Goal: Task Accomplishment & Management: Complete application form

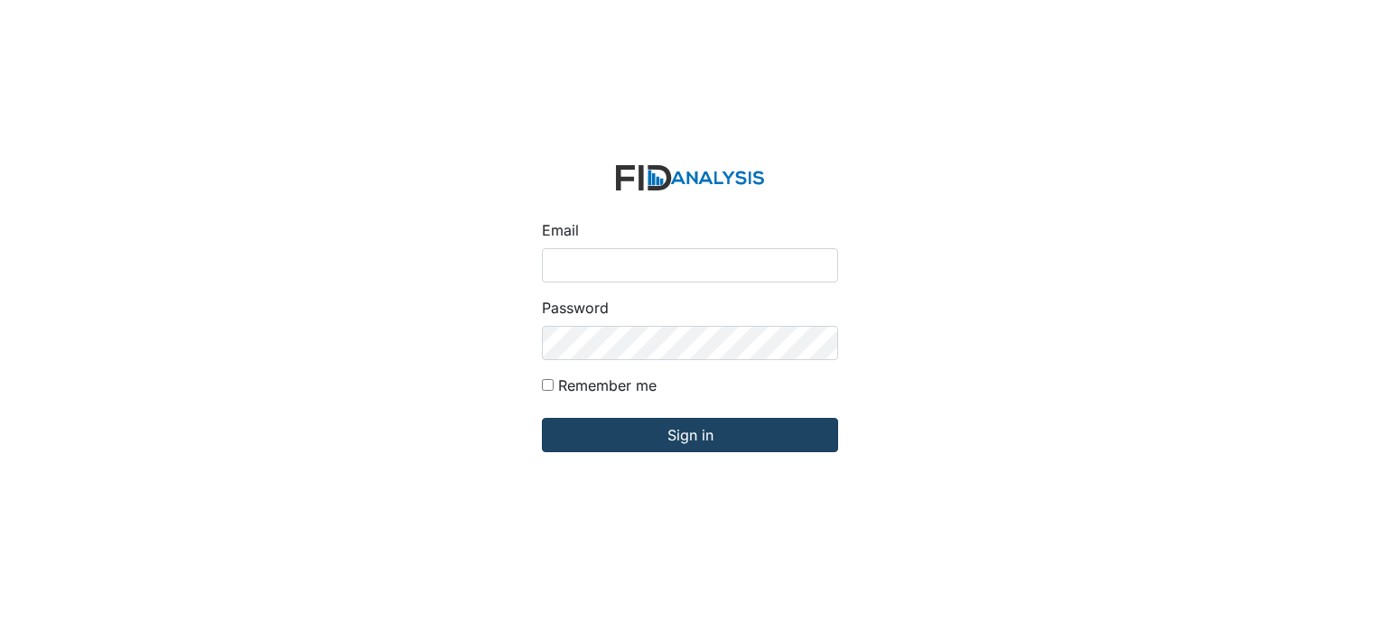
type input "[EMAIL_ADDRESS][DOMAIN_NAME]"
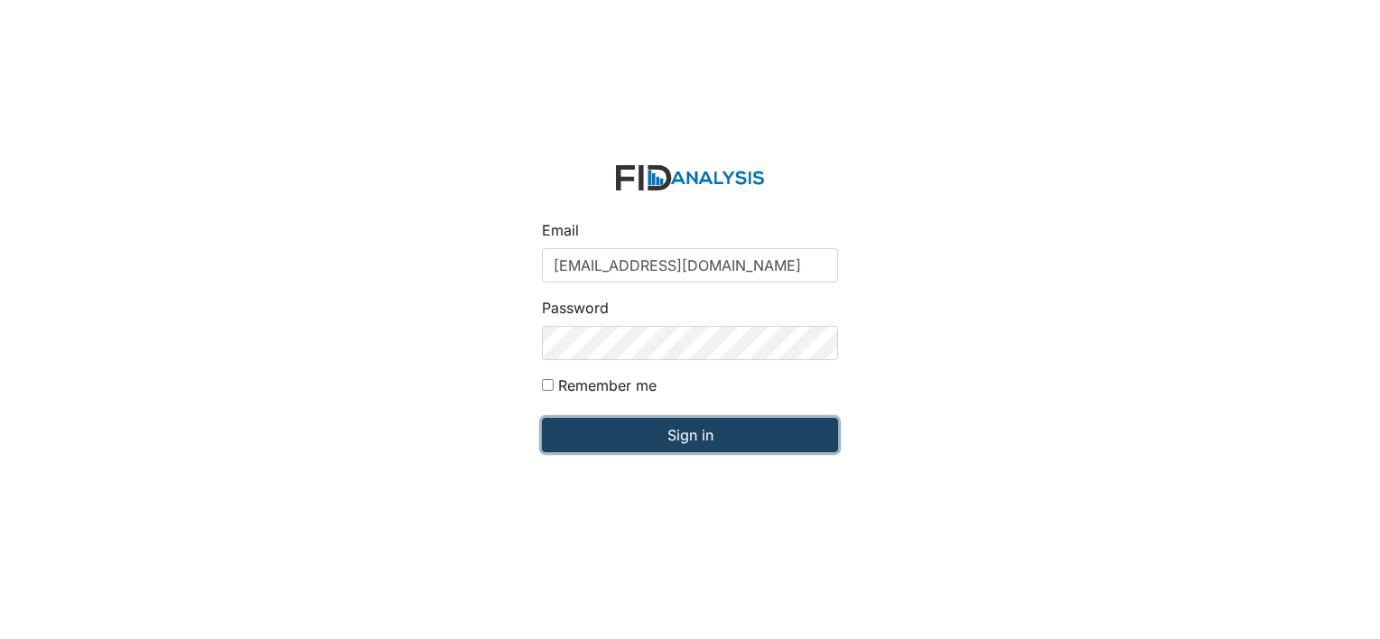
click at [692, 427] on input "Sign in" at bounding box center [690, 435] width 296 height 34
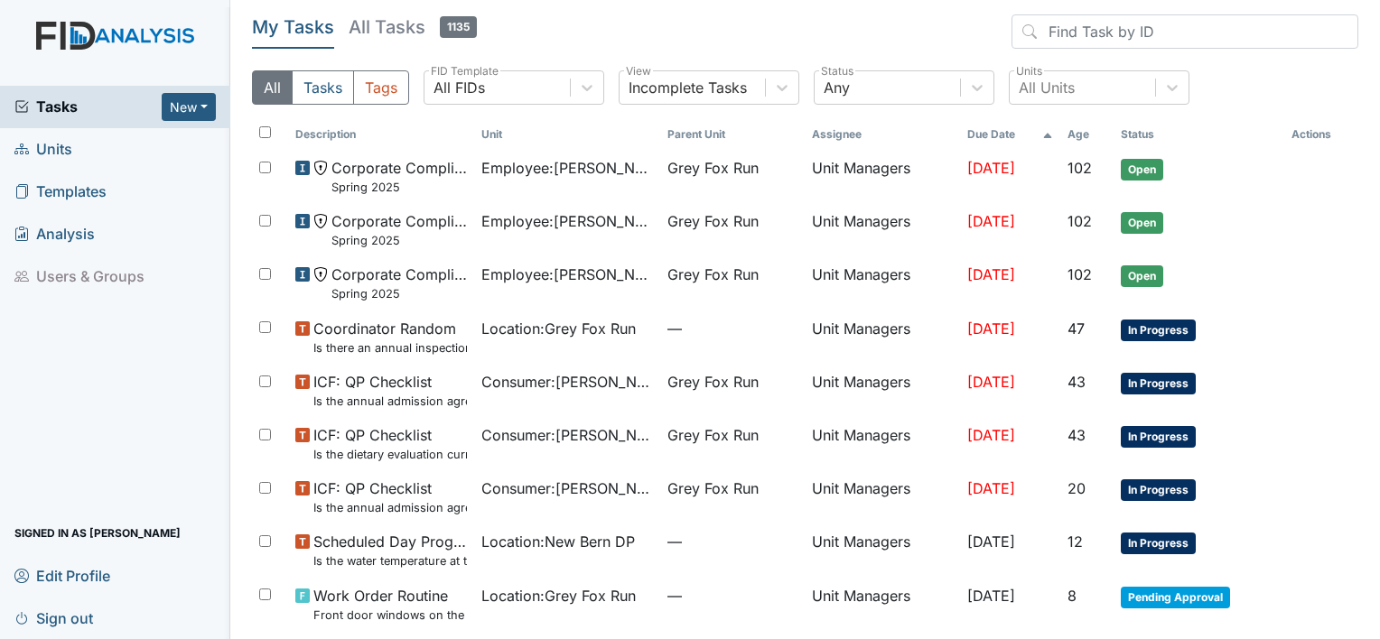
click at [54, 153] on span "Units" at bounding box center [43, 149] width 58 height 28
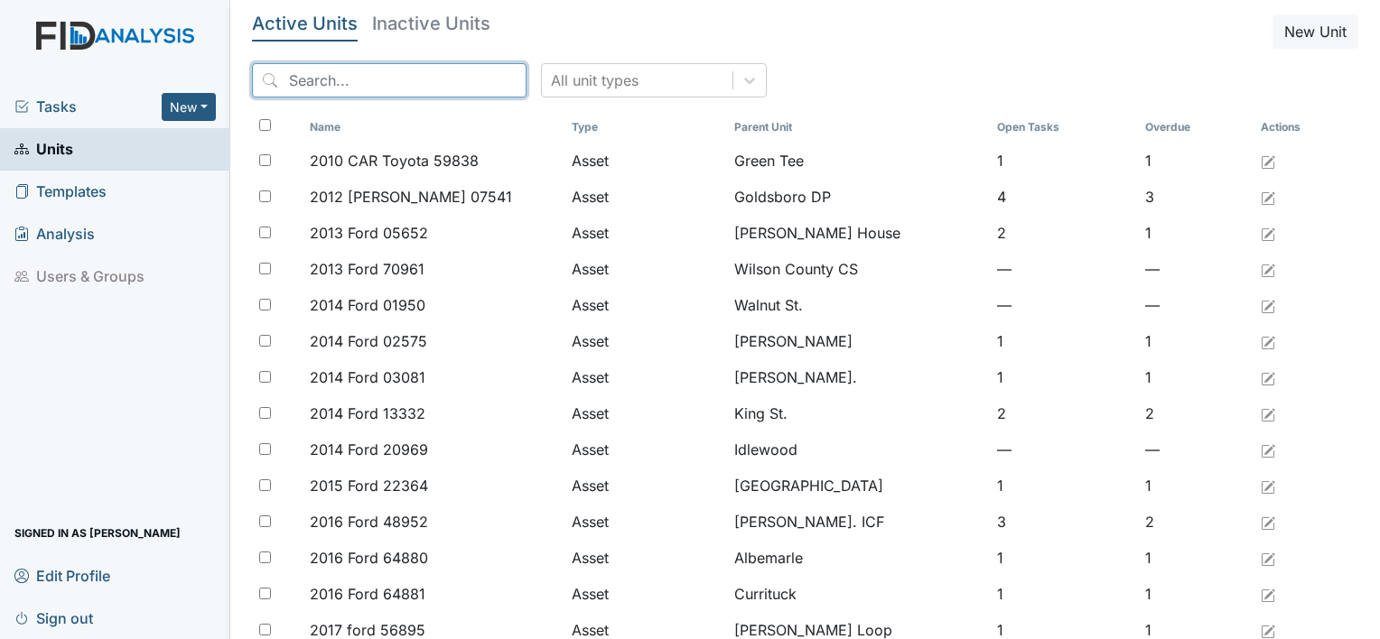
click at [325, 88] on input "search" at bounding box center [389, 80] width 274 height 34
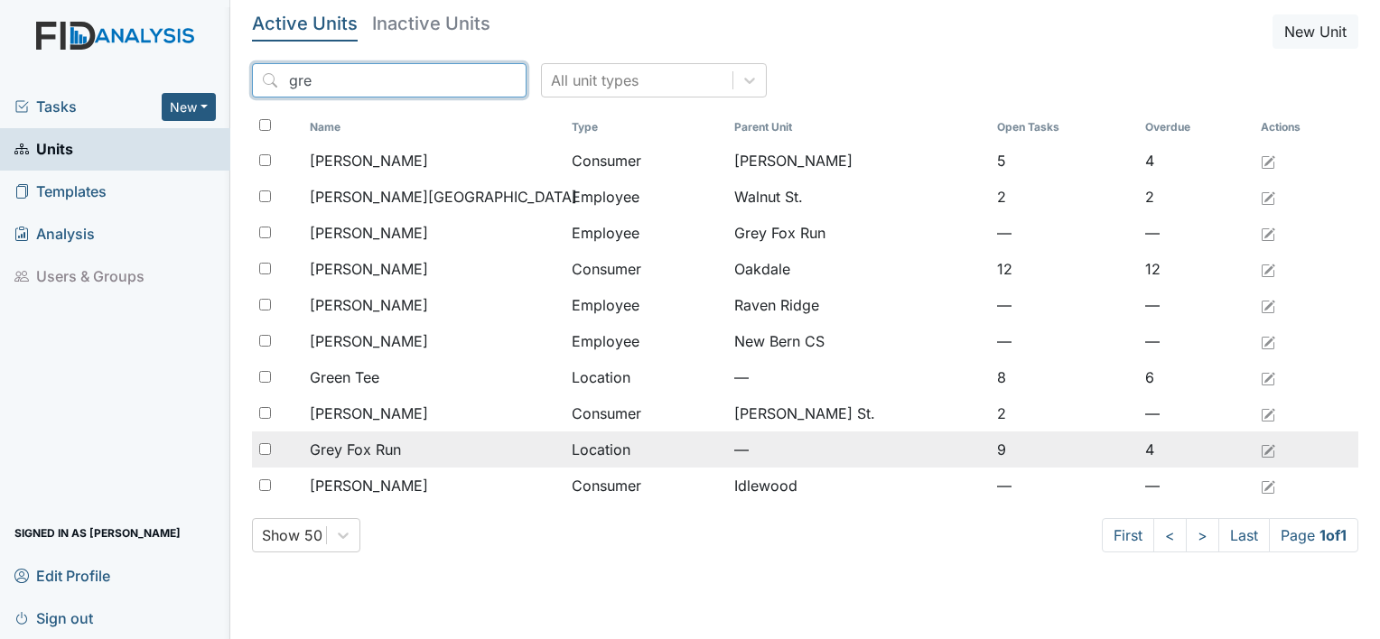
type input "gre"
click at [340, 446] on span "Grey Fox Run" at bounding box center [355, 450] width 91 height 22
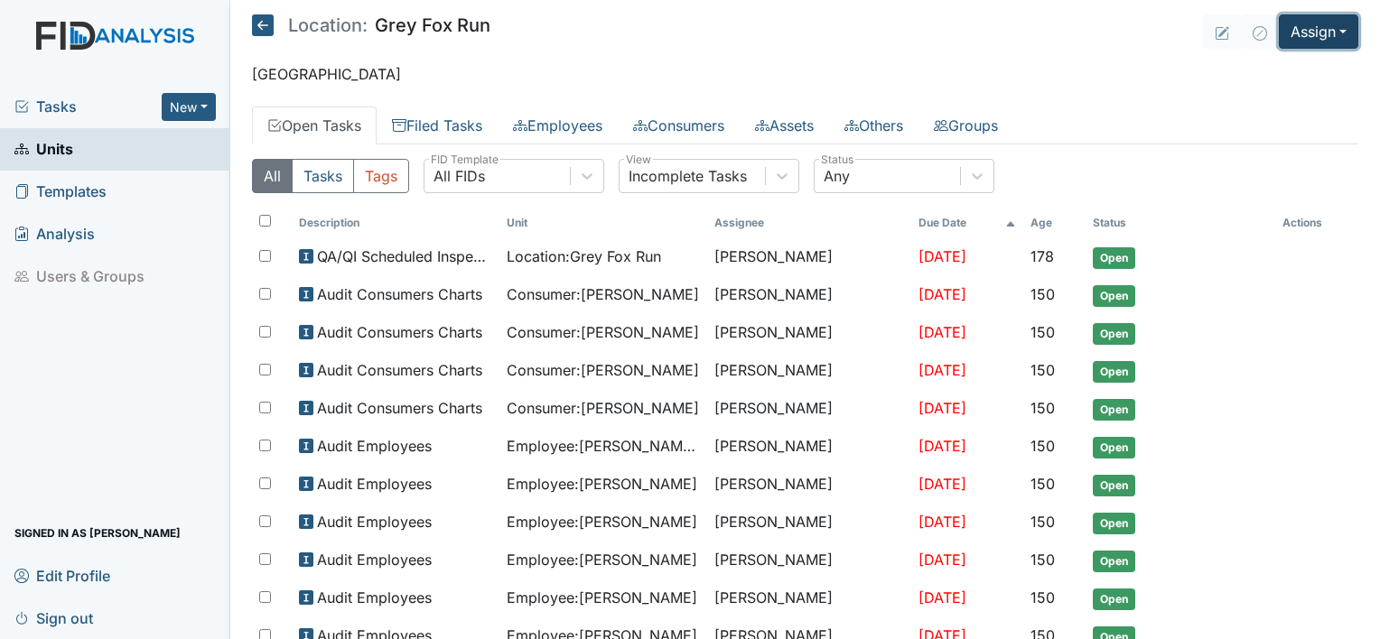
click at [1331, 23] on button "Assign" at bounding box center [1317, 31] width 79 height 34
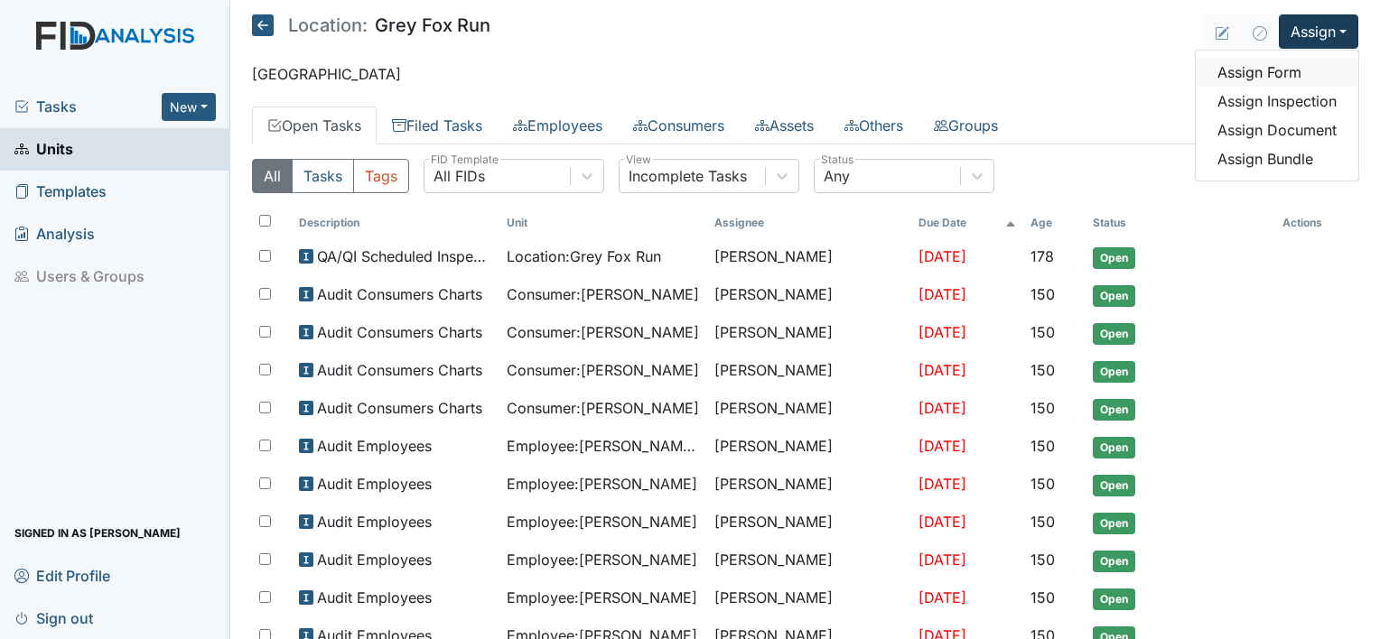
click at [1258, 73] on link "Assign Form" at bounding box center [1276, 72] width 163 height 29
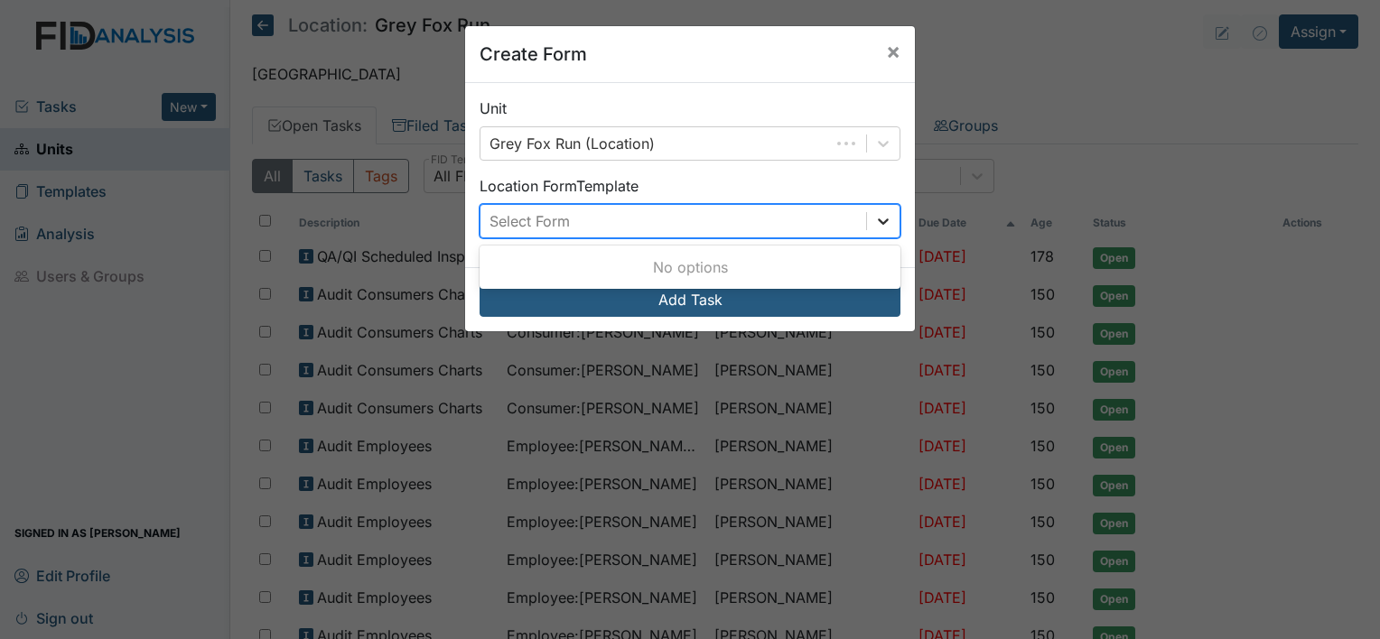
click at [874, 225] on icon at bounding box center [883, 221] width 18 height 18
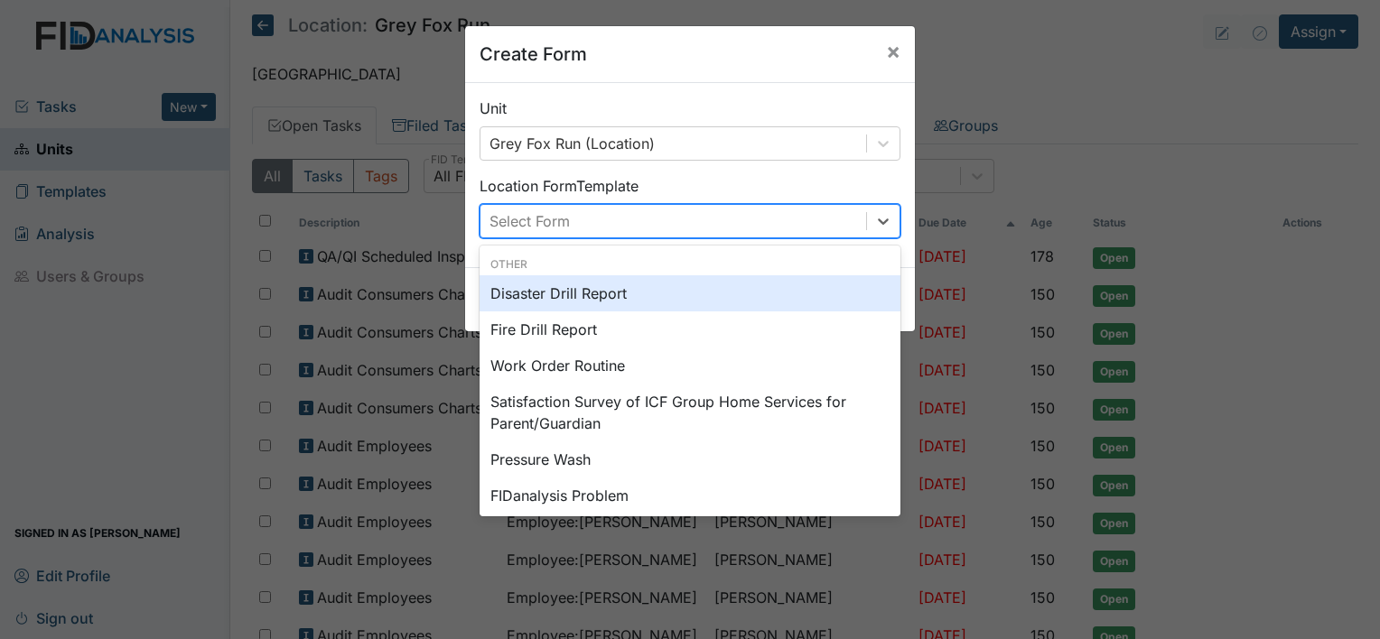
click at [794, 293] on div "Disaster Drill Report" at bounding box center [689, 293] width 421 height 36
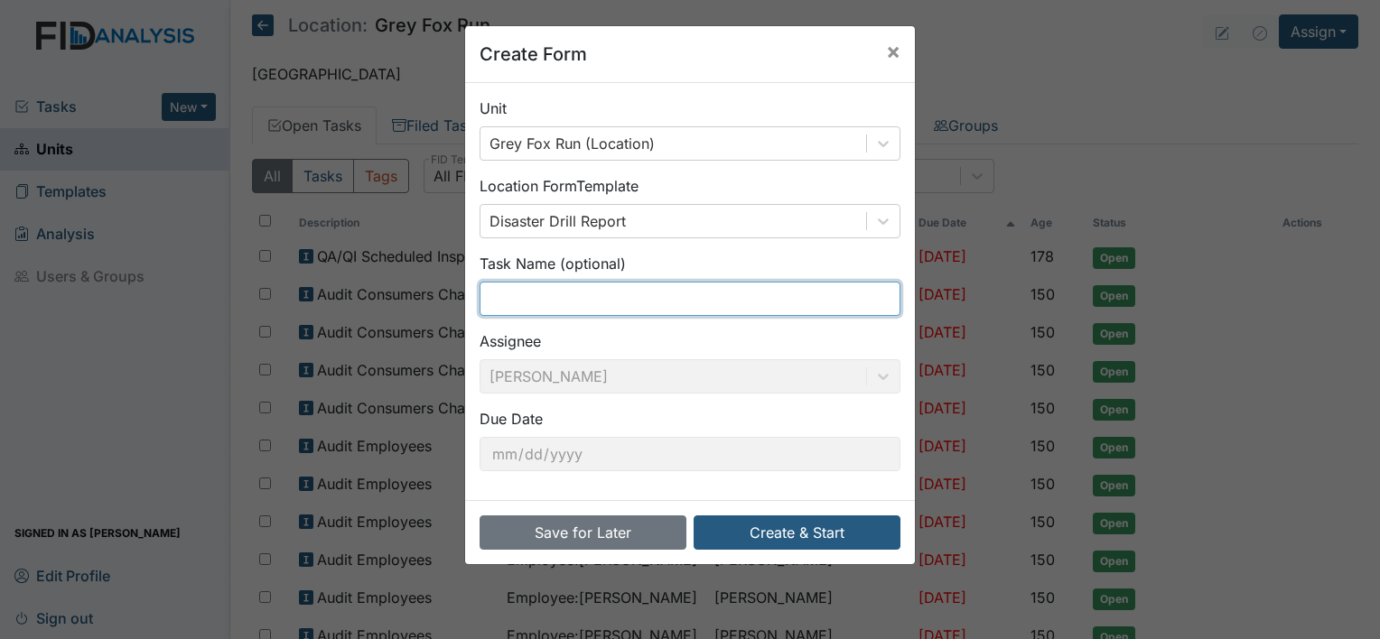
click at [667, 303] on input "text" at bounding box center [689, 299] width 421 height 34
click at [529, 297] on input "text" at bounding box center [689, 299] width 421 height 34
type input "3rd shift didsaster drill"
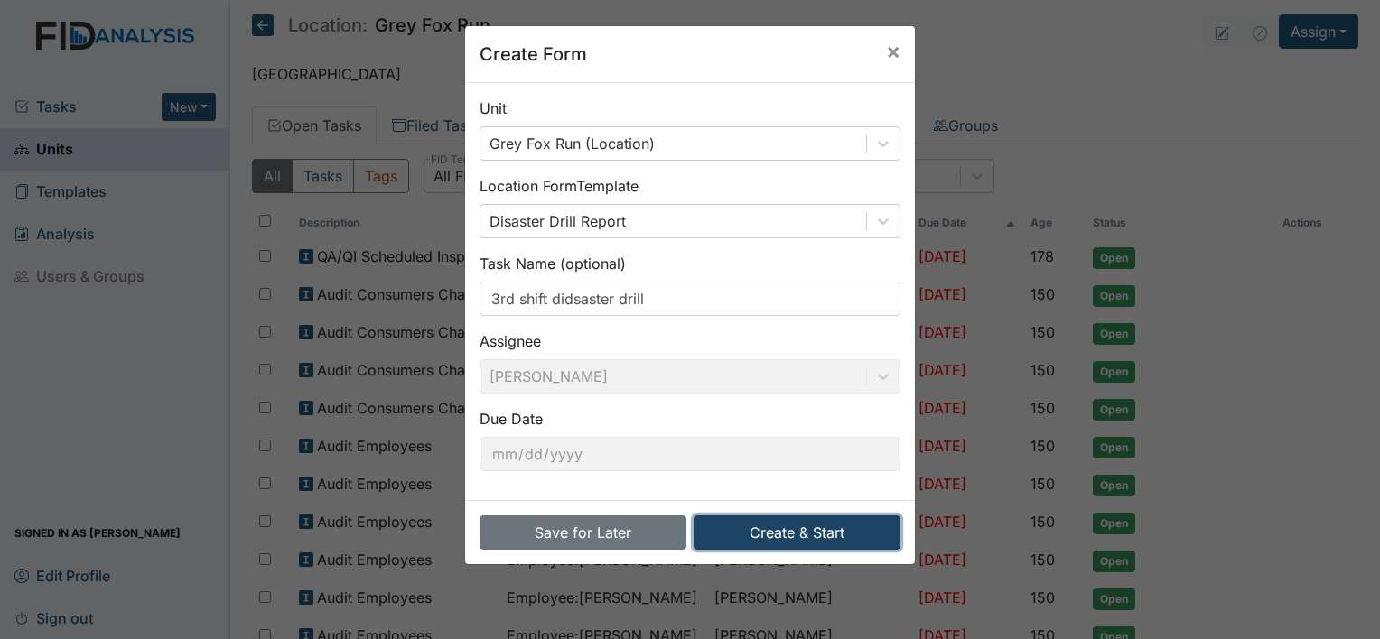
click at [781, 534] on button "Create & Start" at bounding box center [796, 533] width 207 height 34
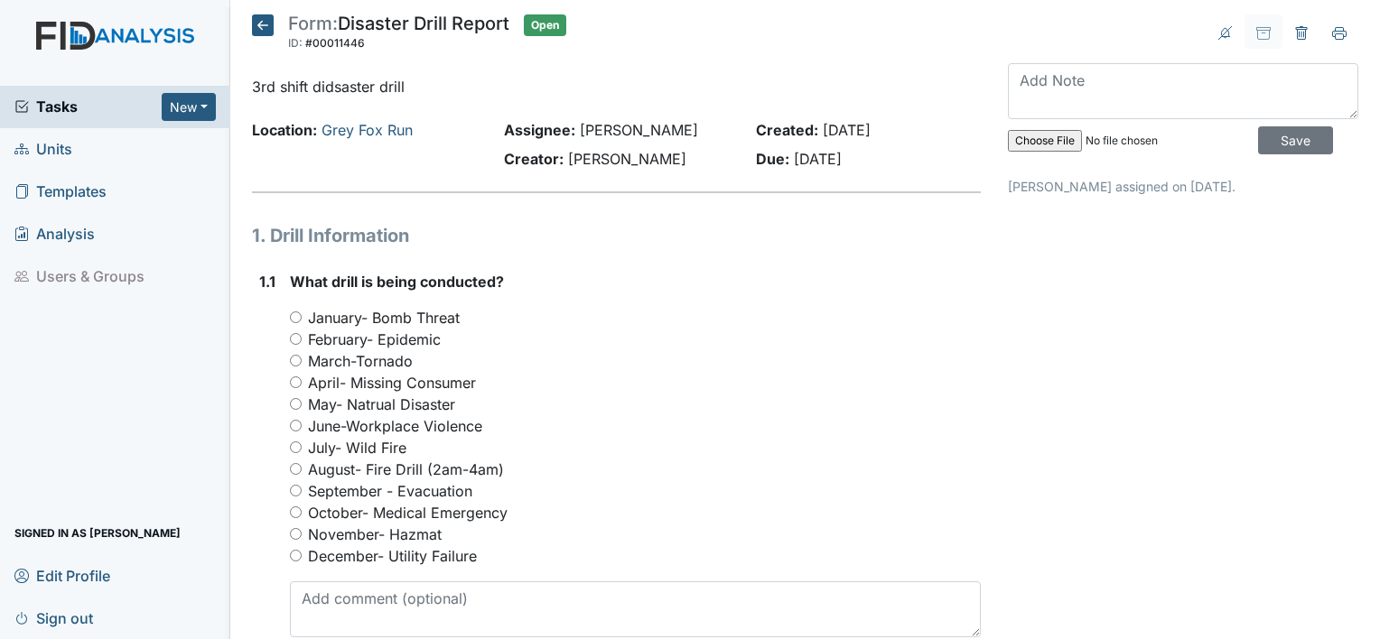
click at [293, 466] on input "August- Fire Drill (2am-4am)" at bounding box center [296, 469] width 12 height 12
radio input "true"
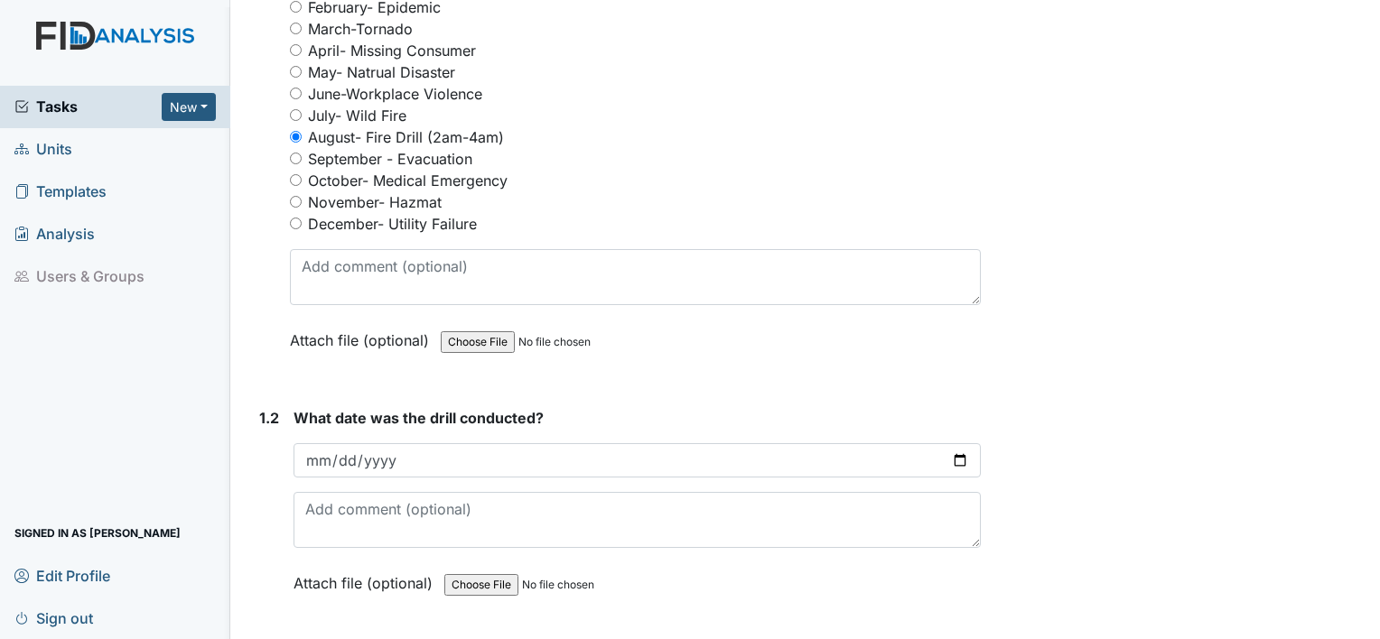
scroll to position [345, 0]
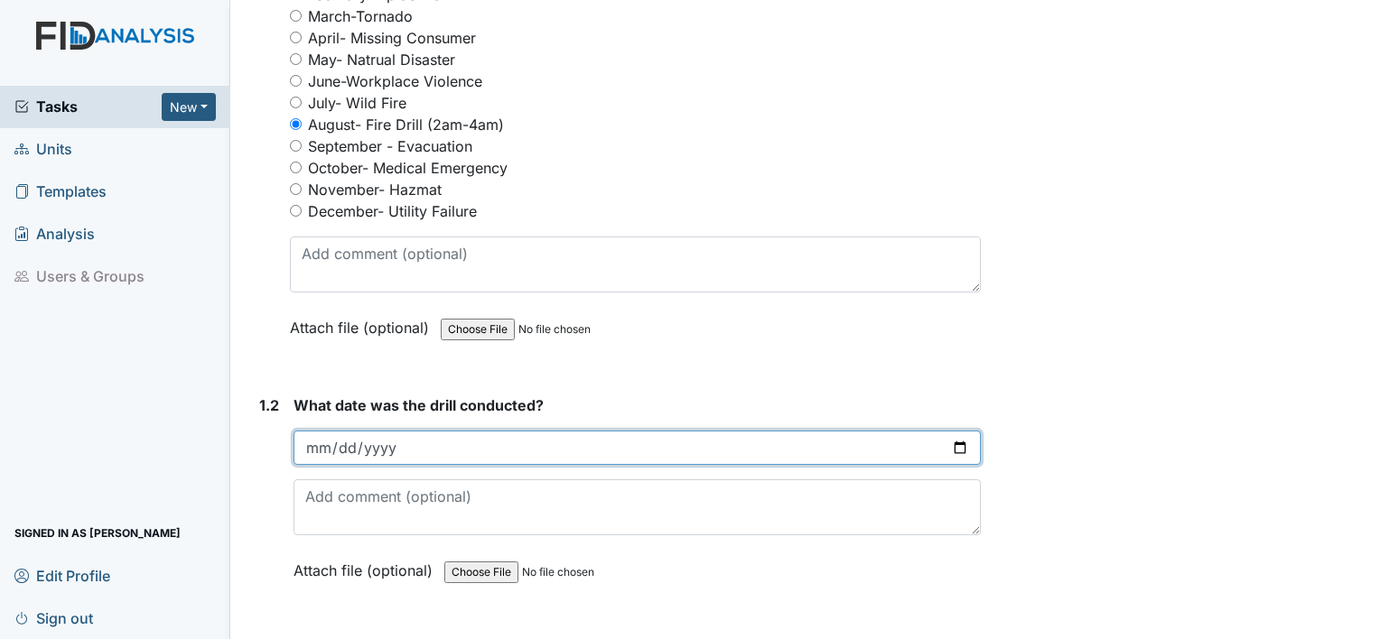
click at [329, 443] on input "date" at bounding box center [636, 448] width 687 height 34
type input "2025-08-12"
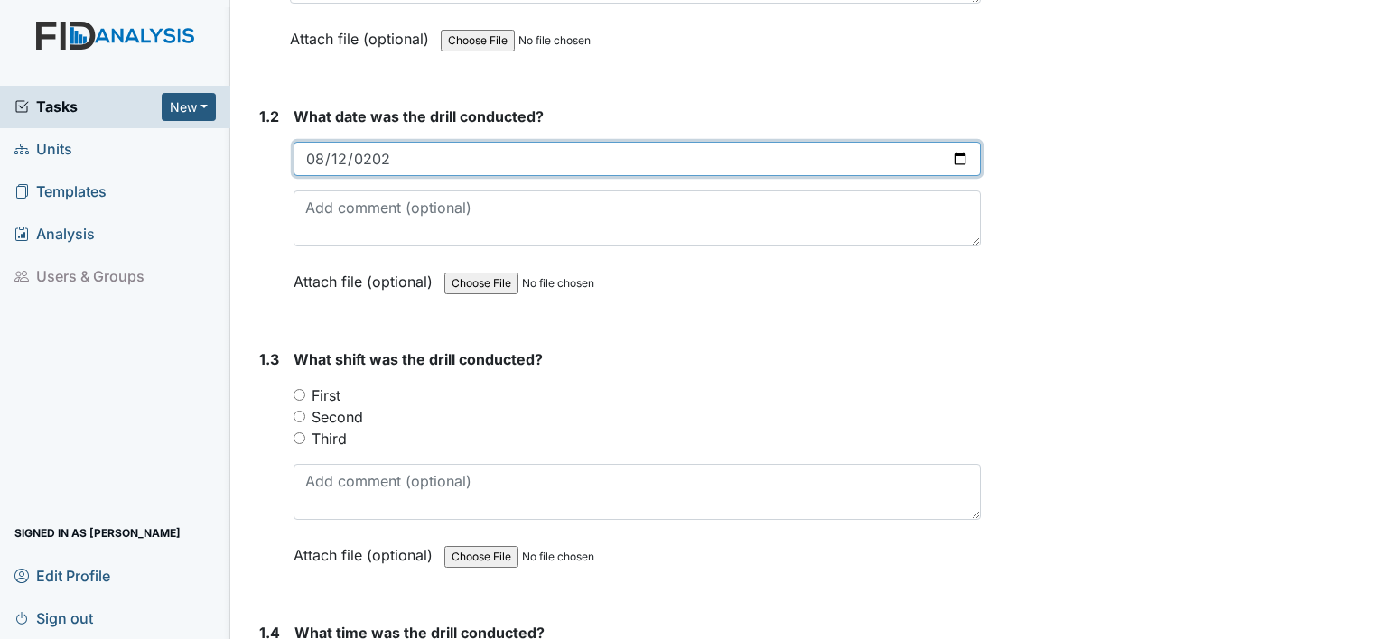
scroll to position [683, 0]
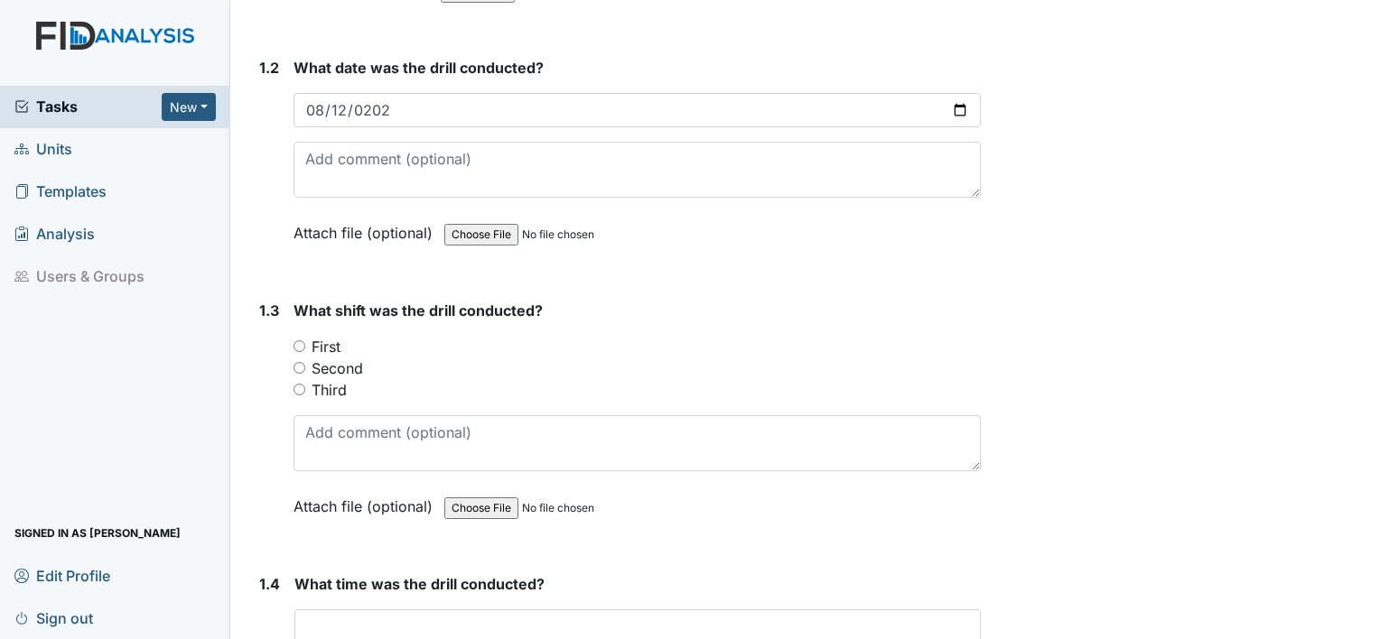
click at [296, 384] on input "Third" at bounding box center [299, 390] width 12 height 12
radio input "true"
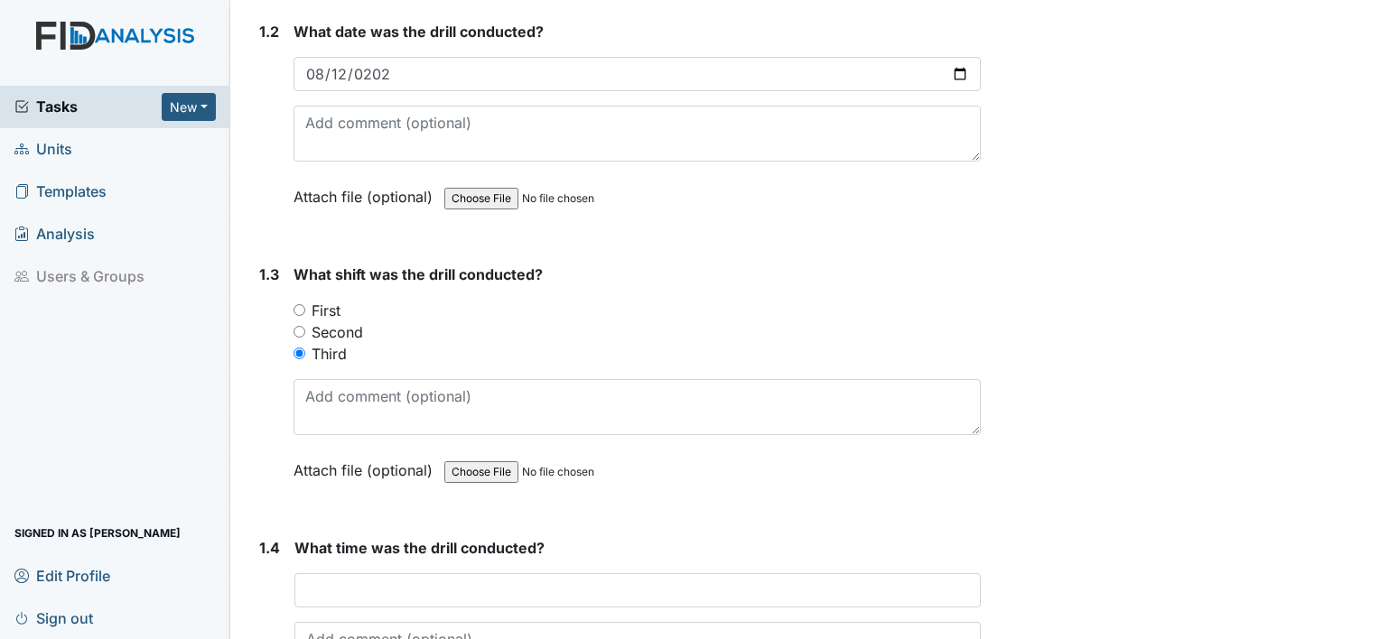
scroll to position [887, 0]
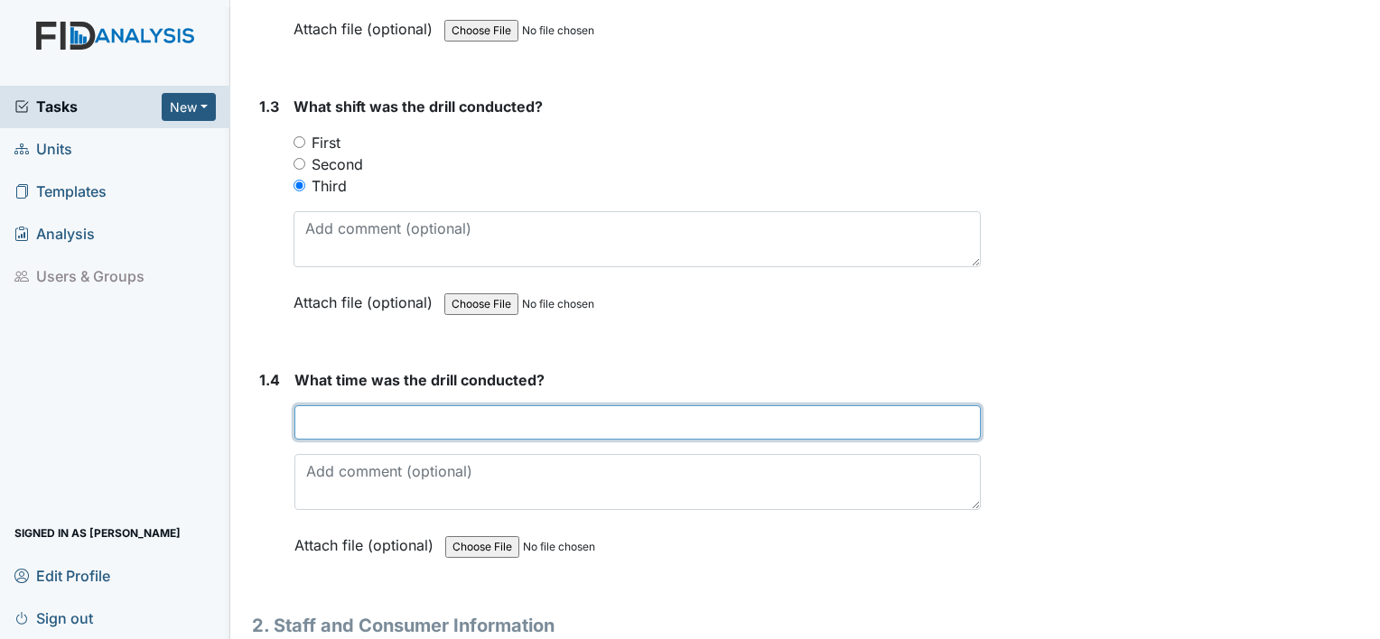
click at [416, 415] on input "text" at bounding box center [637, 422] width 686 height 34
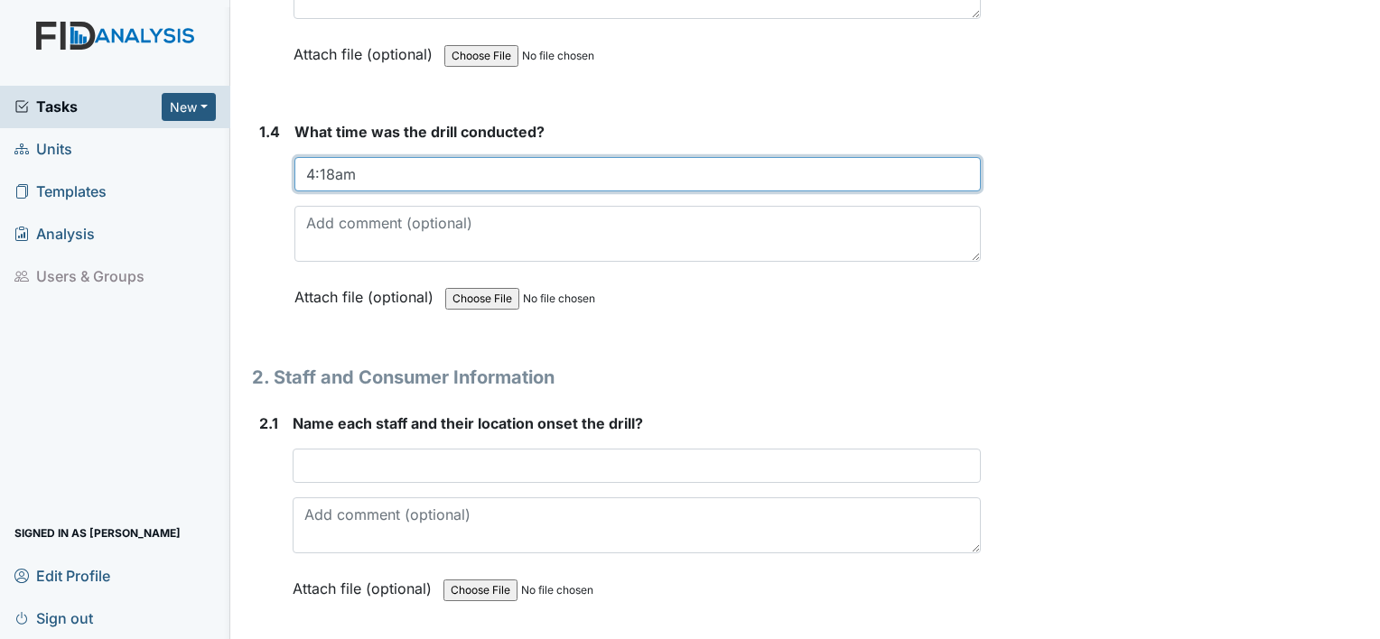
scroll to position [1139, 0]
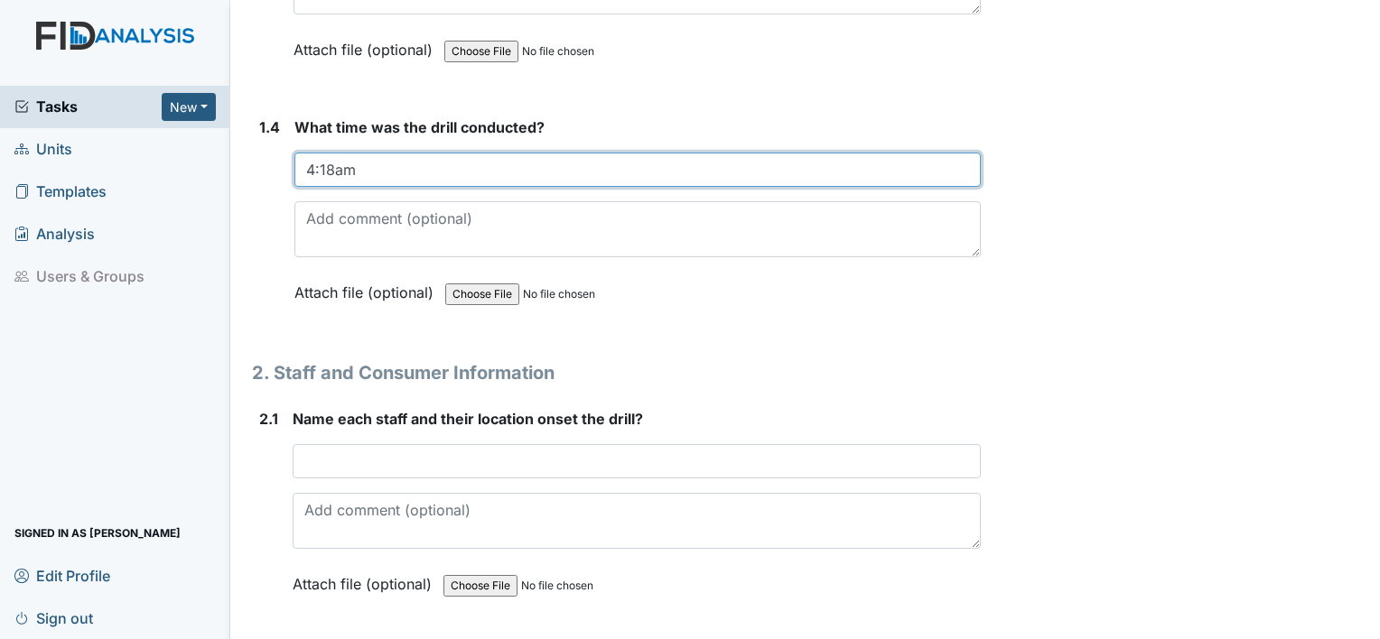
type input "4:18am"
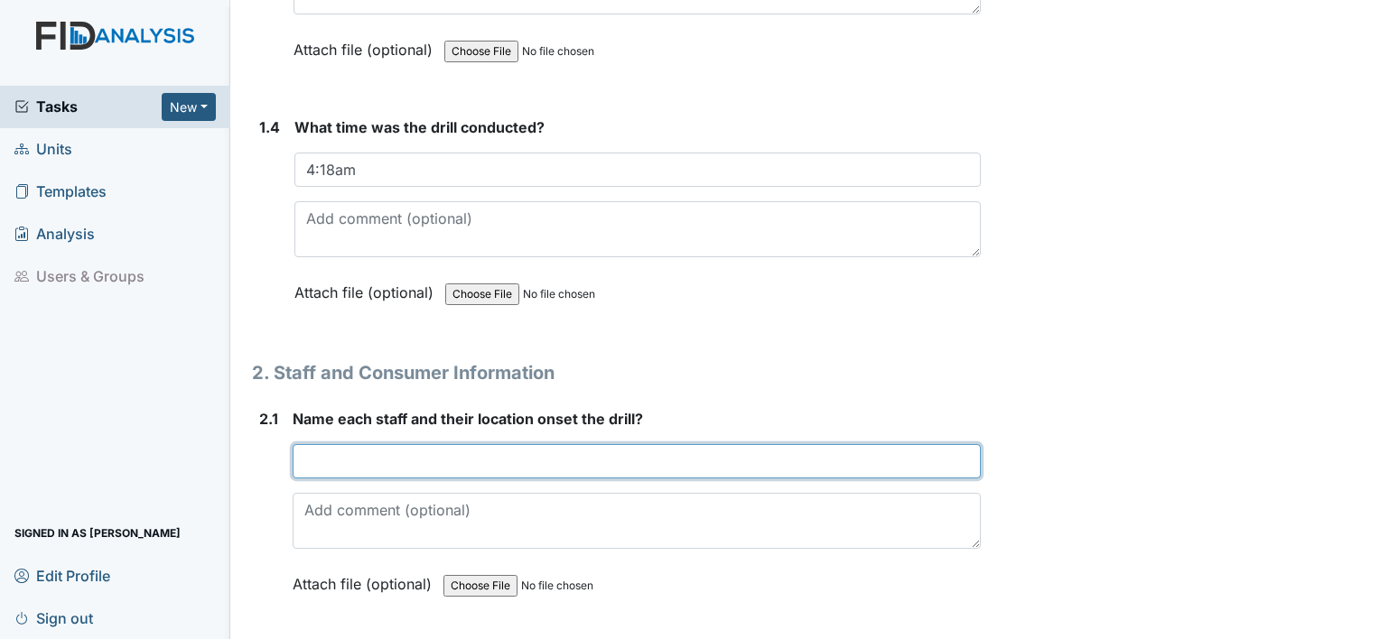
click at [337, 455] on input "text" at bounding box center [637, 461] width 688 height 34
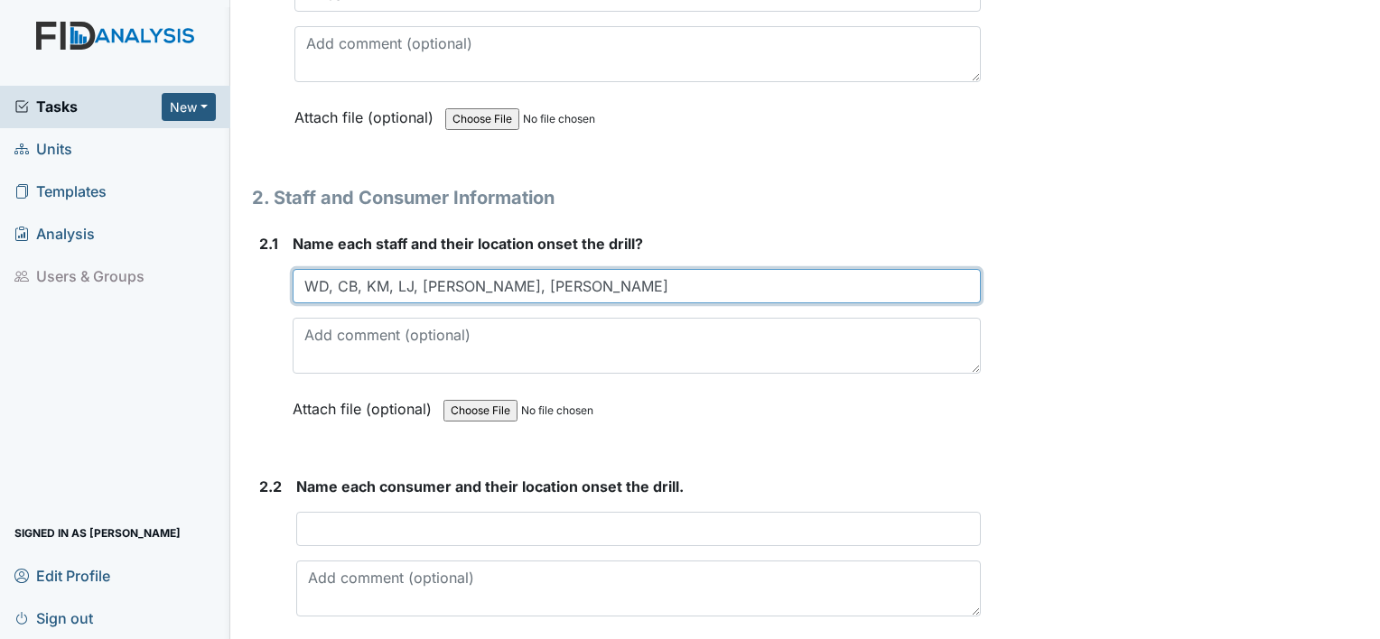
scroll to position [1318, 0]
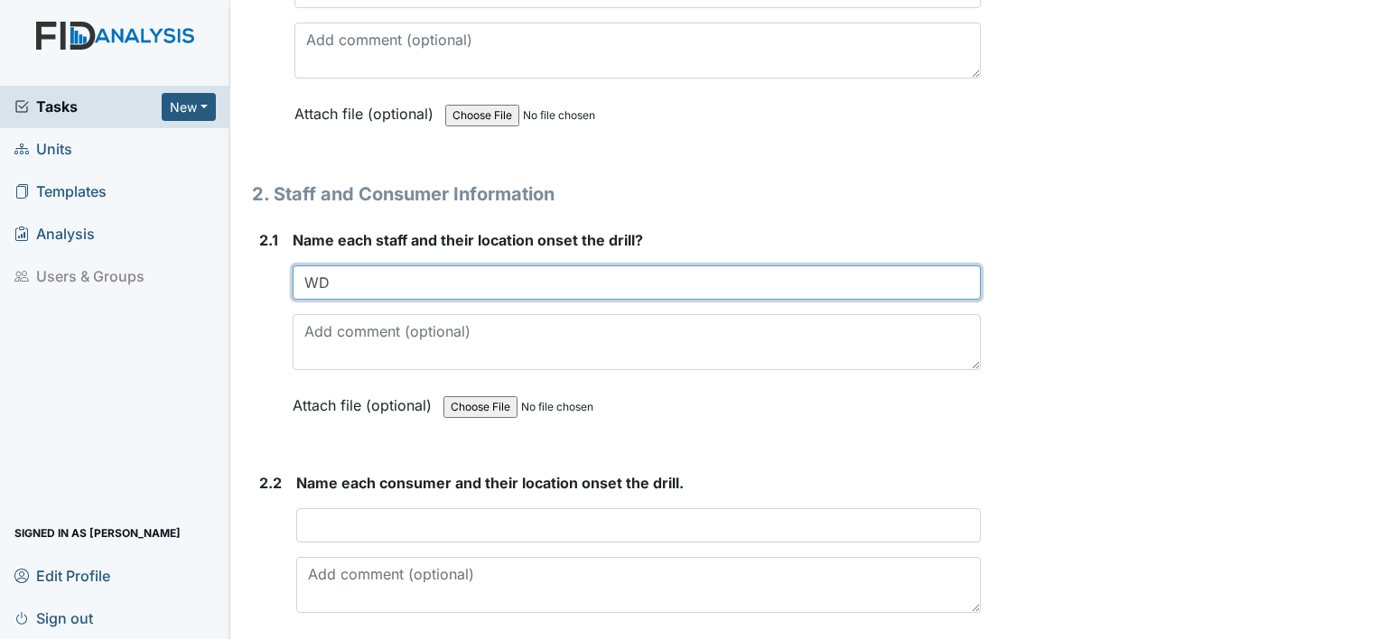
type input "W"
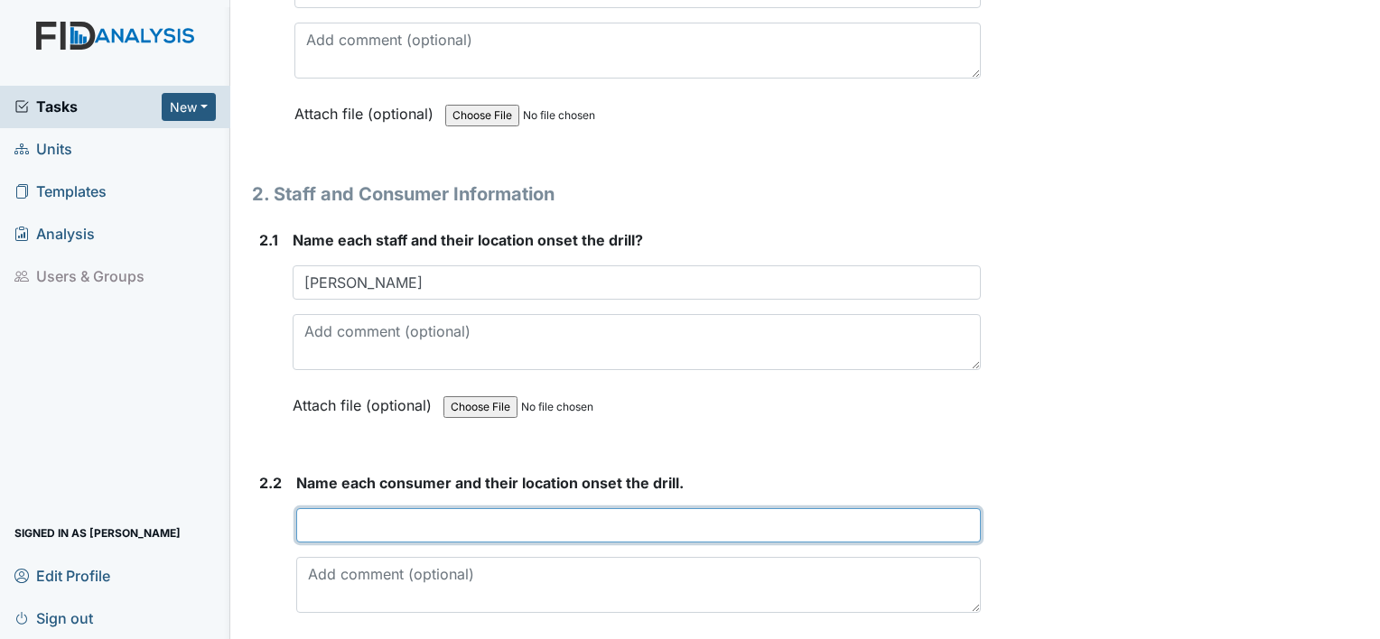
click at [314, 516] on input "text" at bounding box center [638, 525] width 684 height 34
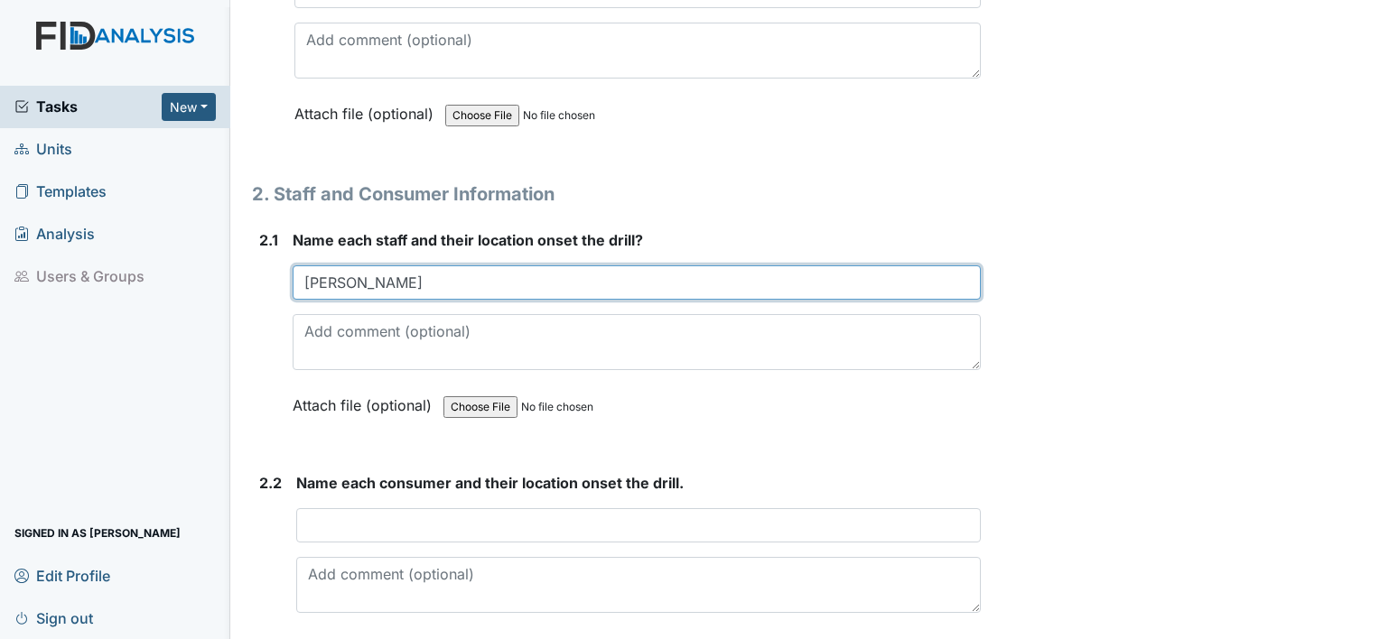
click at [422, 273] on input "Jeremy G" at bounding box center [637, 282] width 688 height 34
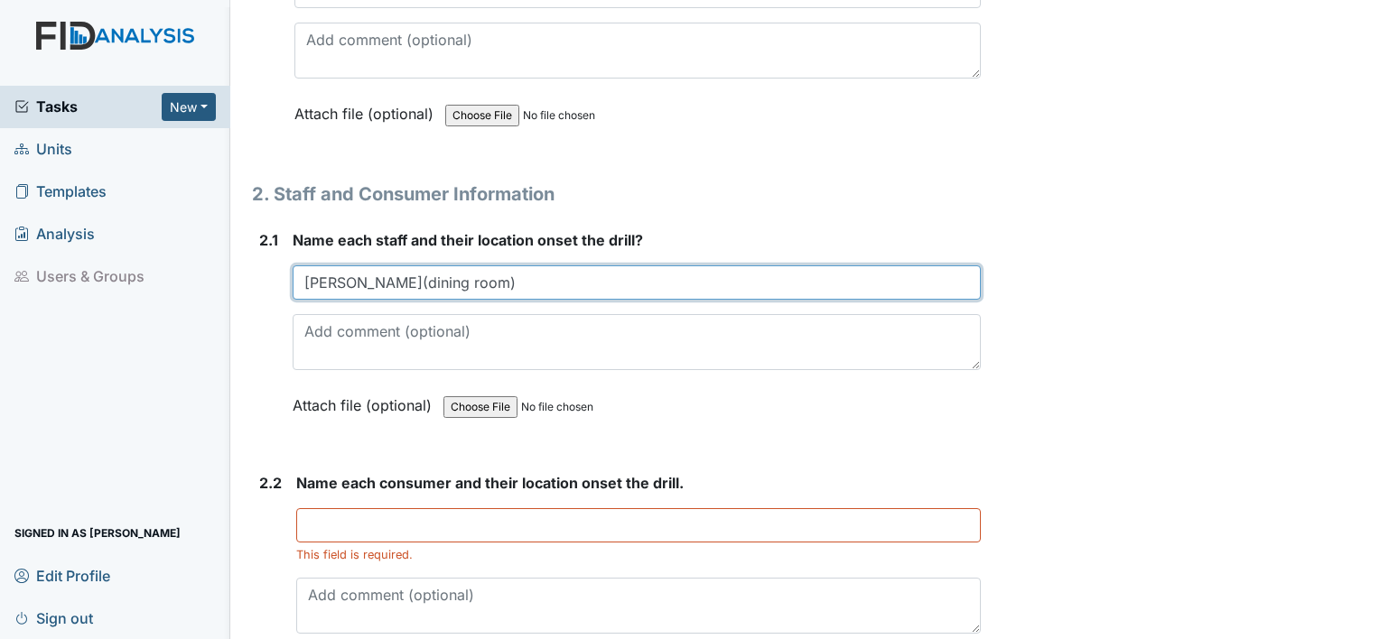
type input "Jeremy G(dining room)"
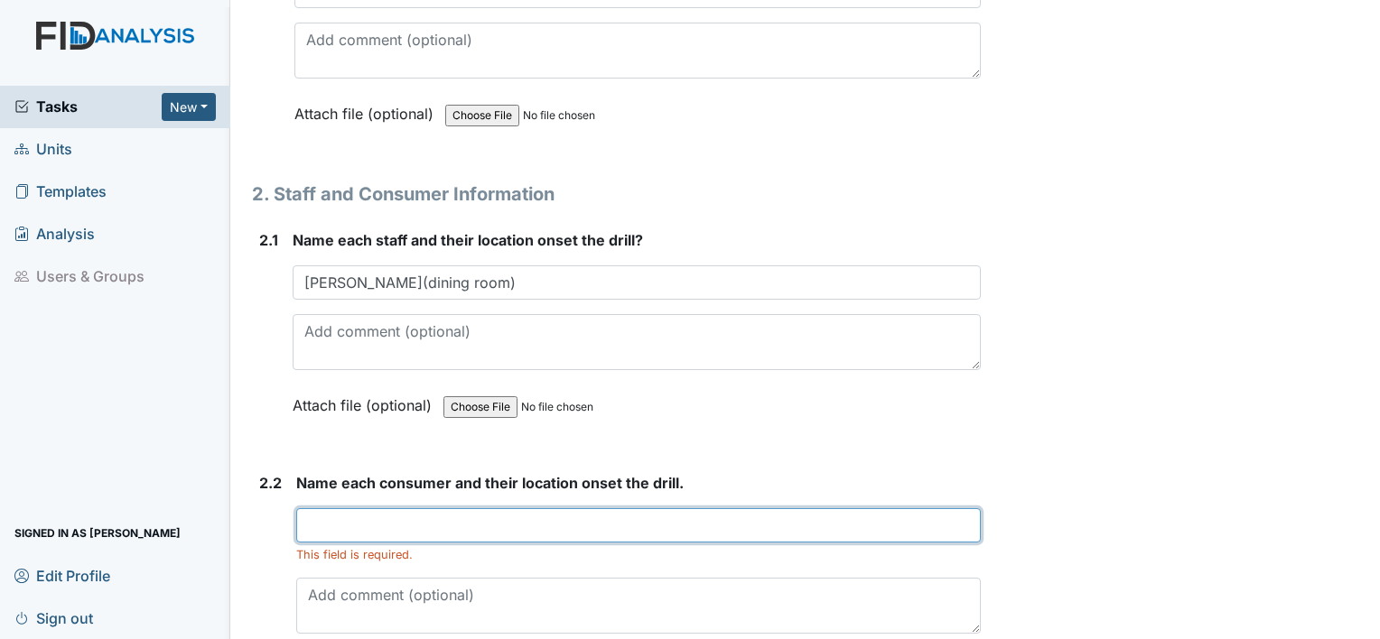
click at [339, 525] on input "text" at bounding box center [638, 525] width 684 height 34
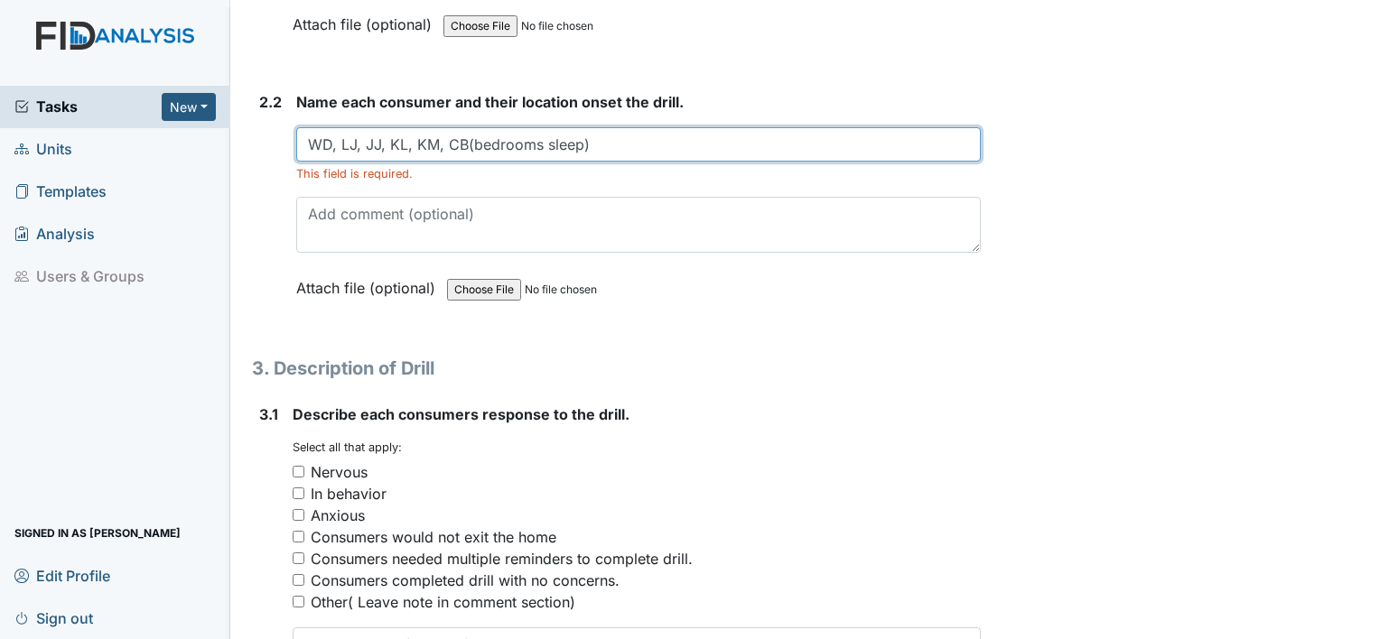
scroll to position [1708, 0]
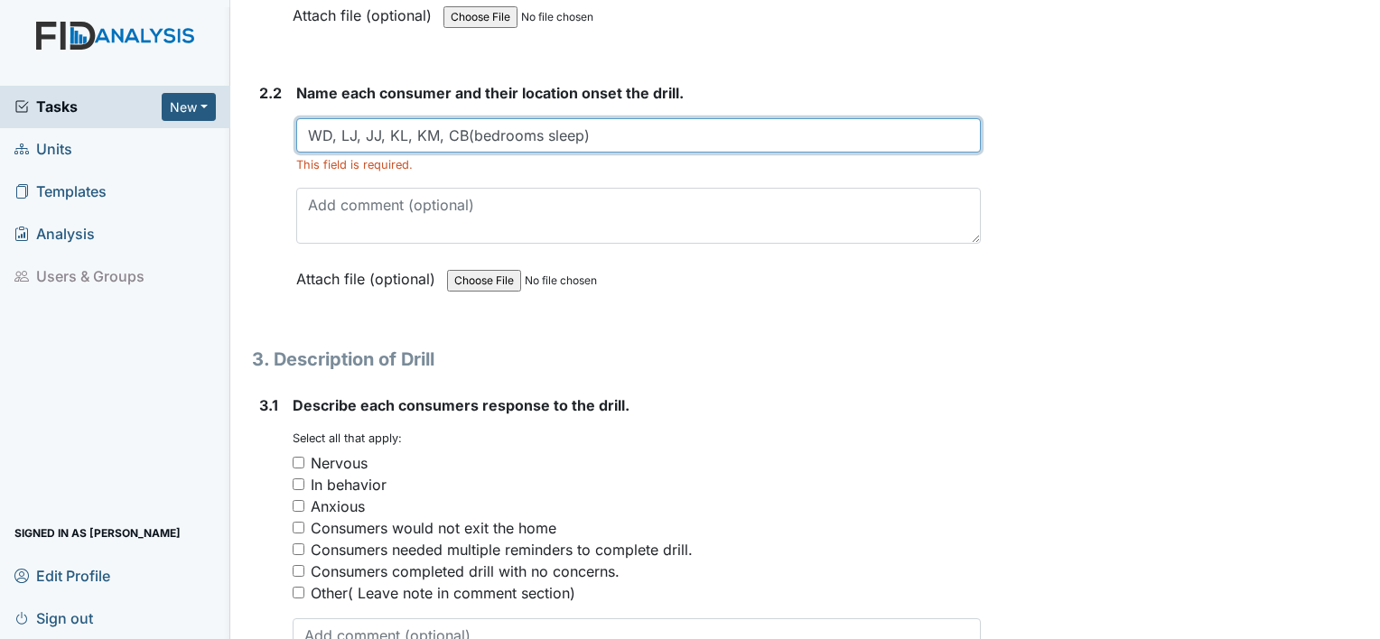
type input "WD, LJ, JJ, KL, KM, CB(bedrooms sleep)"
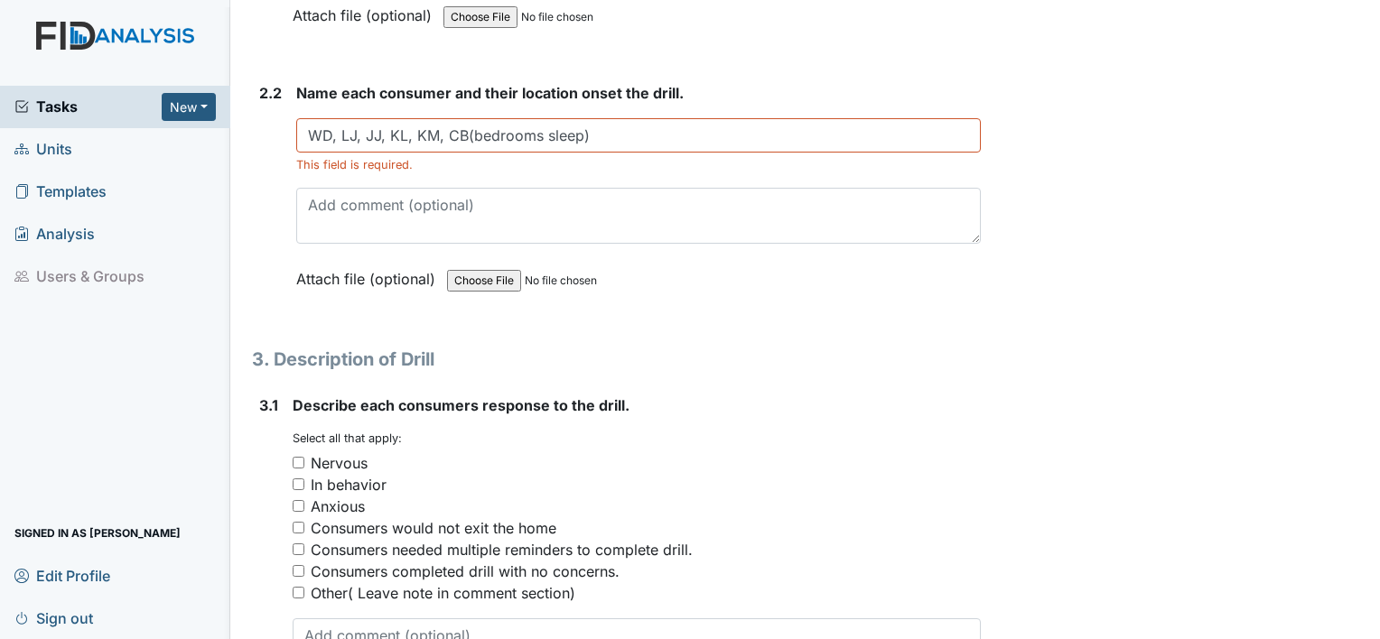
click at [298, 522] on input "Consumers would not exit the home" at bounding box center [299, 528] width 12 height 12
checkbox input "true"
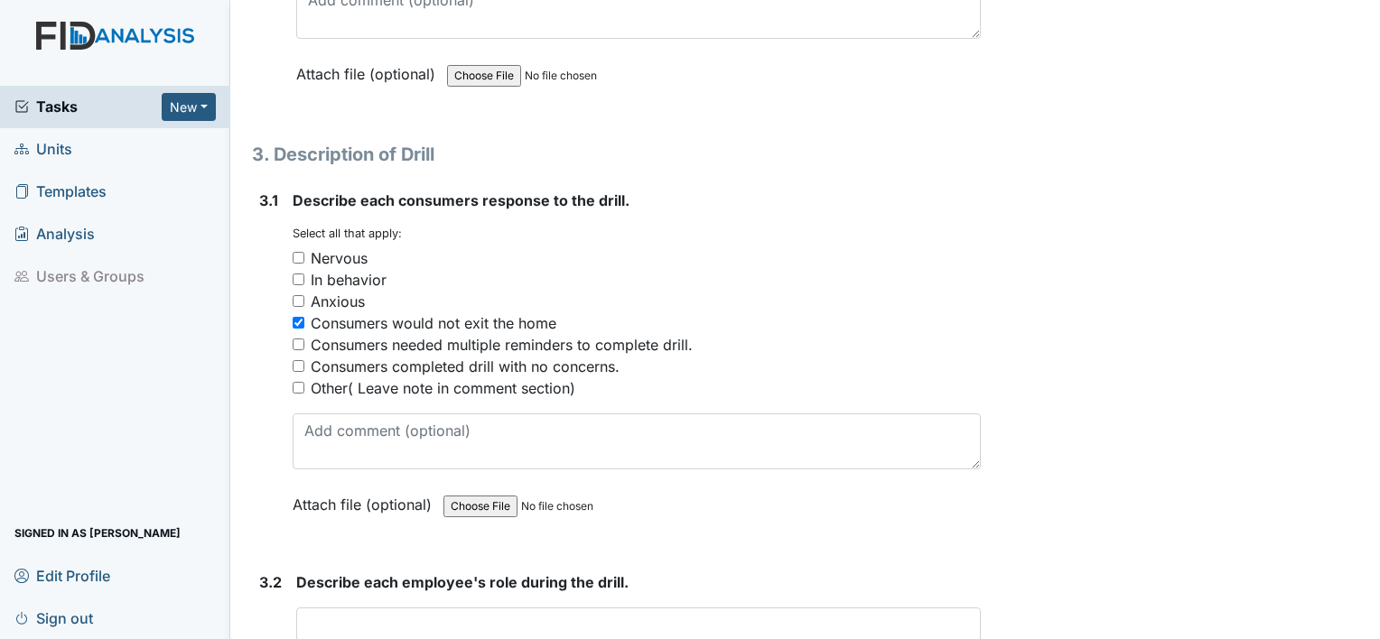
scroll to position [1937, 0]
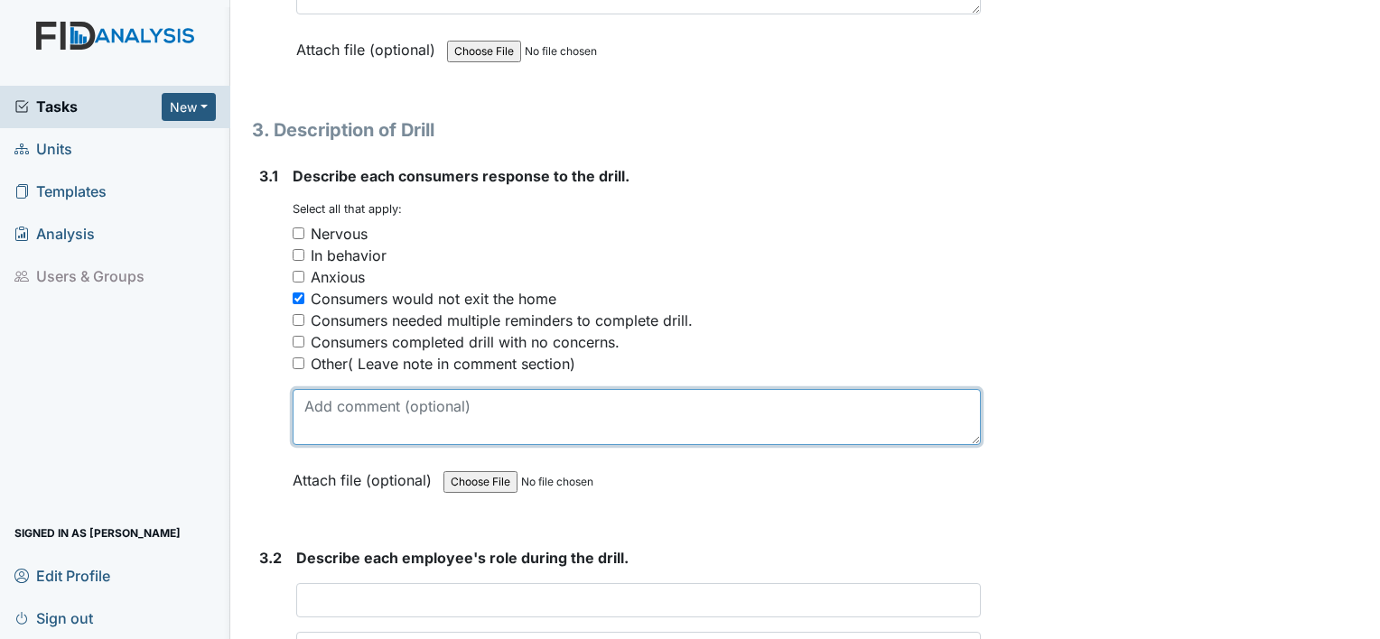
click at [432, 412] on textarea at bounding box center [637, 417] width 688 height 56
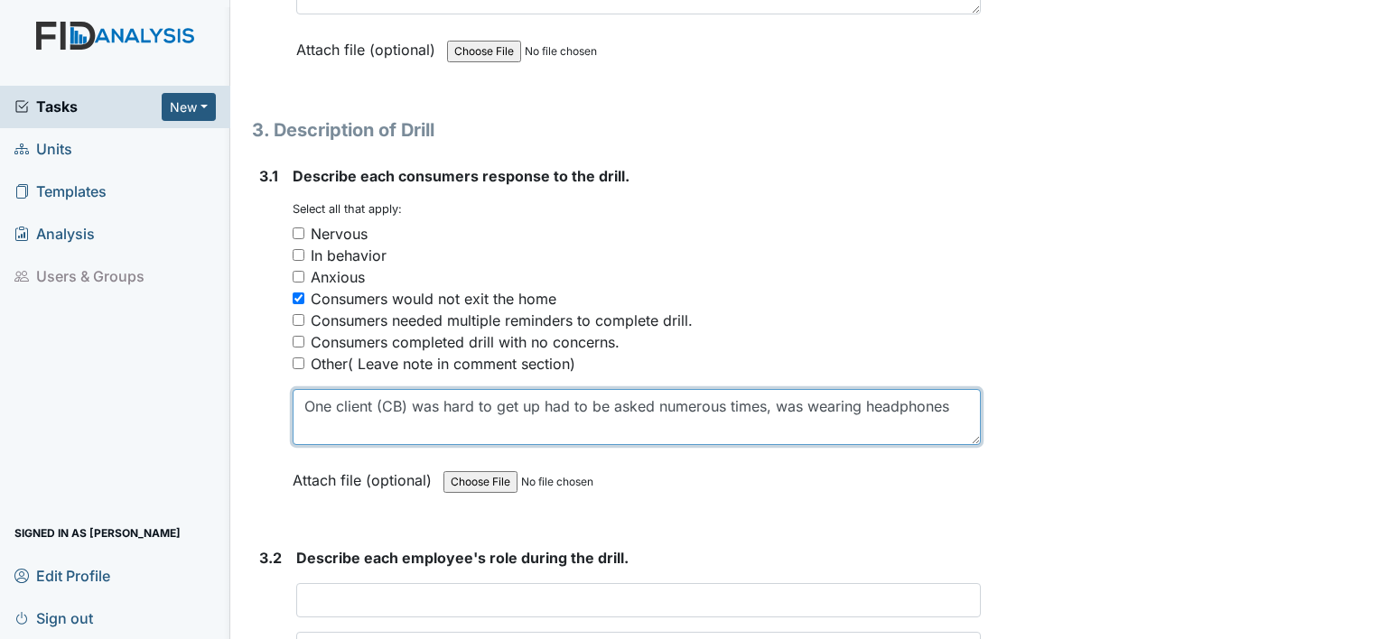
type textarea "One client (CB) was hard to get up had to be asked numerous times, was wearing …"
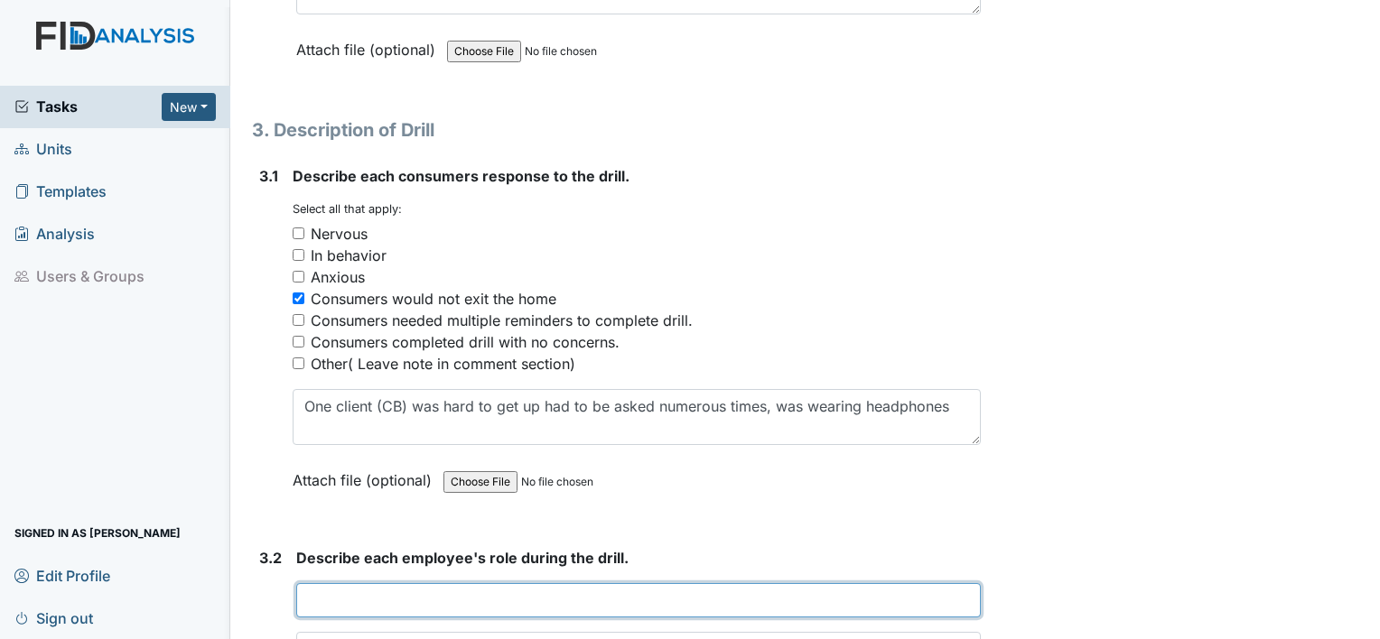
click at [352, 601] on input "text" at bounding box center [638, 600] width 684 height 34
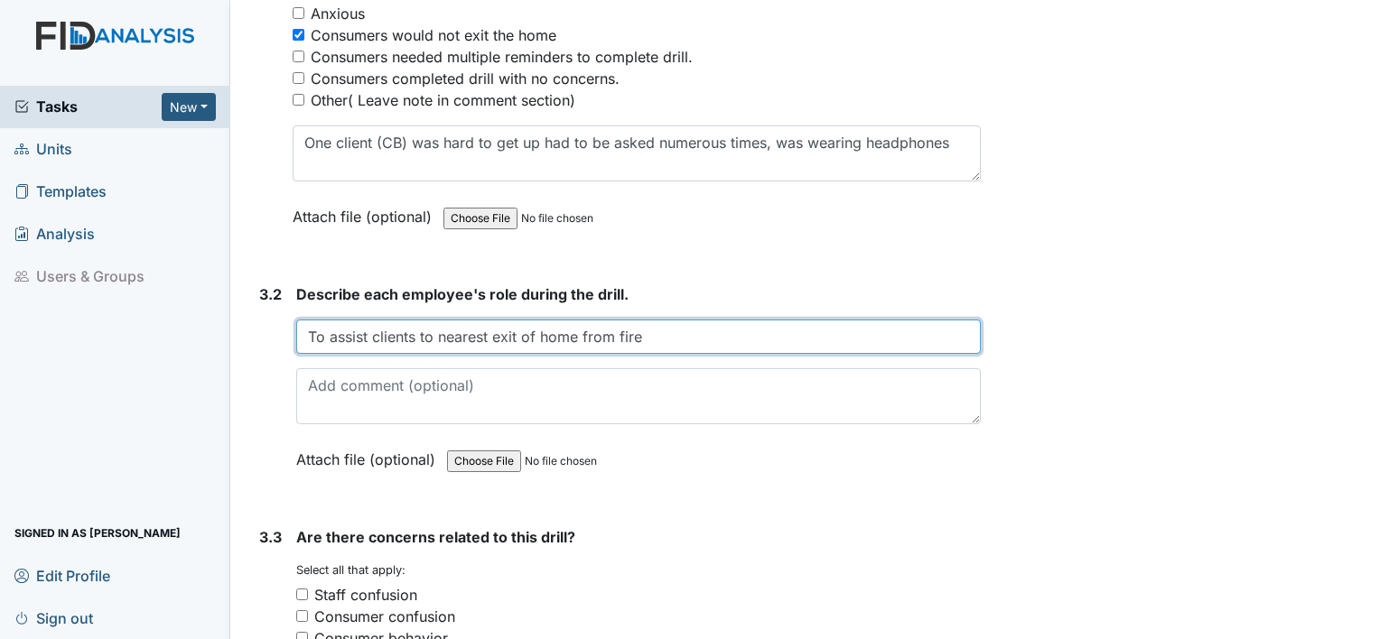
type input "To assist clients to nearest exit of home from fire"
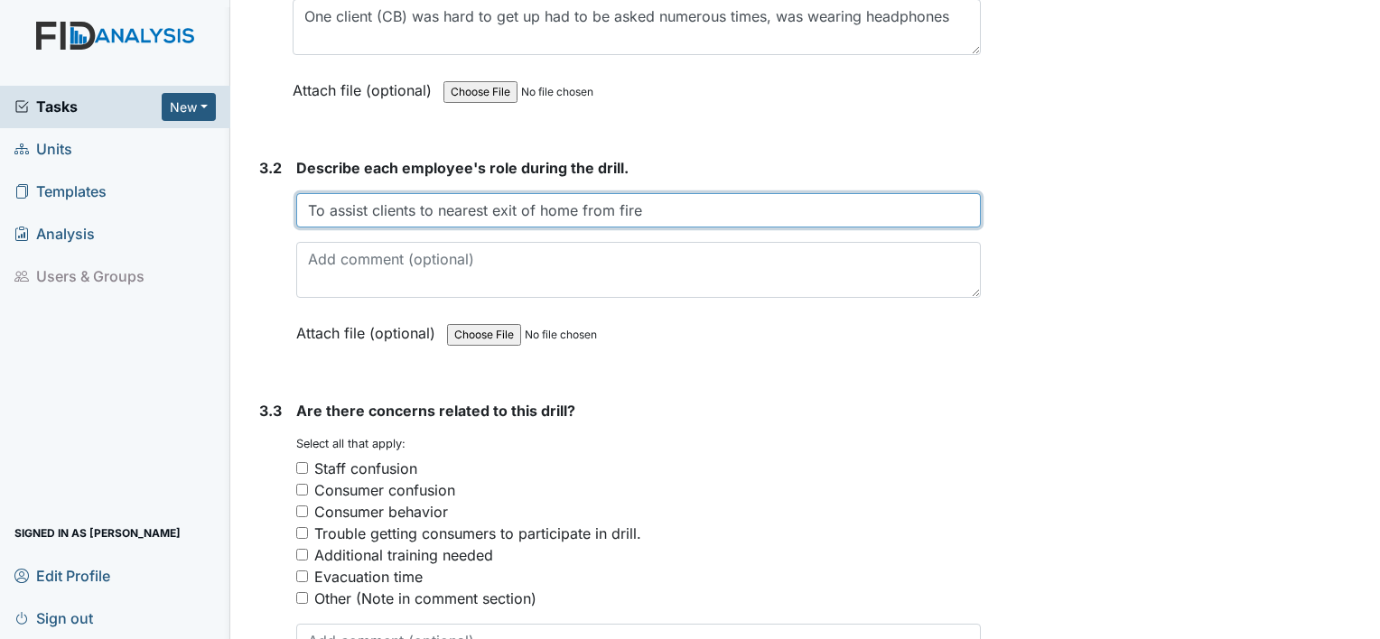
scroll to position [2329, 0]
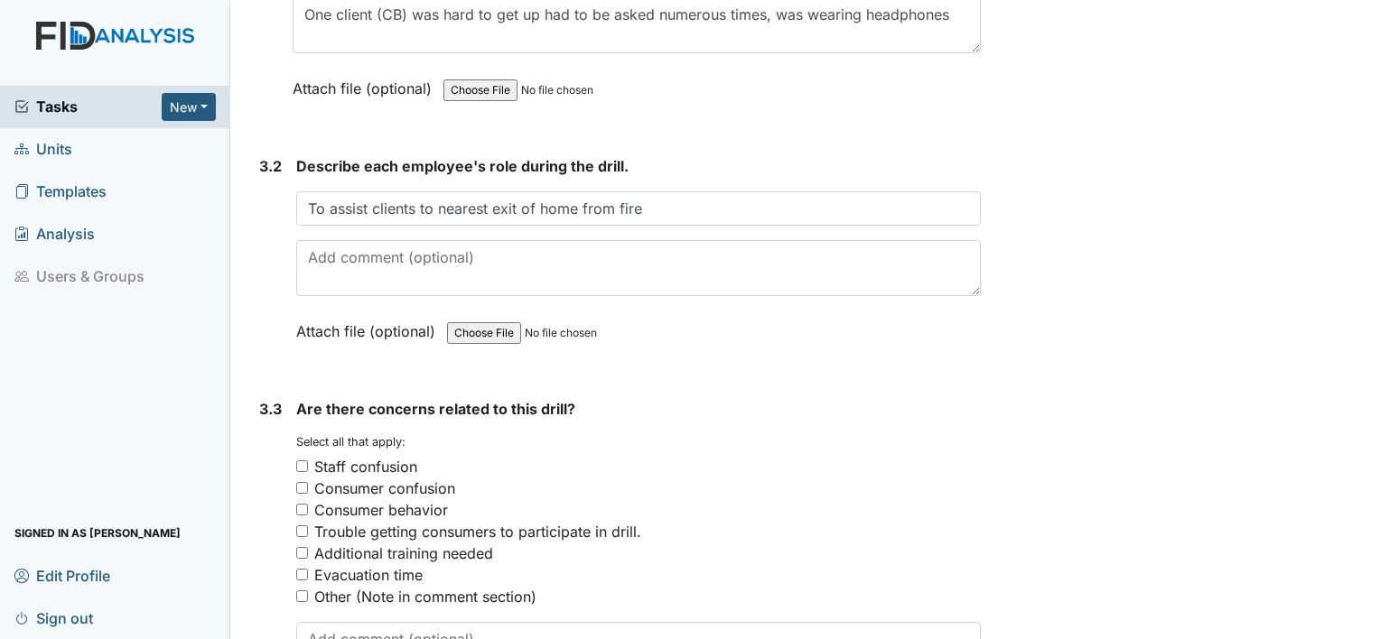
click at [304, 569] on input "Evacuation time" at bounding box center [302, 575] width 12 height 12
checkbox input "true"
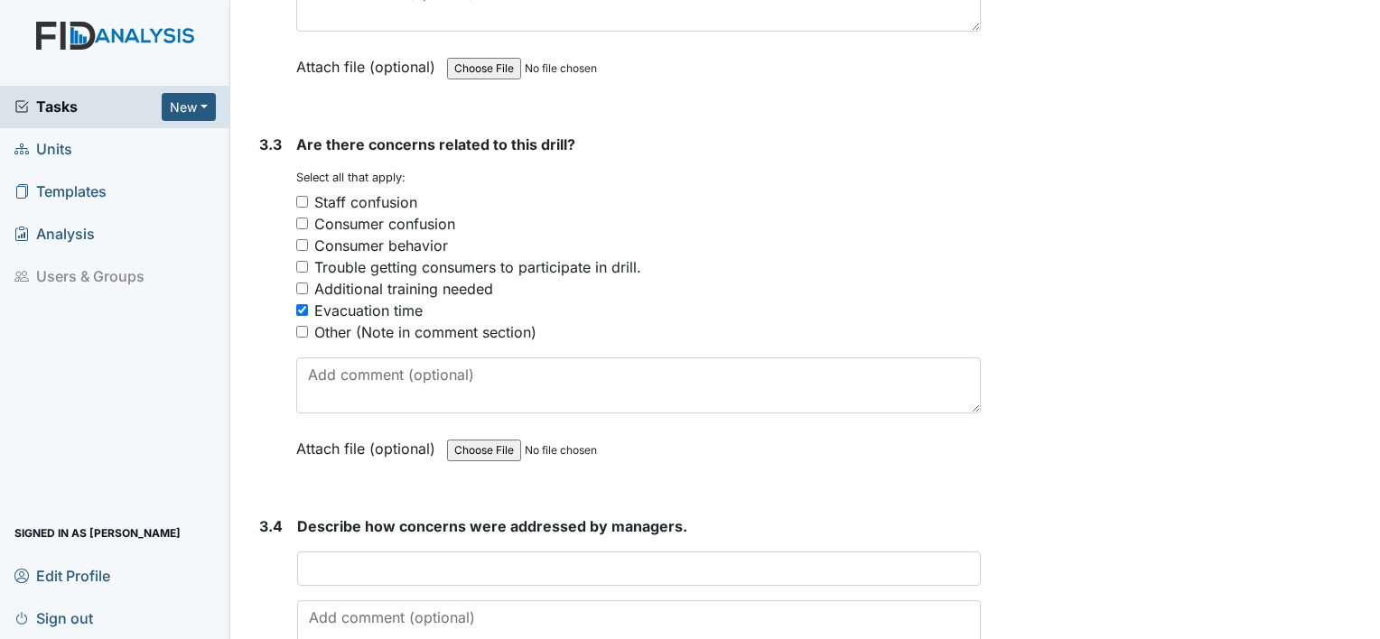
scroll to position [2630, 0]
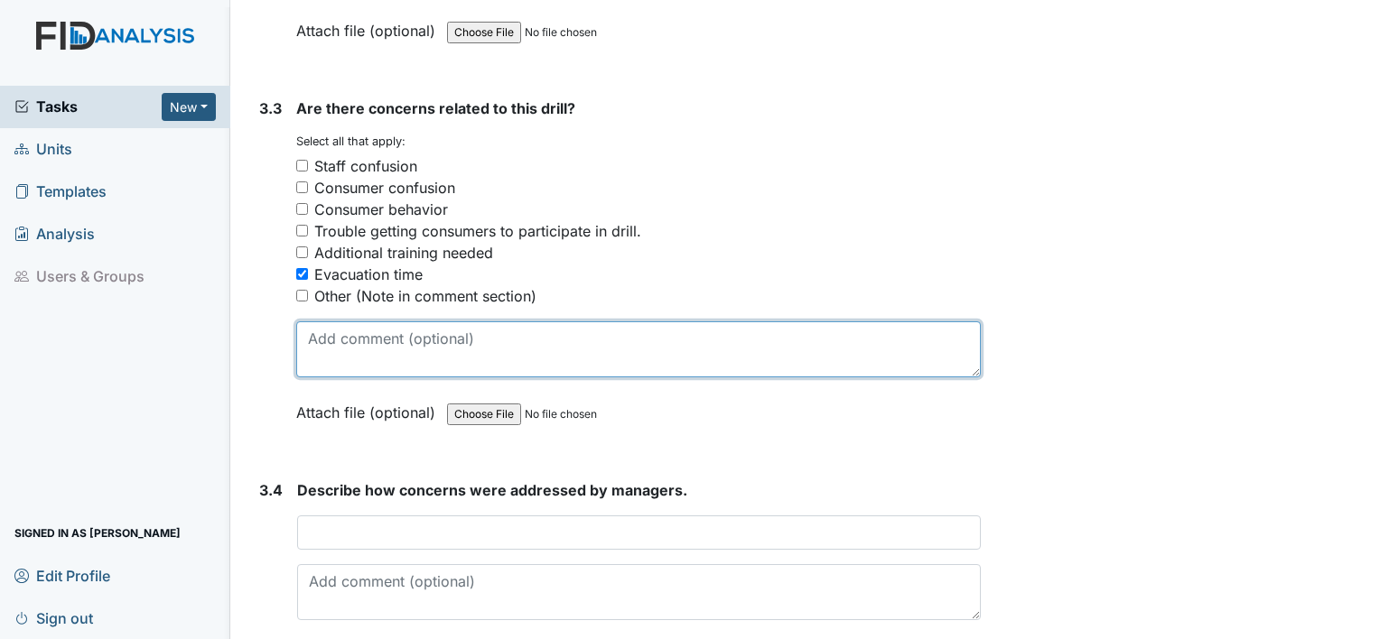
click at [377, 344] on textarea at bounding box center [638, 349] width 684 height 56
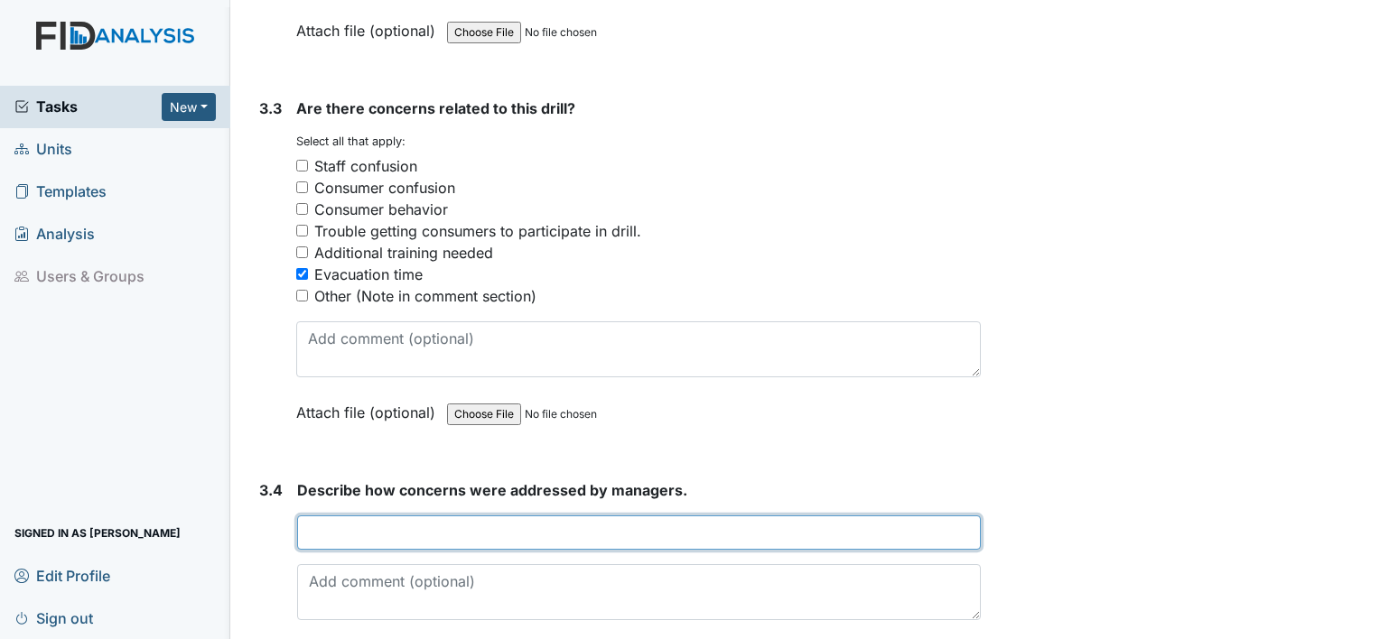
click at [378, 516] on input "text" at bounding box center [638, 533] width 683 height 34
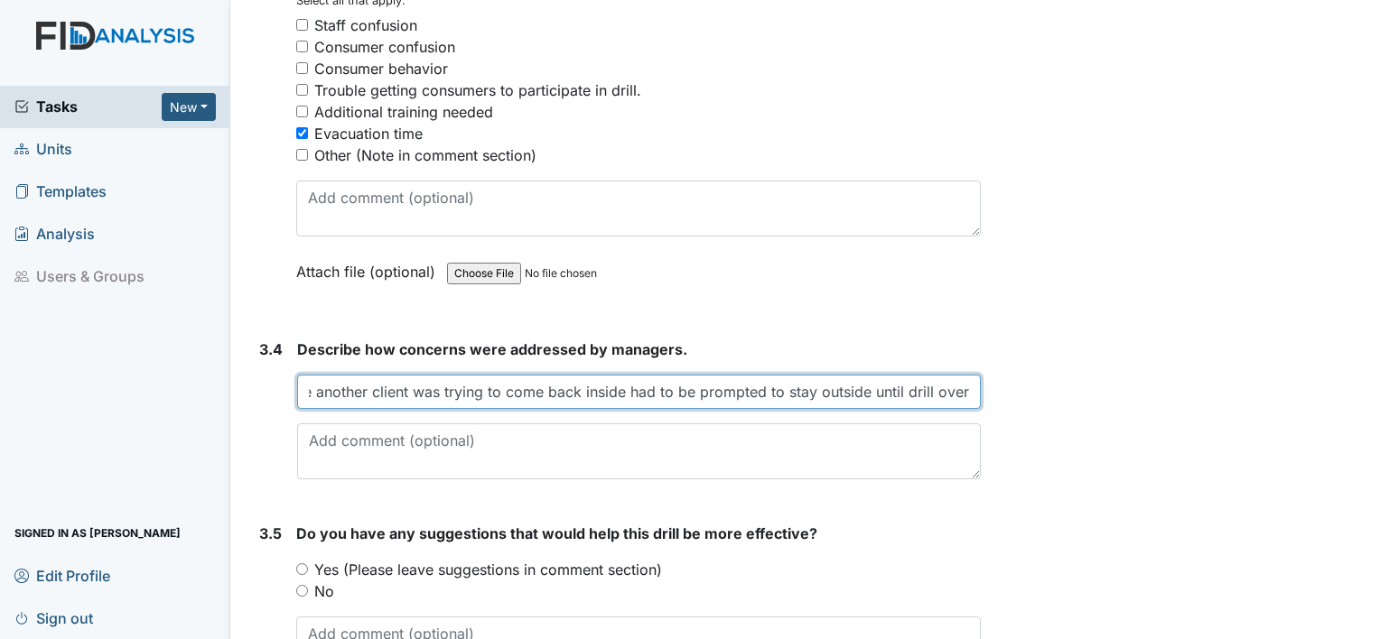
scroll to position [2792, 0]
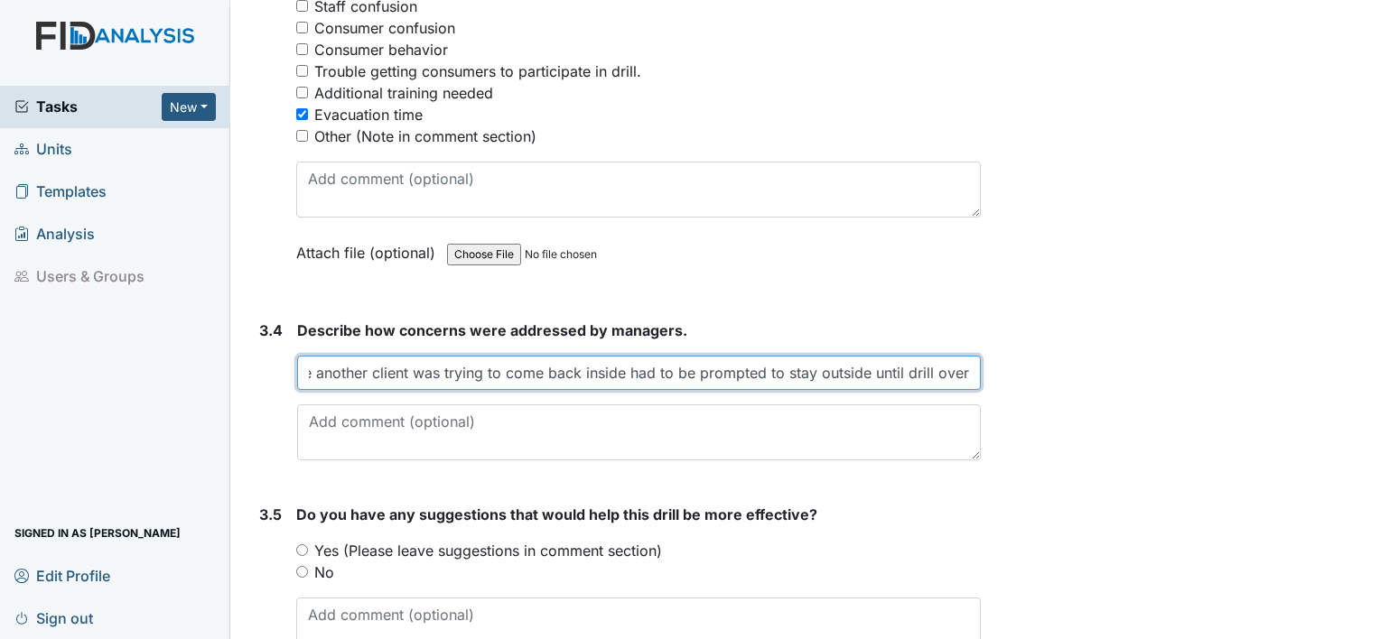
type input "discussion between managers that it was hard to get that one consumer up while …"
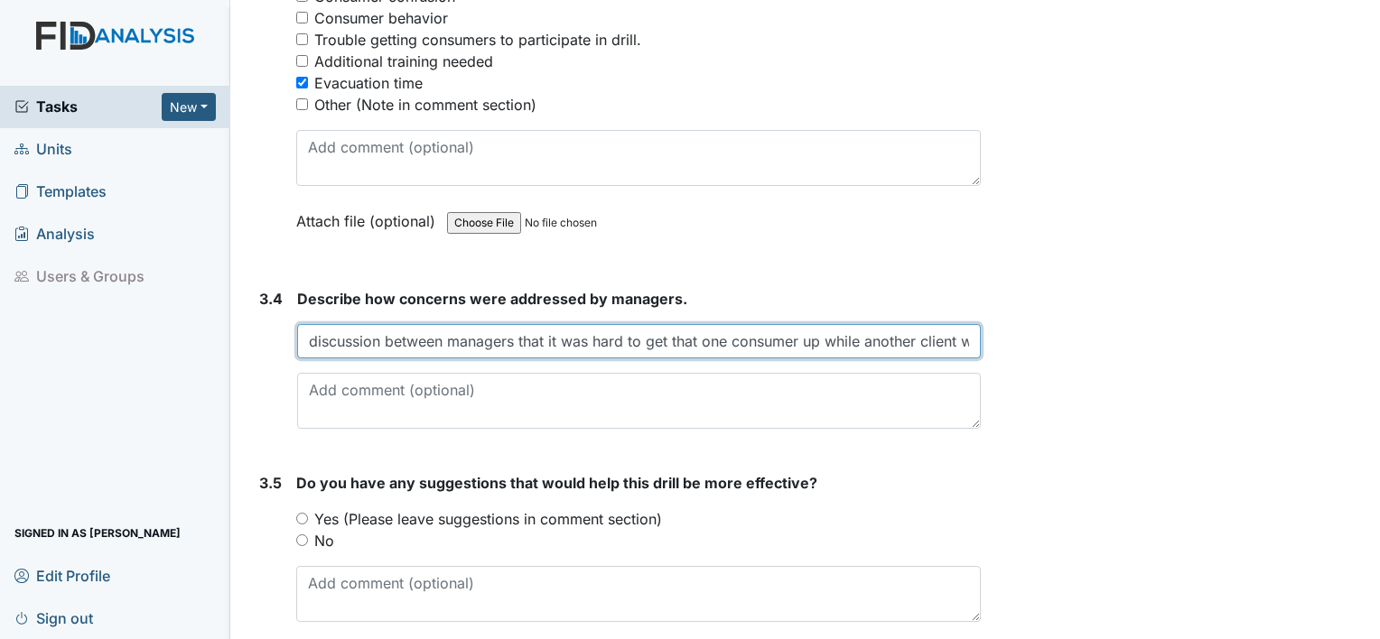
scroll to position [2827, 0]
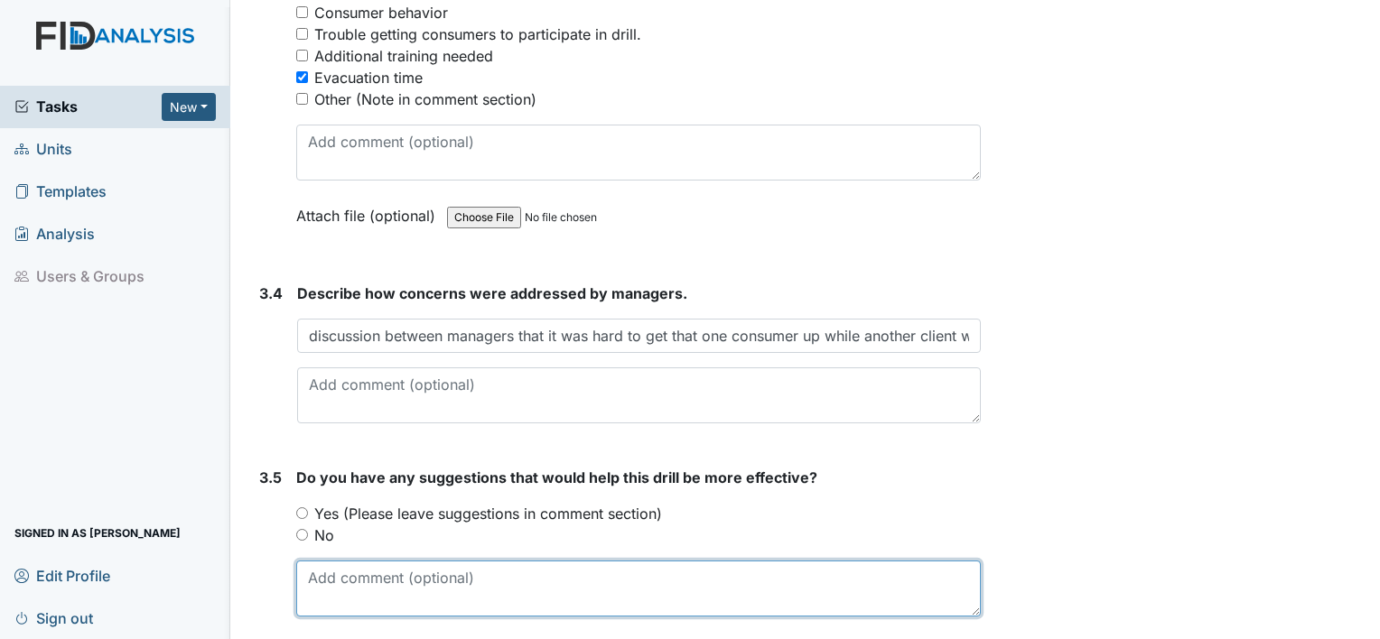
click at [361, 586] on textarea at bounding box center [638, 589] width 684 height 56
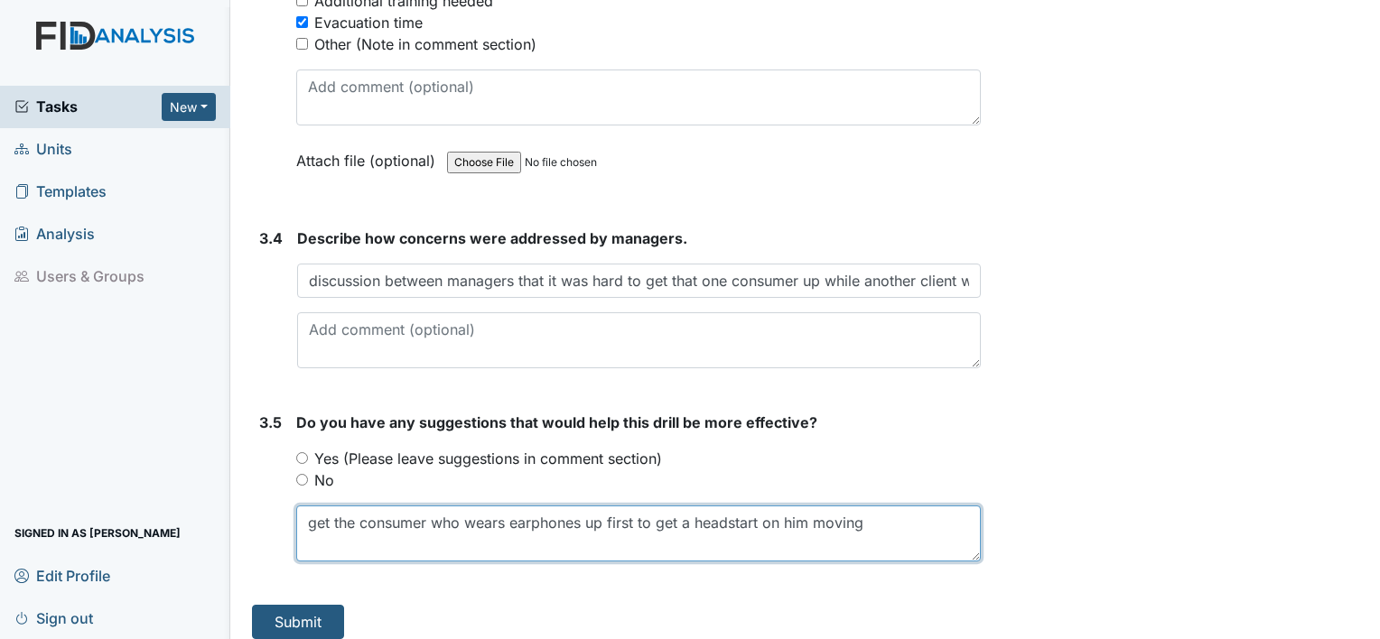
scroll to position [2886, 0]
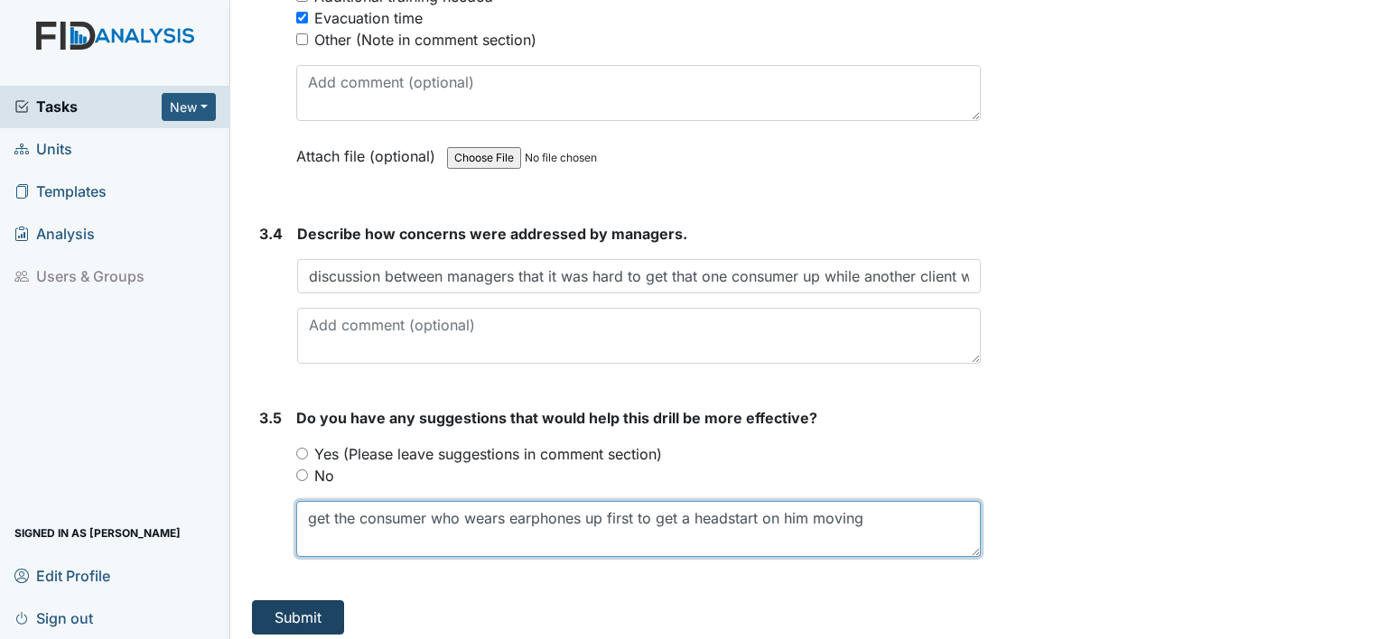
type textarea "get the consumer who wears earphones up first to get a headstart on him moving"
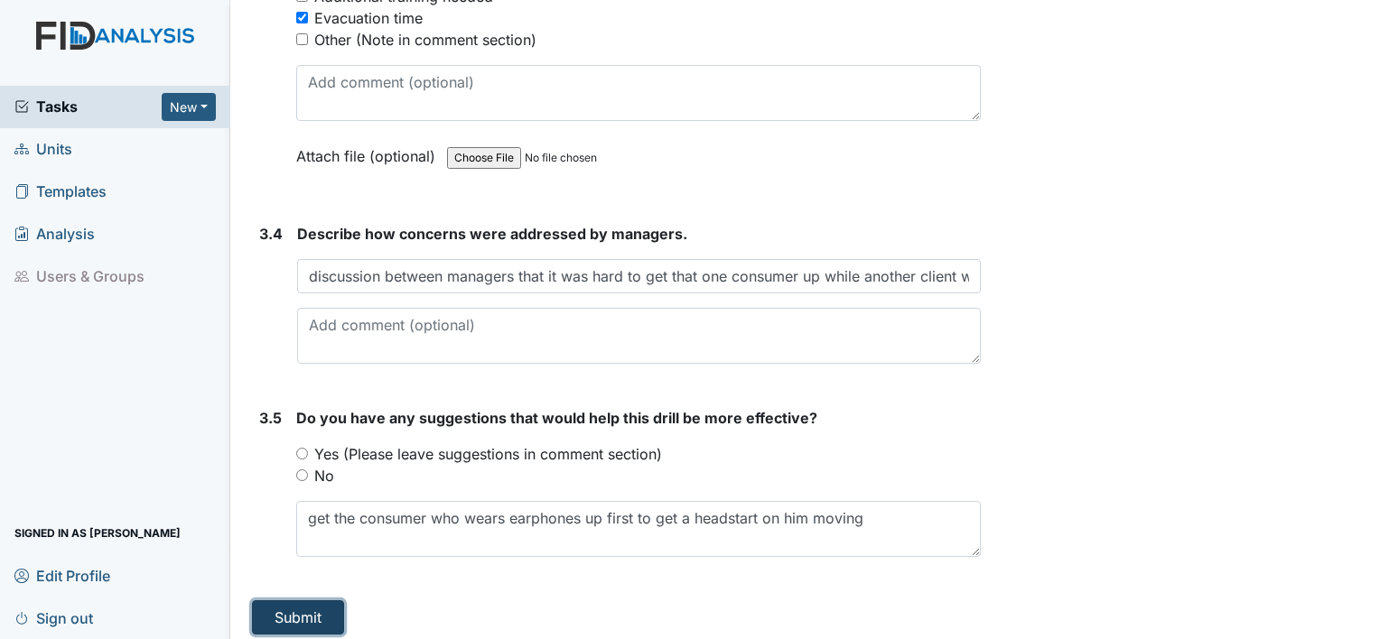
click at [315, 610] on button "Submit" at bounding box center [298, 617] width 92 height 34
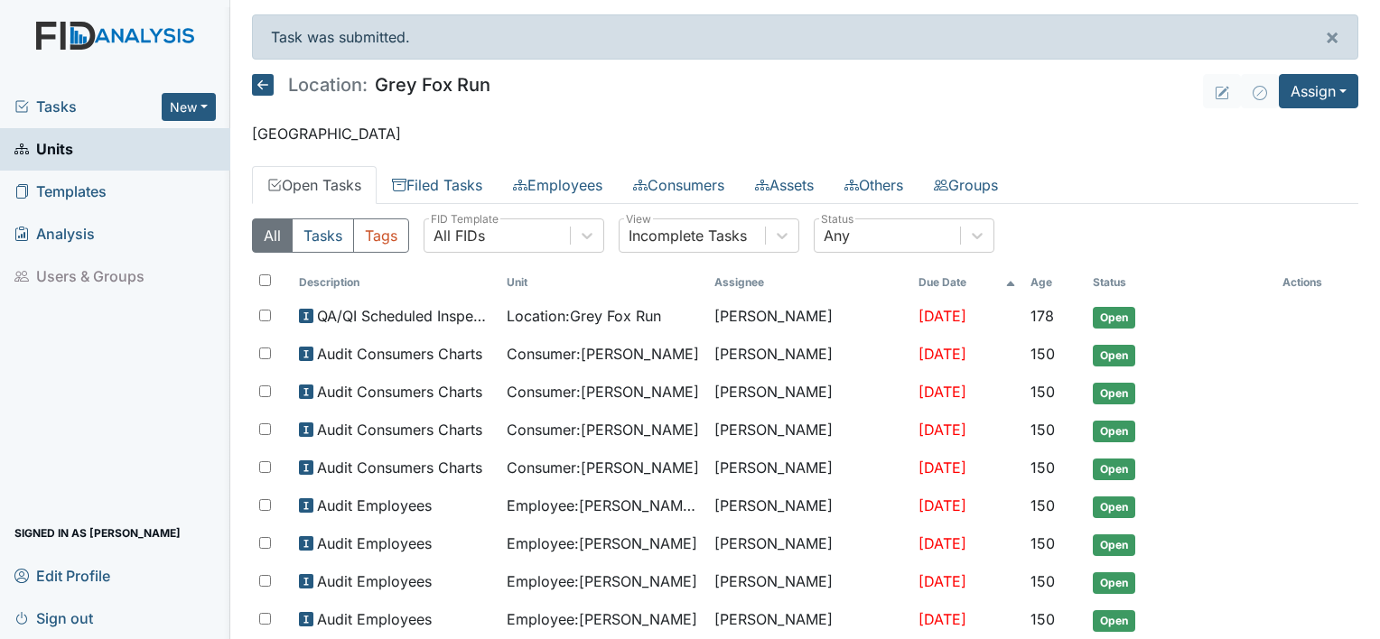
click at [76, 616] on span "Sign out" at bounding box center [53, 618] width 79 height 28
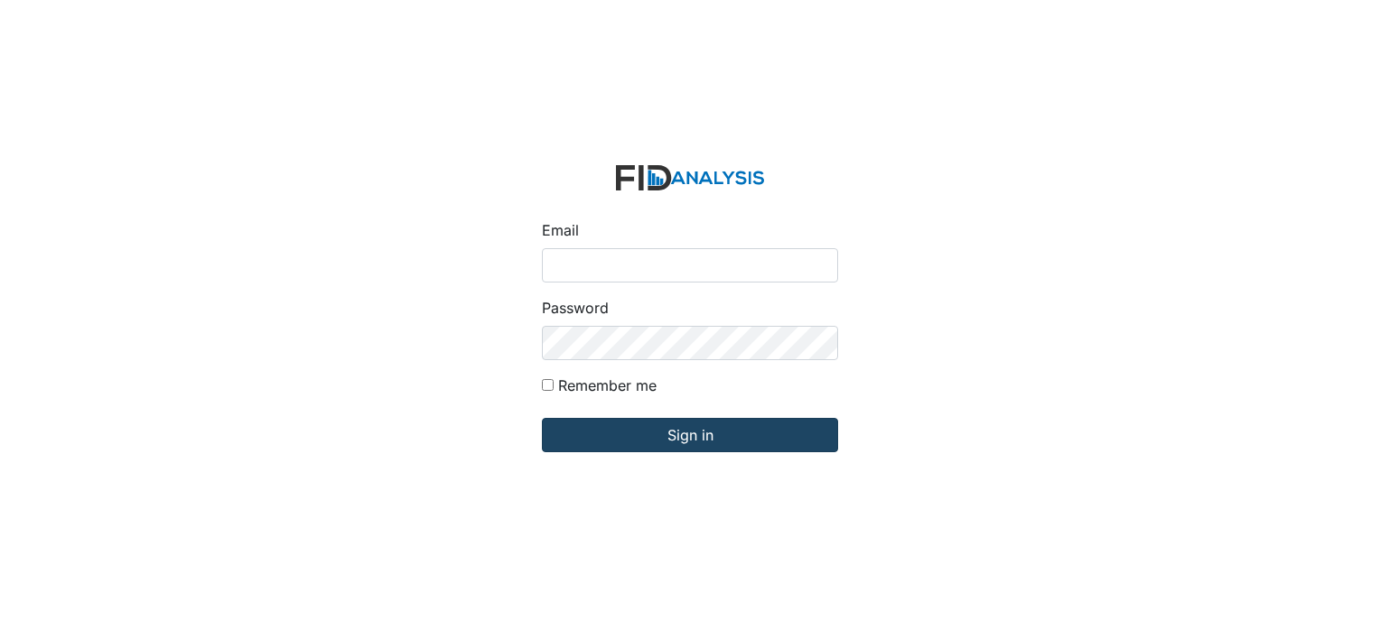
type input "[EMAIL_ADDRESS][DOMAIN_NAME]"
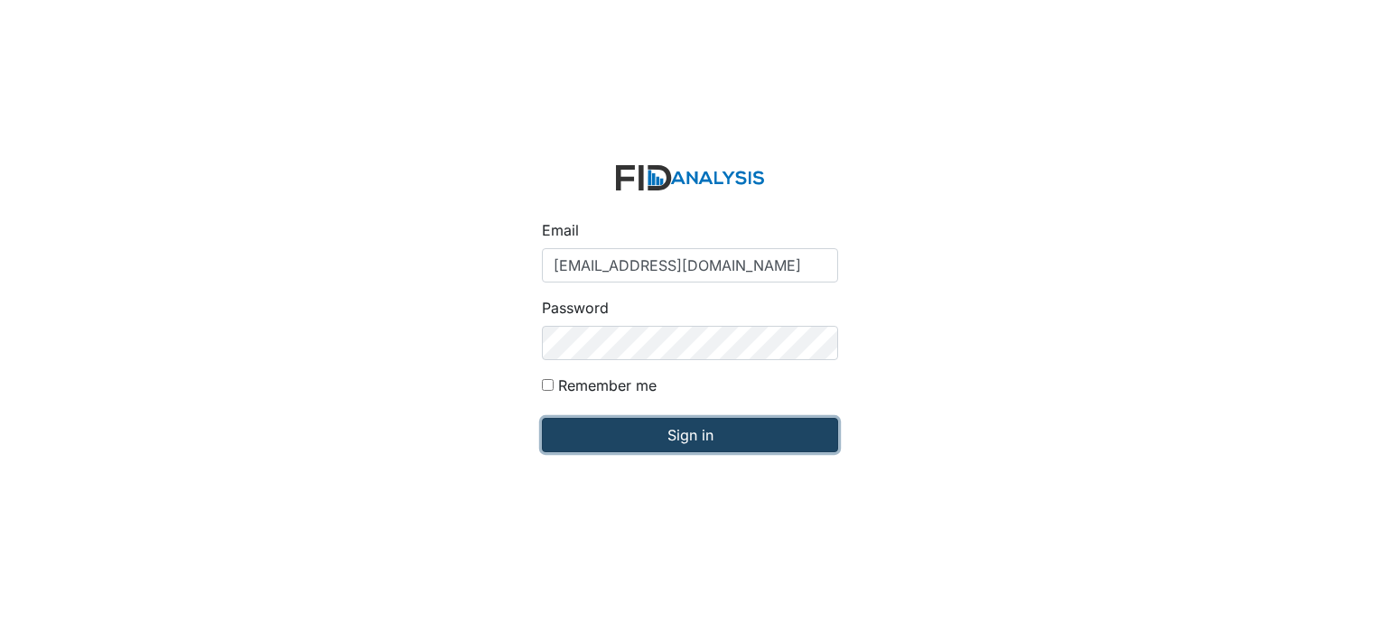
click at [695, 434] on input "Sign in" at bounding box center [690, 435] width 296 height 34
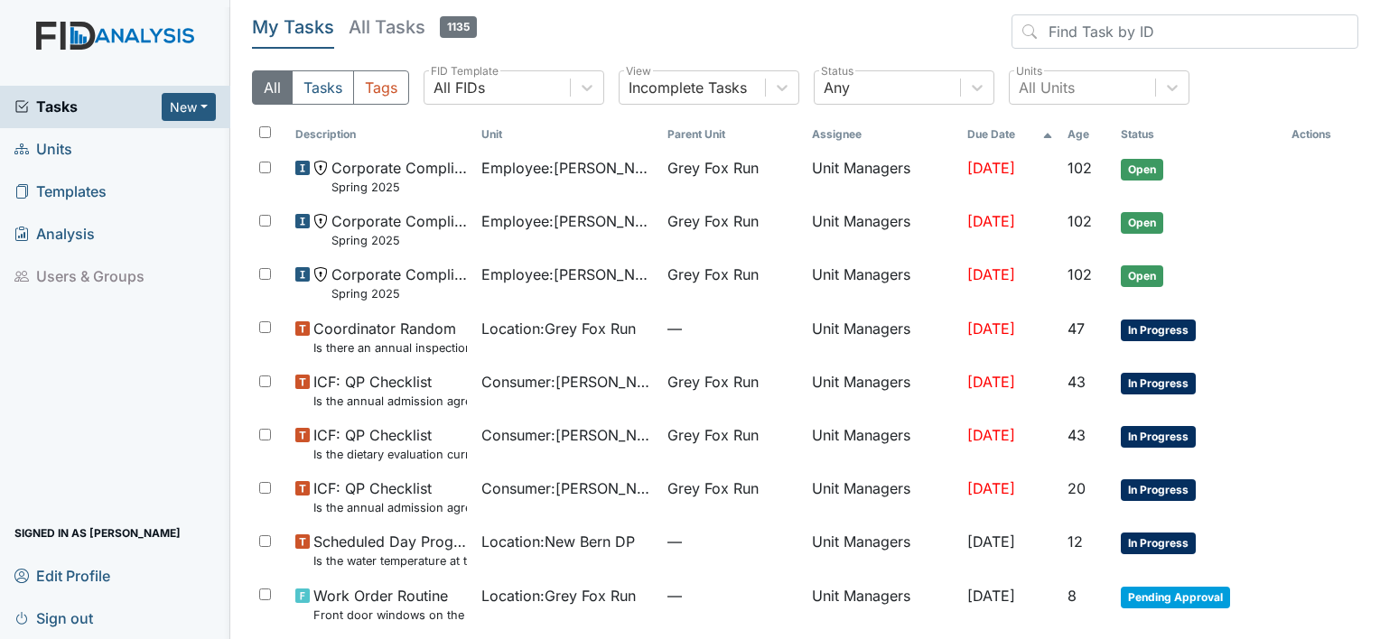
click at [58, 149] on span "Units" at bounding box center [43, 149] width 58 height 28
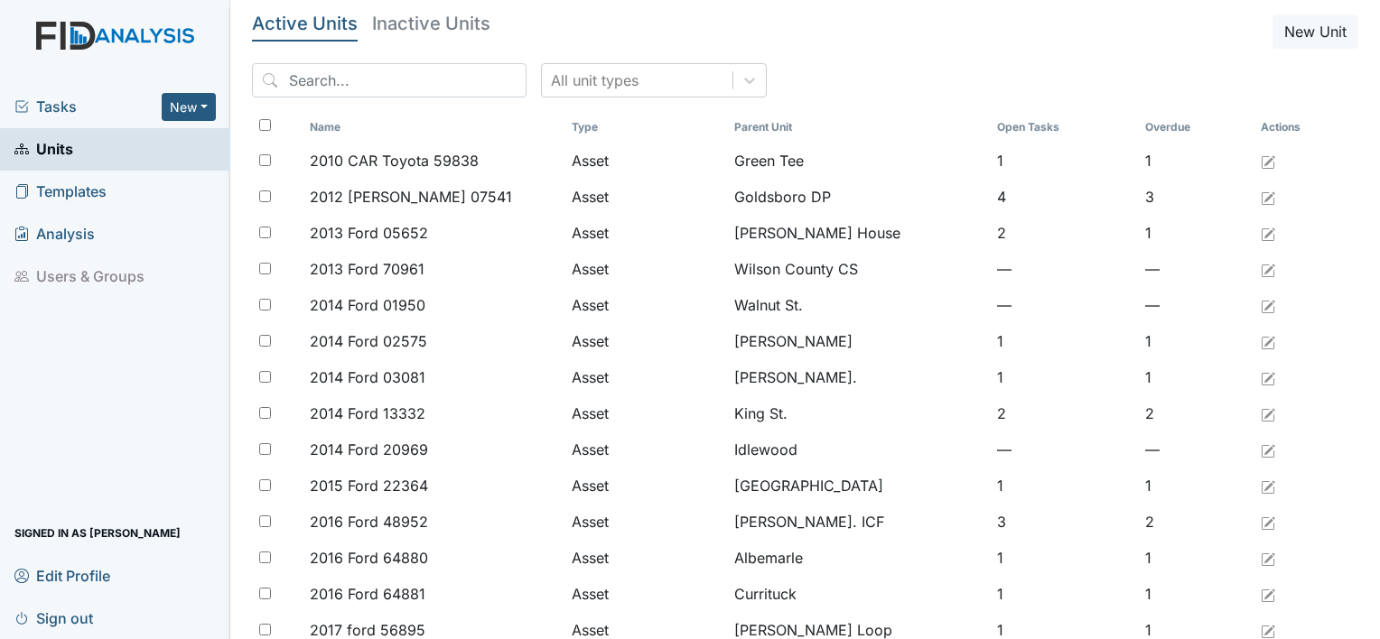
click at [394, 77] on input "search" at bounding box center [389, 80] width 274 height 34
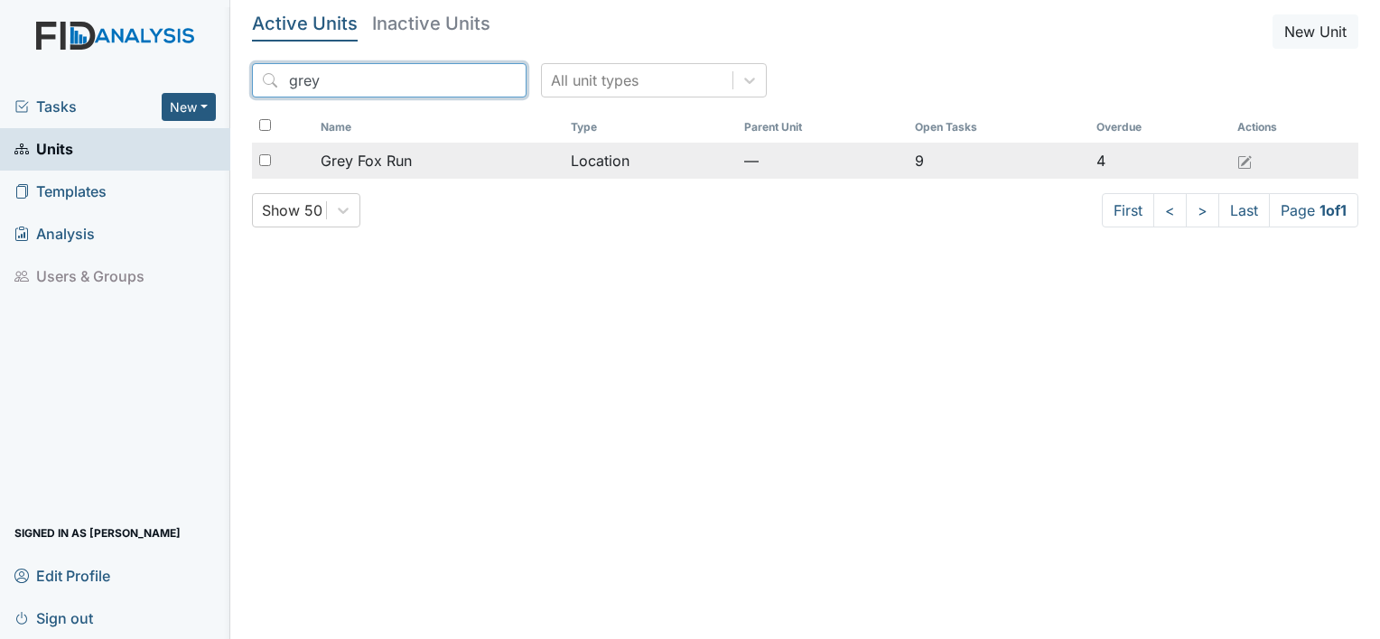
type input "grey"
click at [394, 158] on span "Grey Fox Run" at bounding box center [366, 161] width 91 height 22
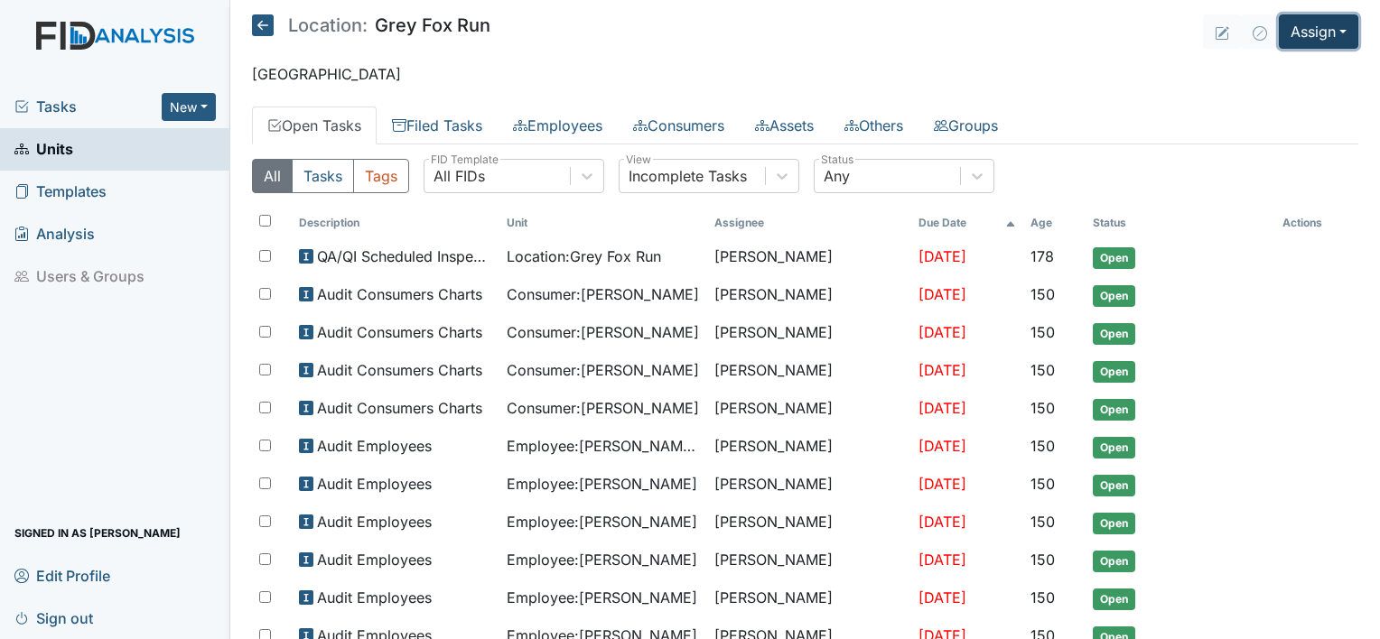
click at [1327, 34] on button "Assign" at bounding box center [1317, 31] width 79 height 34
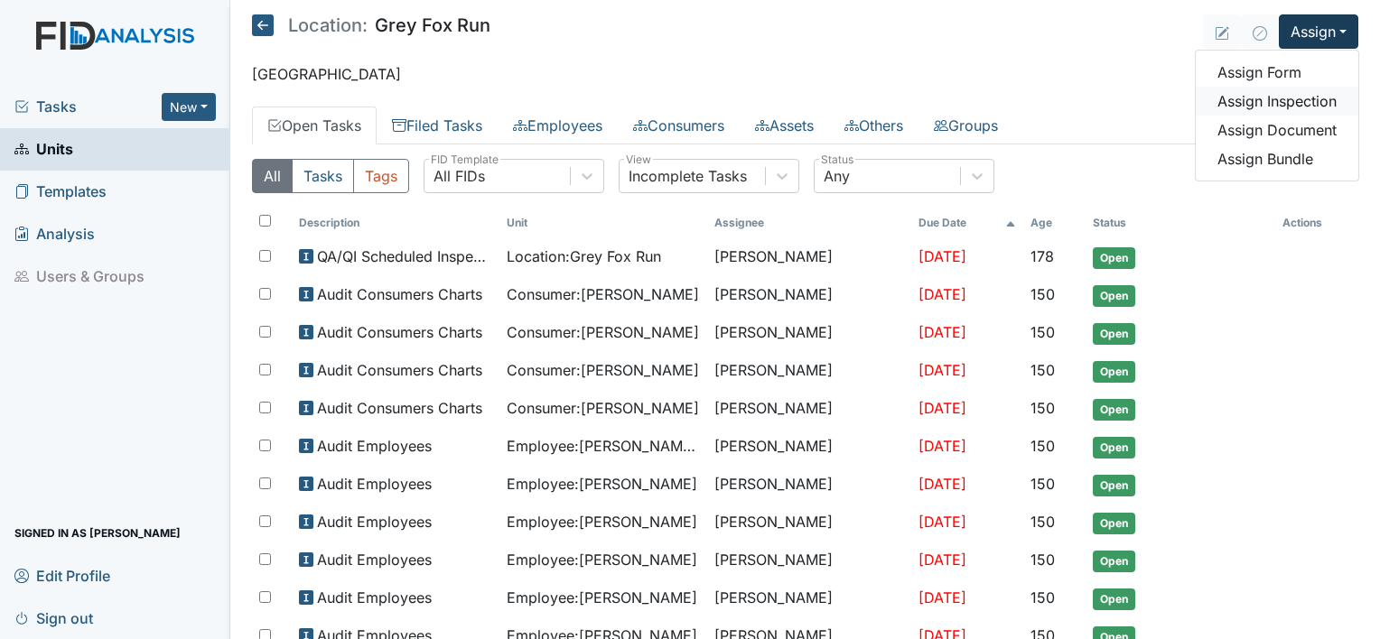
click at [1296, 100] on link "Assign Inspection" at bounding box center [1276, 101] width 163 height 29
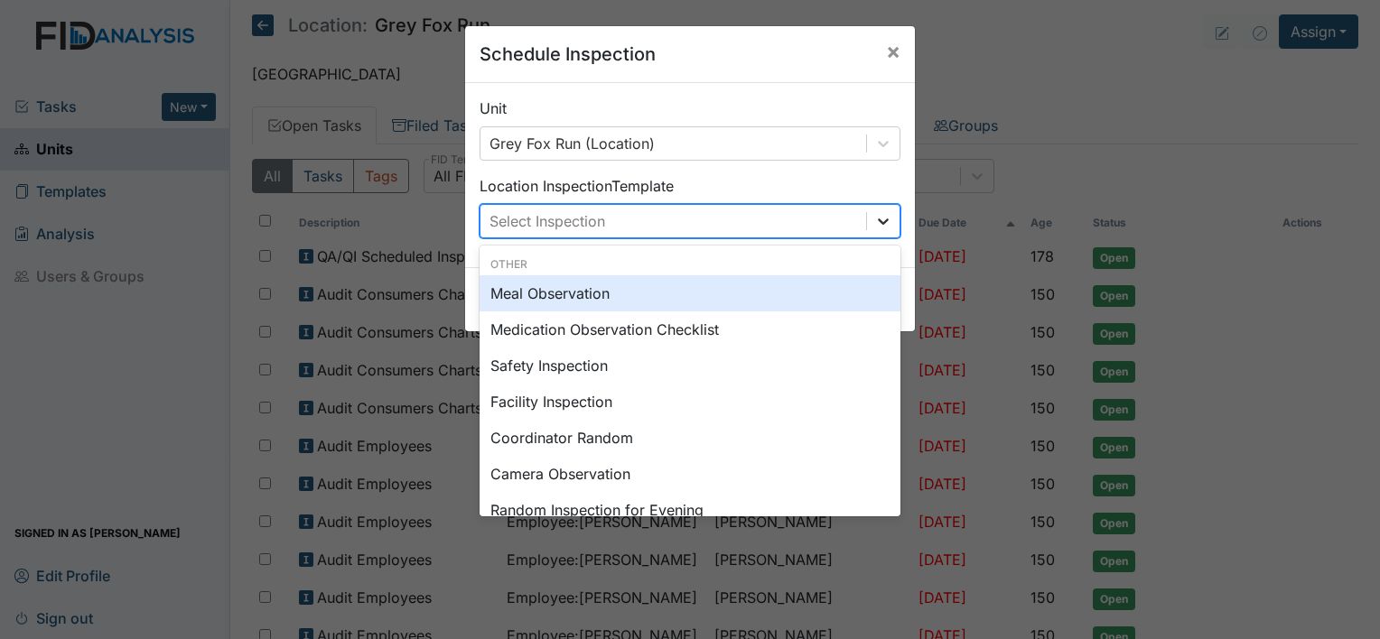
click at [882, 217] on icon at bounding box center [883, 221] width 18 height 18
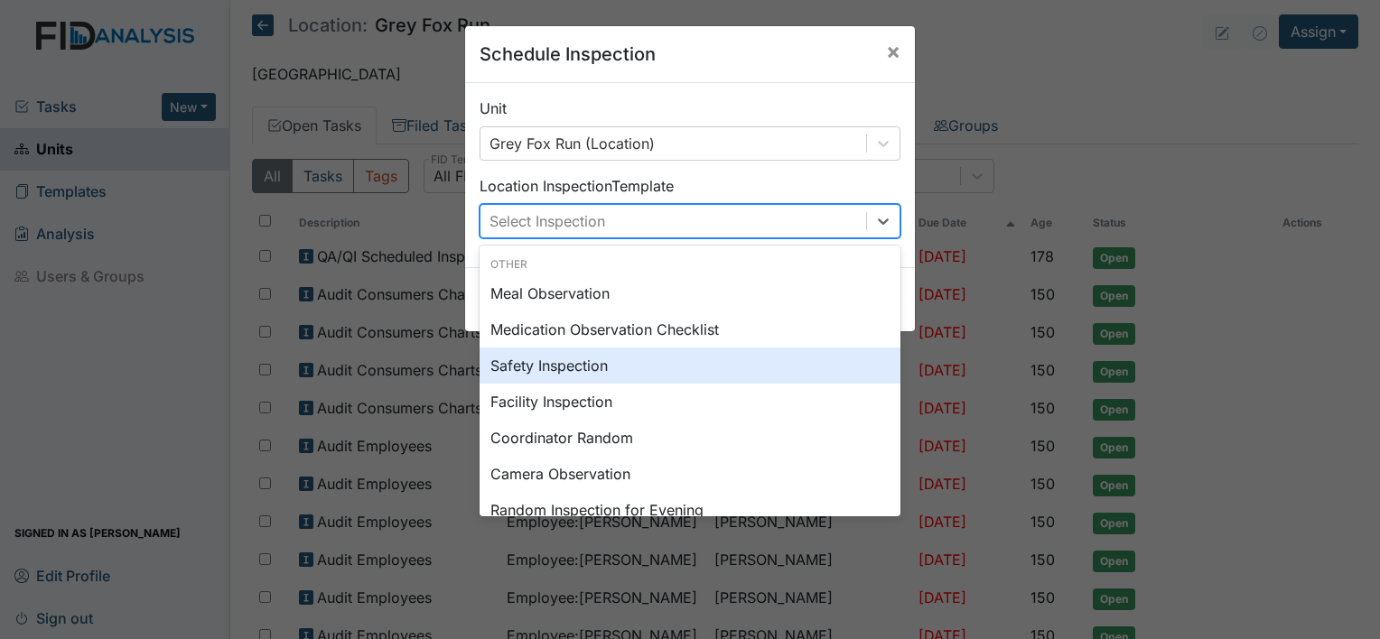
click at [773, 364] on div "Safety Inspection" at bounding box center [689, 366] width 421 height 36
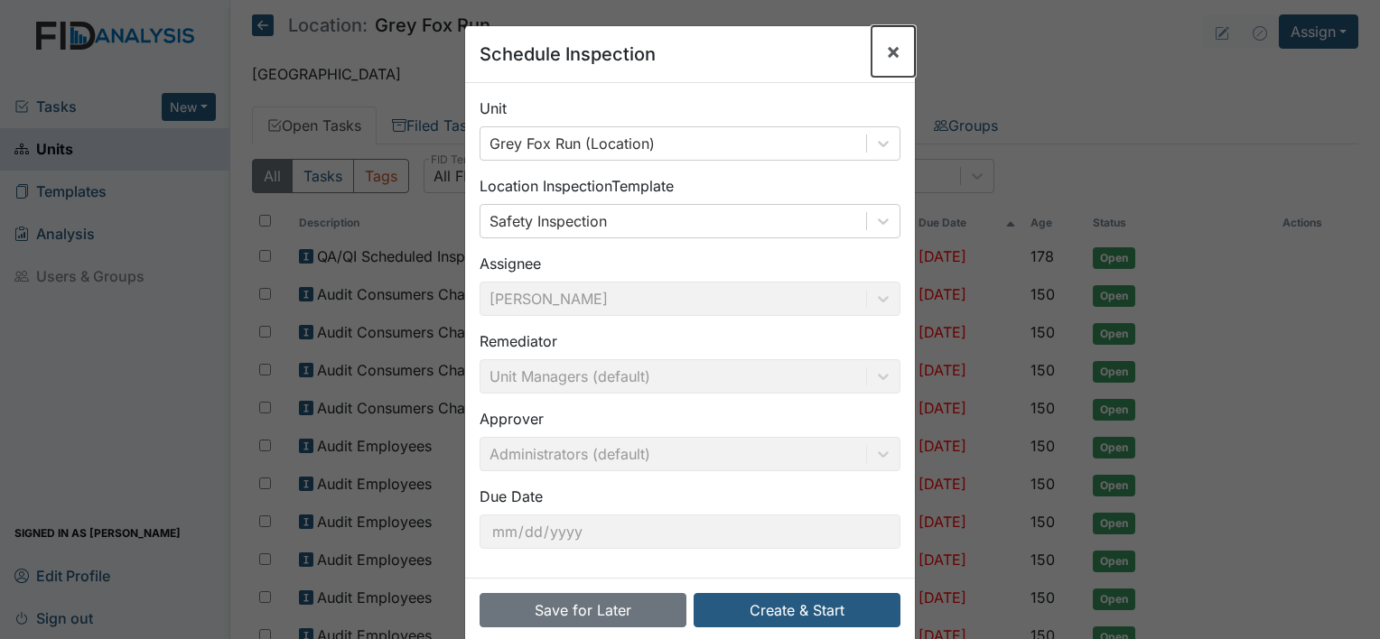
click at [886, 51] on span "×" at bounding box center [893, 51] width 14 height 26
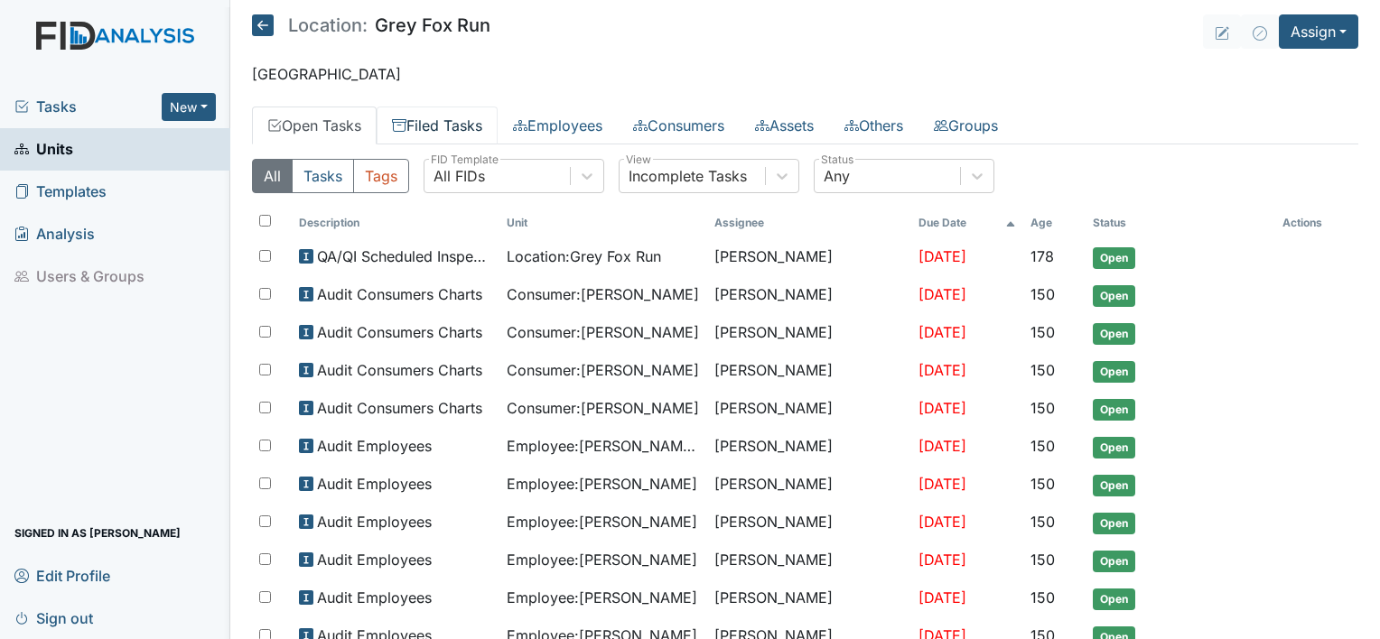
click at [470, 124] on link "Filed Tasks" at bounding box center [436, 126] width 121 height 38
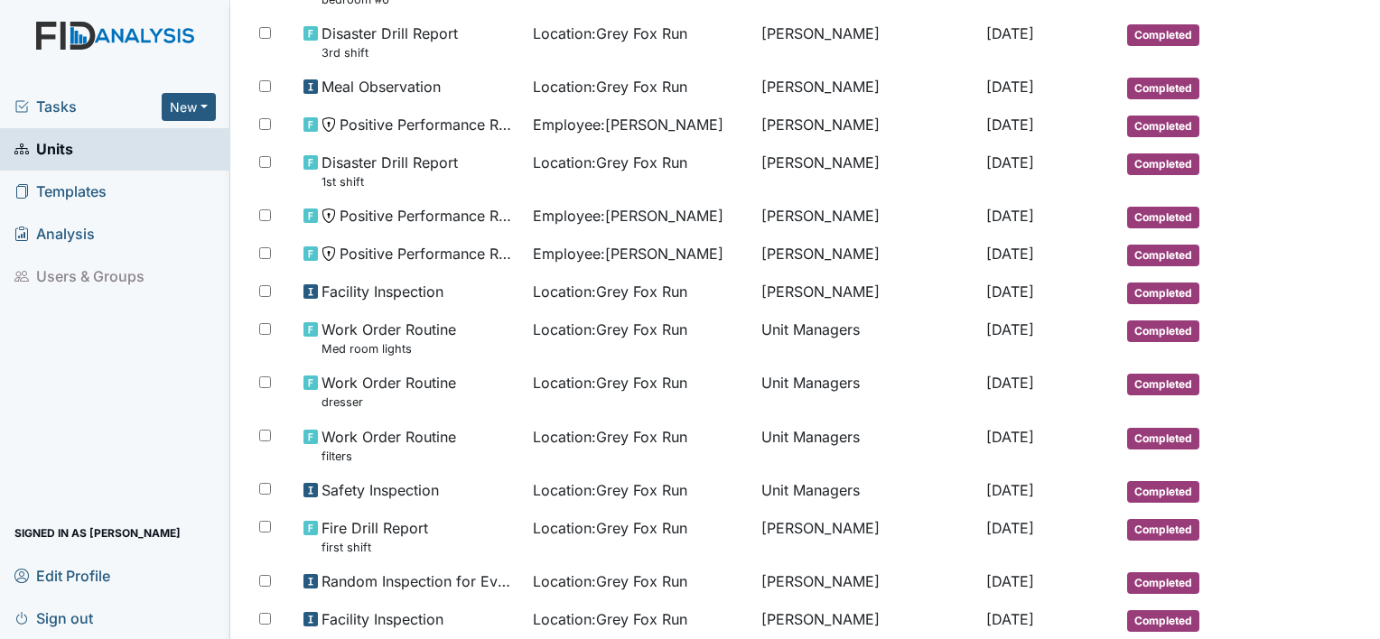
scroll to position [556, 0]
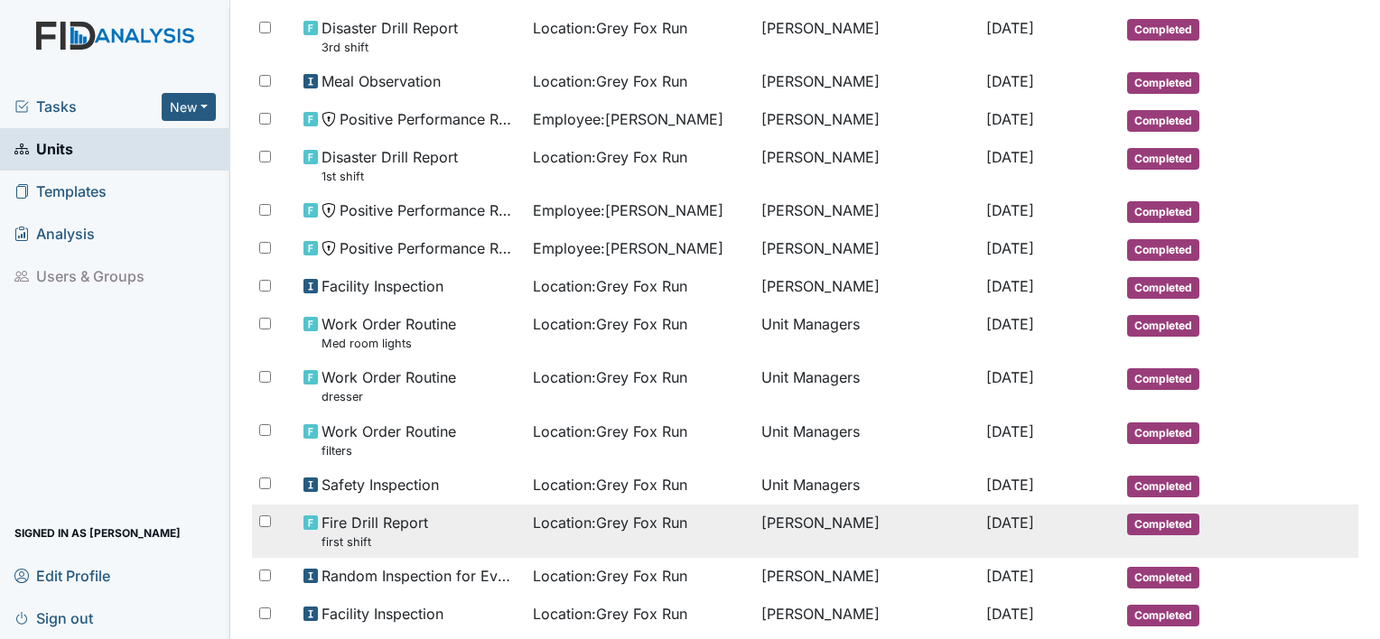
click at [334, 512] on span "Fire Drill Report first shift" at bounding box center [374, 531] width 107 height 39
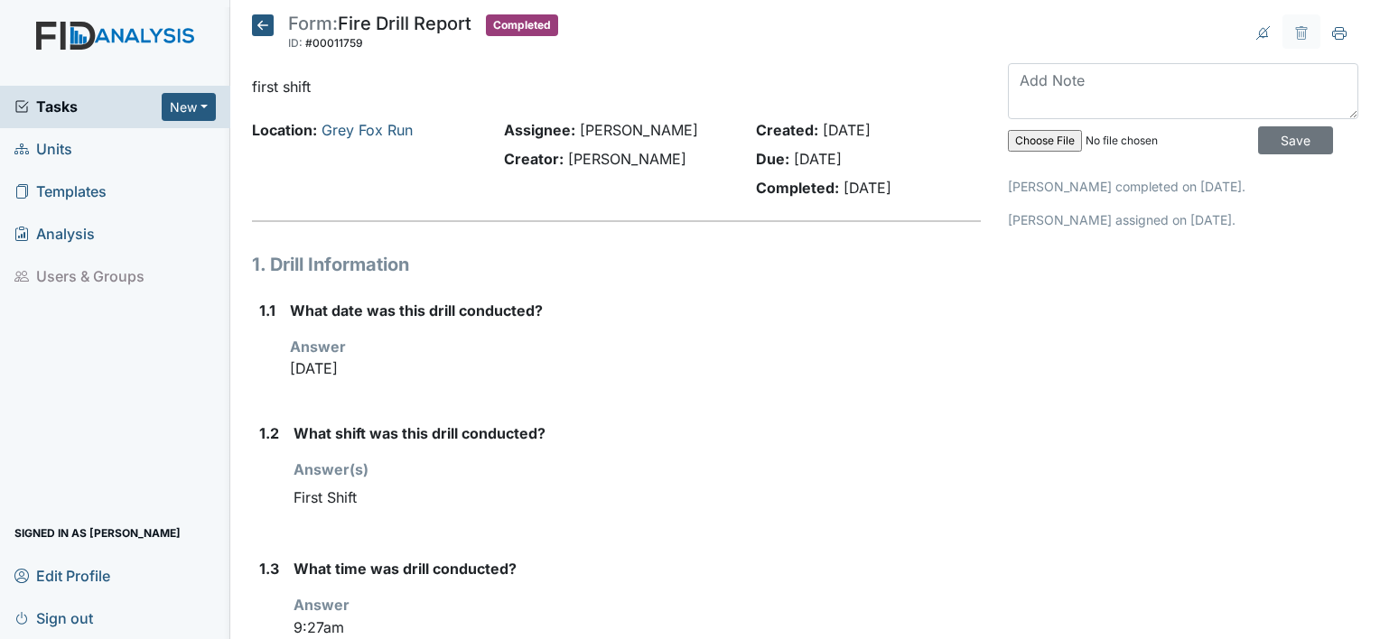
click at [260, 21] on icon at bounding box center [263, 25] width 22 height 22
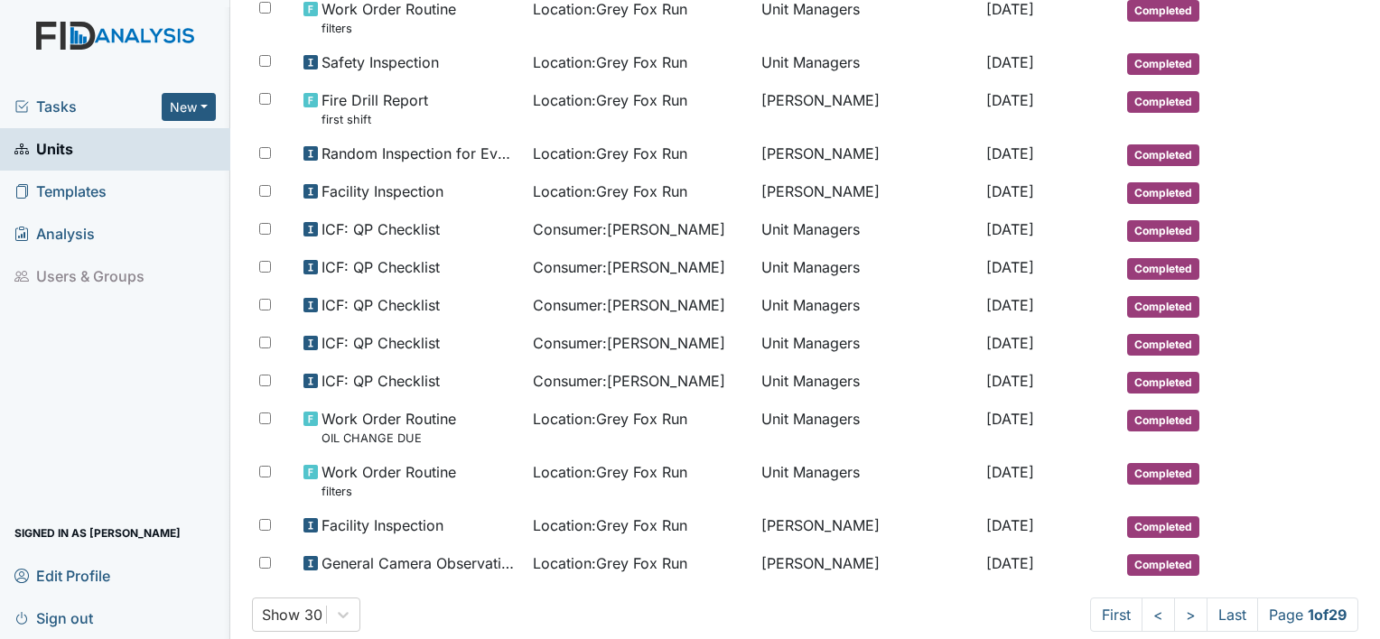
scroll to position [1001, 0]
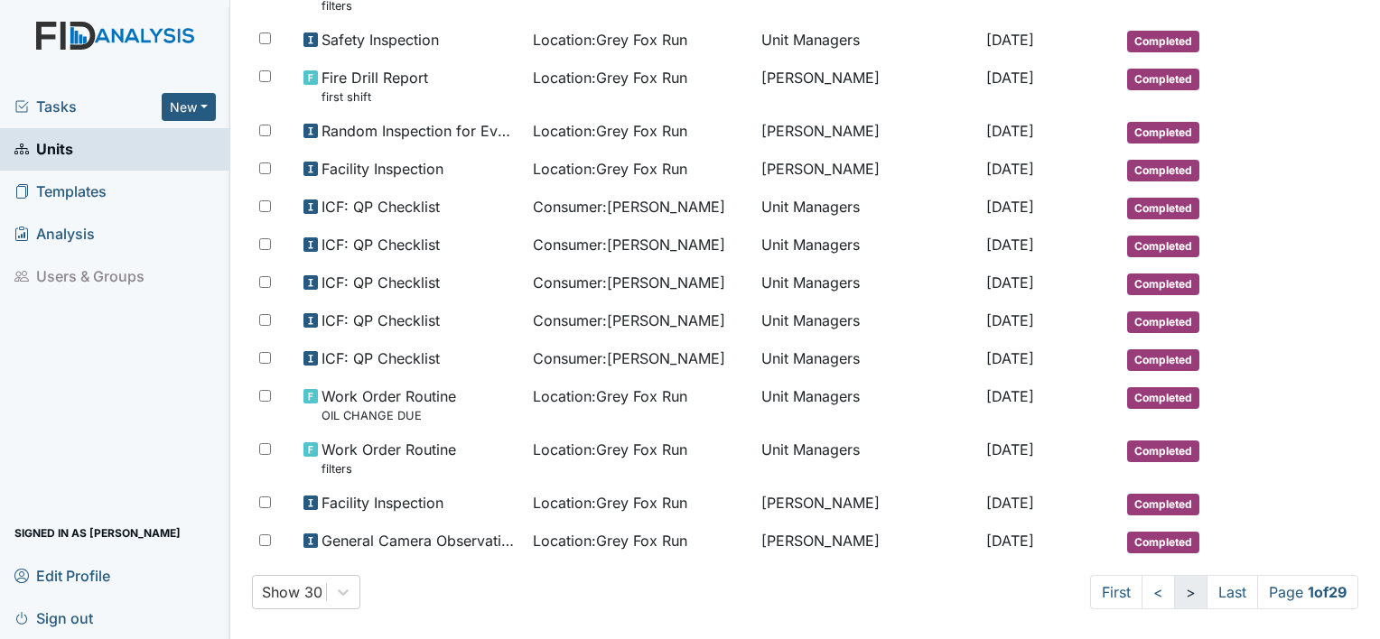
click at [1174, 584] on link ">" at bounding box center [1190, 592] width 33 height 34
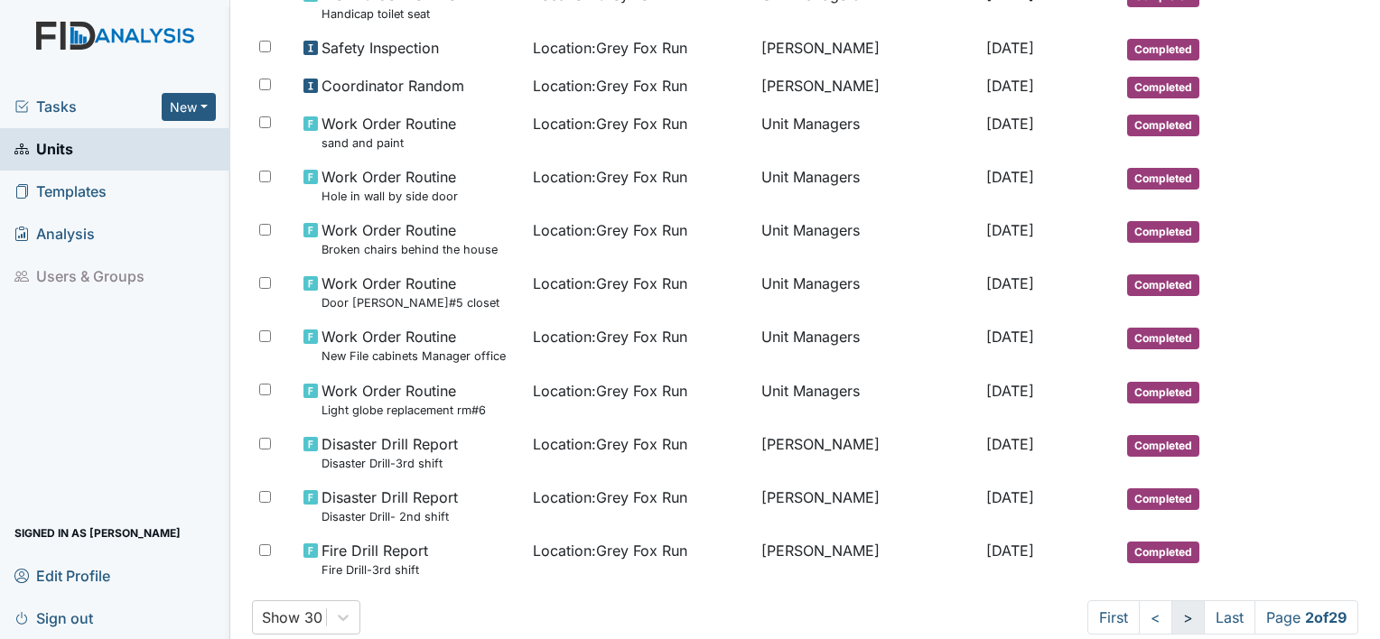
scroll to position [1073, 0]
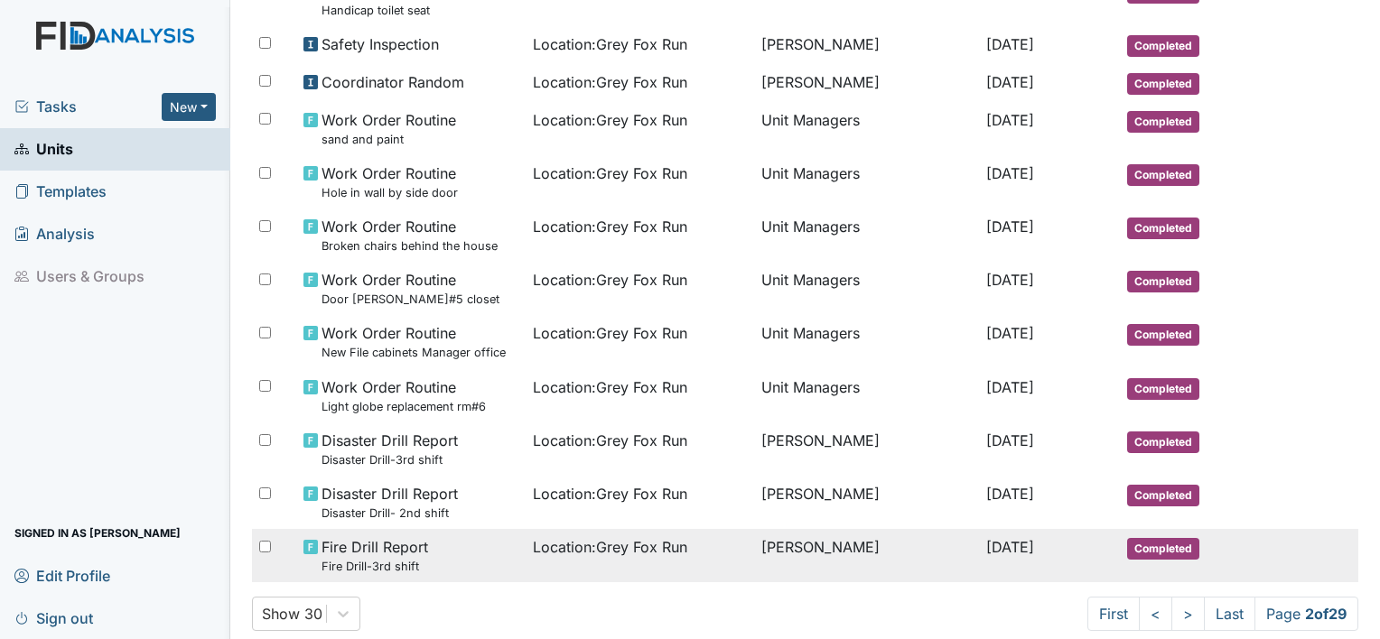
click at [358, 558] on small "Fire Drill-3rd shift" at bounding box center [374, 566] width 107 height 17
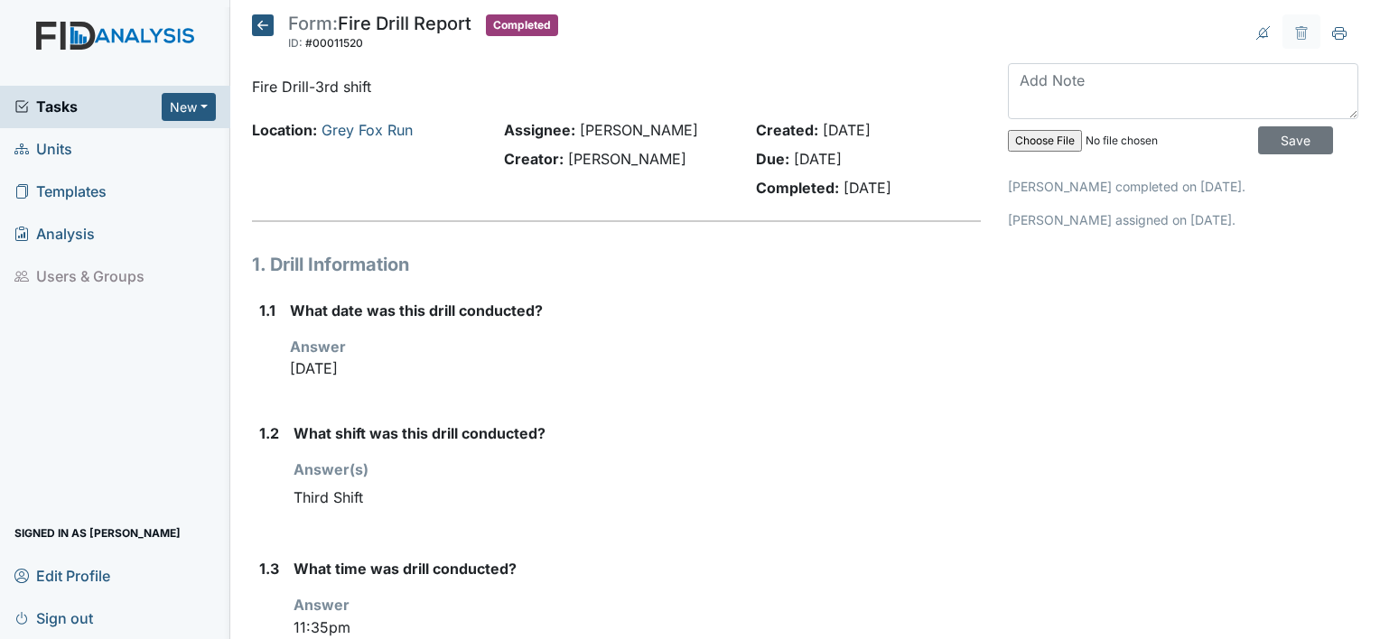
click at [266, 29] on icon at bounding box center [263, 25] width 22 height 22
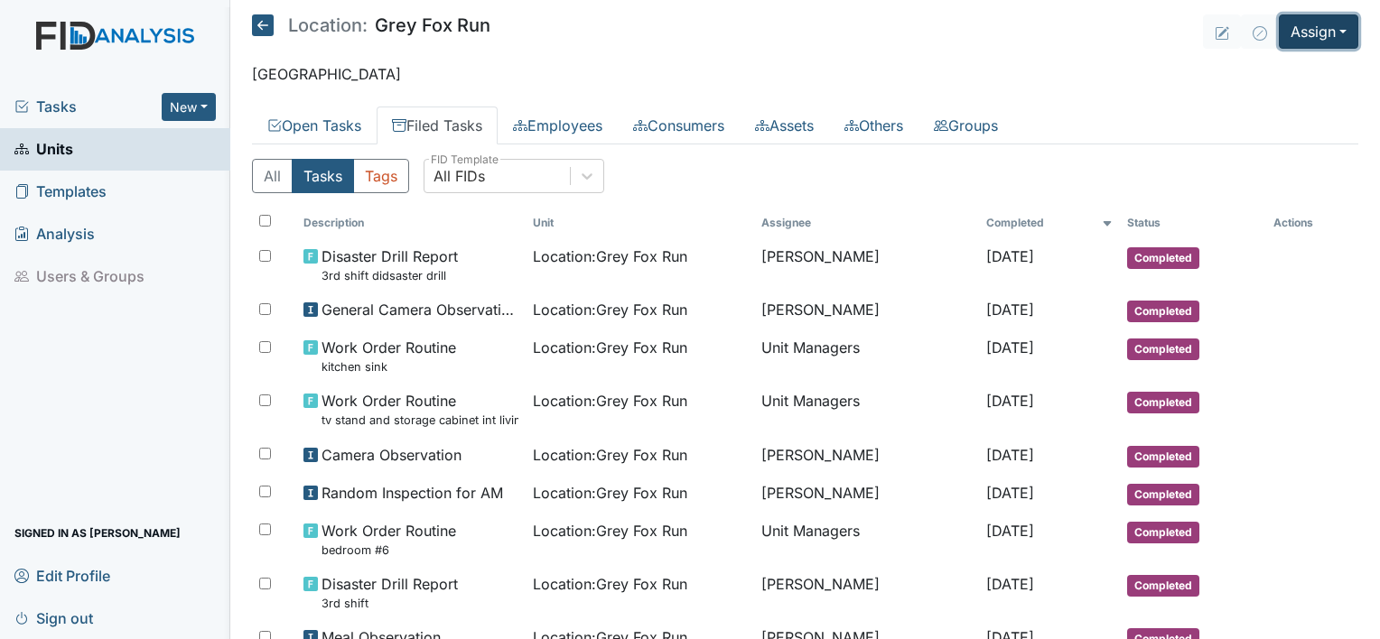
click at [1326, 33] on button "Assign" at bounding box center [1317, 31] width 79 height 34
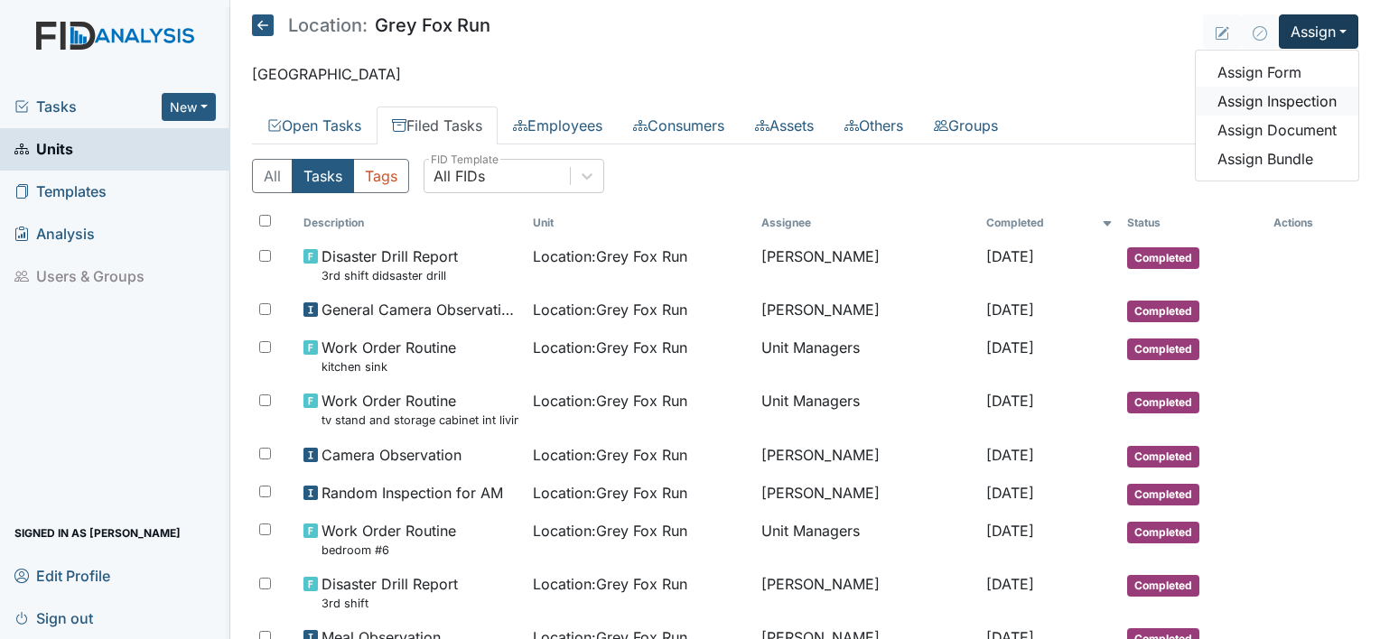
click at [1305, 98] on link "Assign Inspection" at bounding box center [1276, 101] width 163 height 29
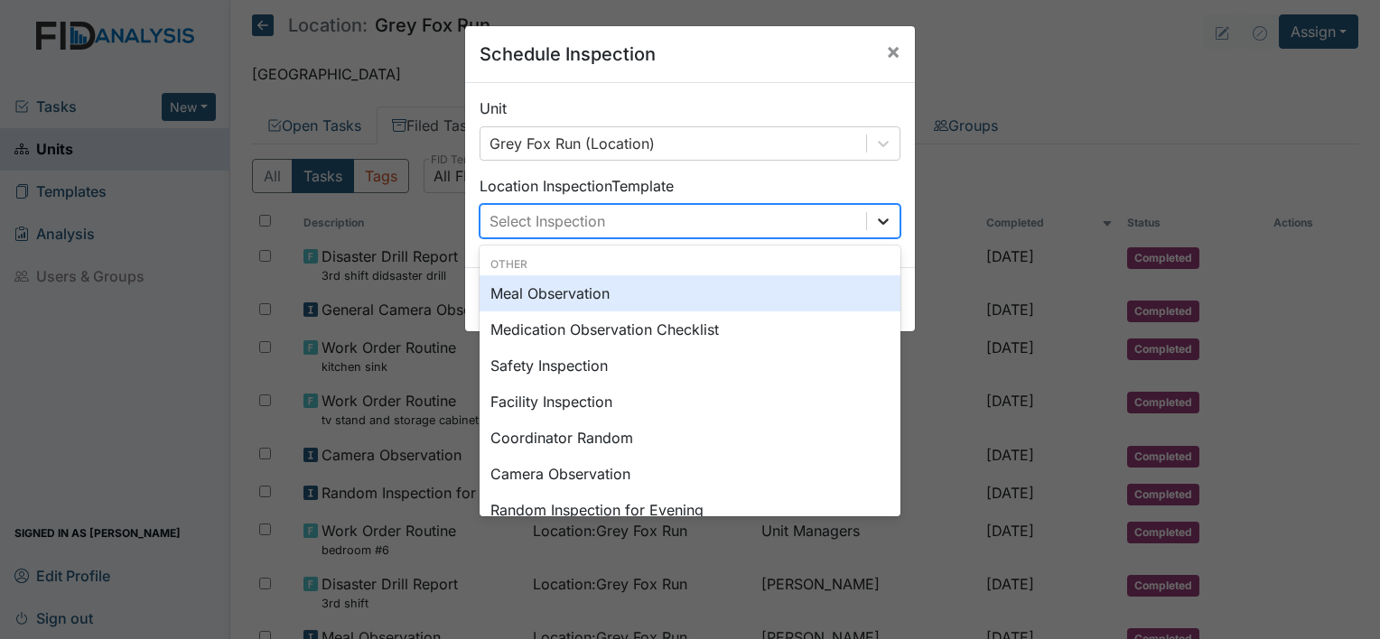
click at [878, 221] on icon at bounding box center [883, 221] width 11 height 6
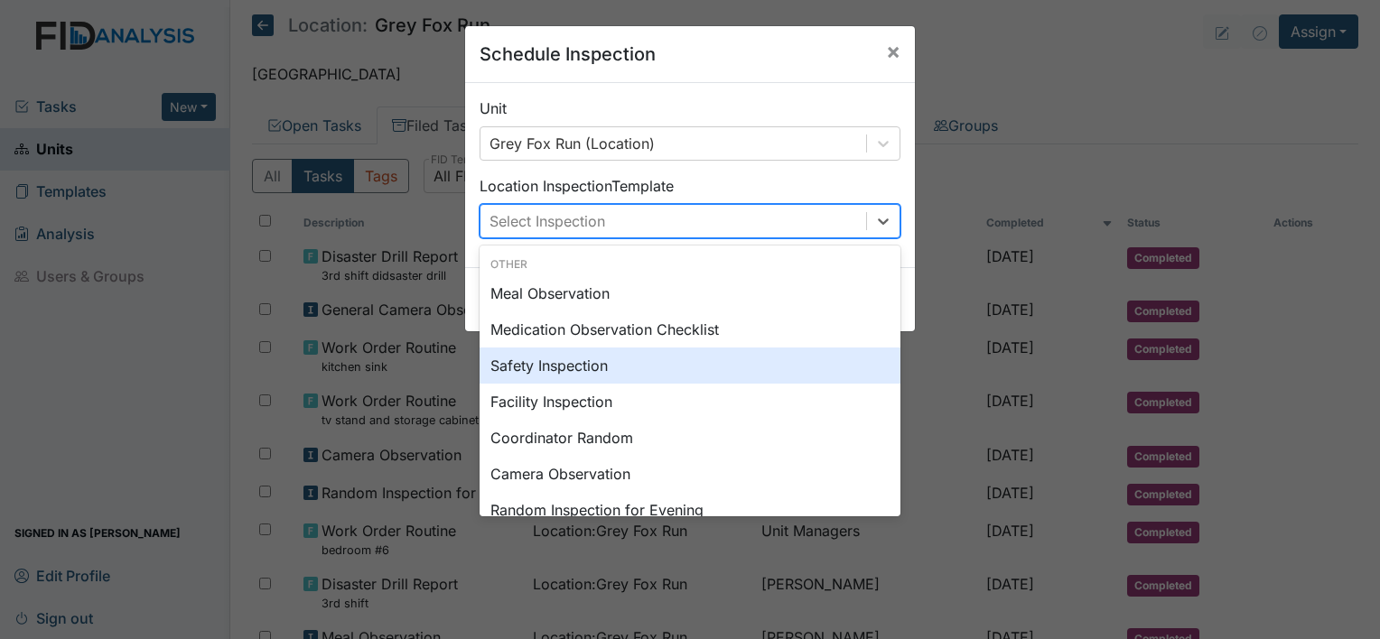
click at [766, 365] on div "Safety Inspection" at bounding box center [689, 366] width 421 height 36
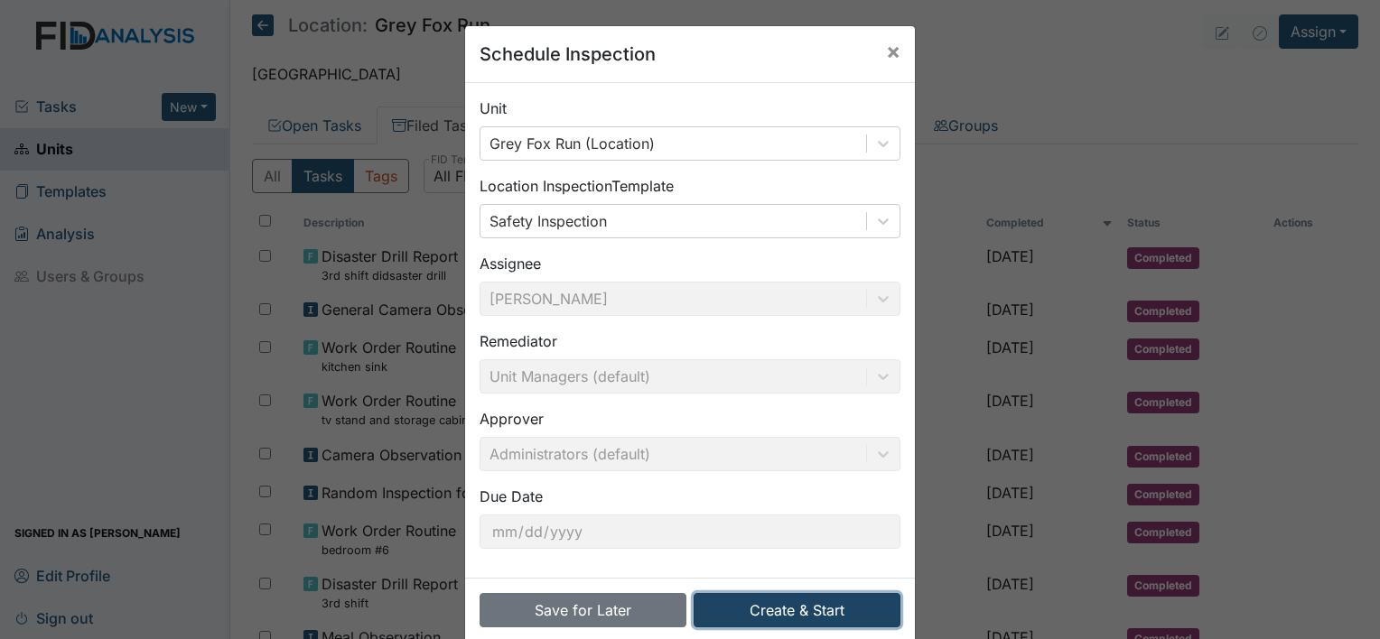
click at [785, 607] on button "Create & Start" at bounding box center [796, 610] width 207 height 34
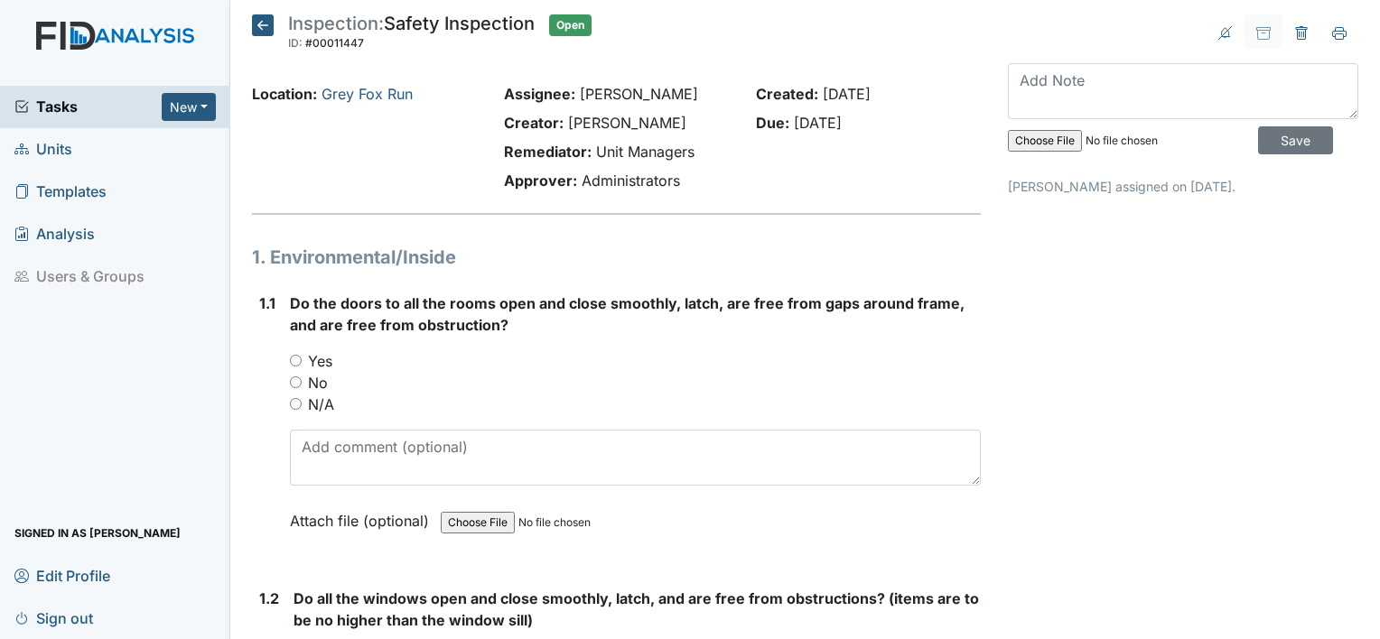
click at [292, 353] on div "Yes" at bounding box center [635, 361] width 691 height 22
click at [293, 360] on input "Yes" at bounding box center [296, 361] width 12 height 12
radio input "true"
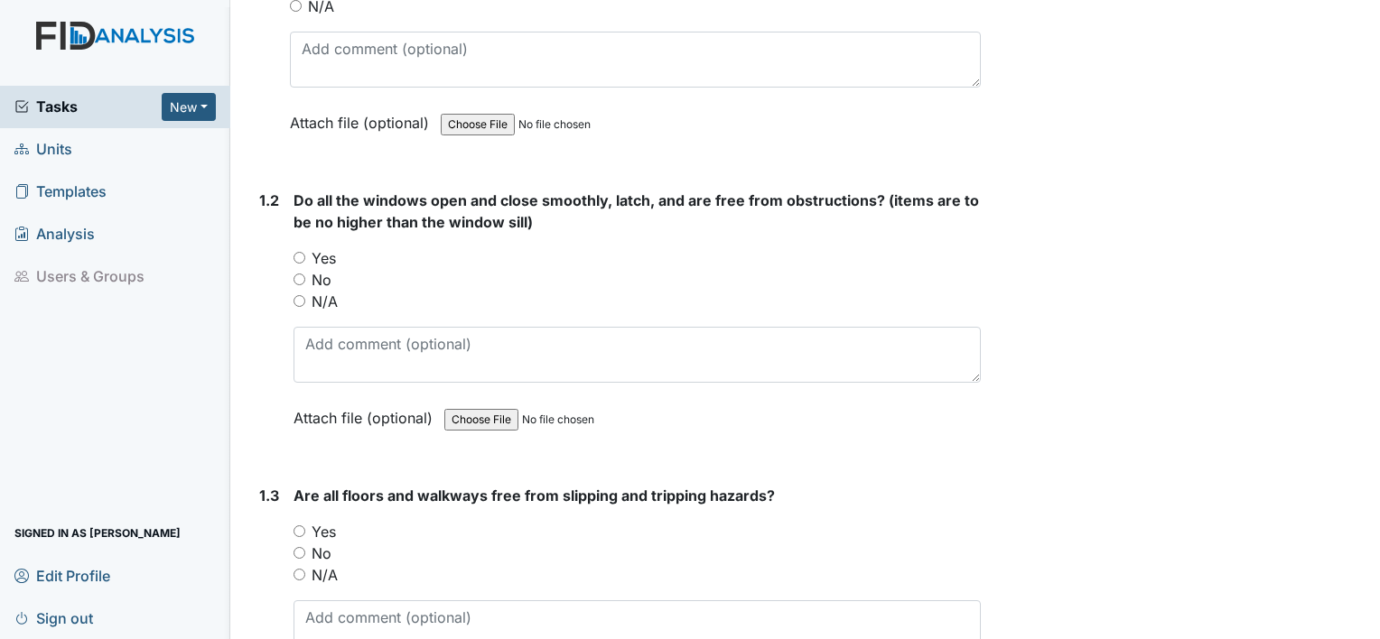
scroll to position [401, 0]
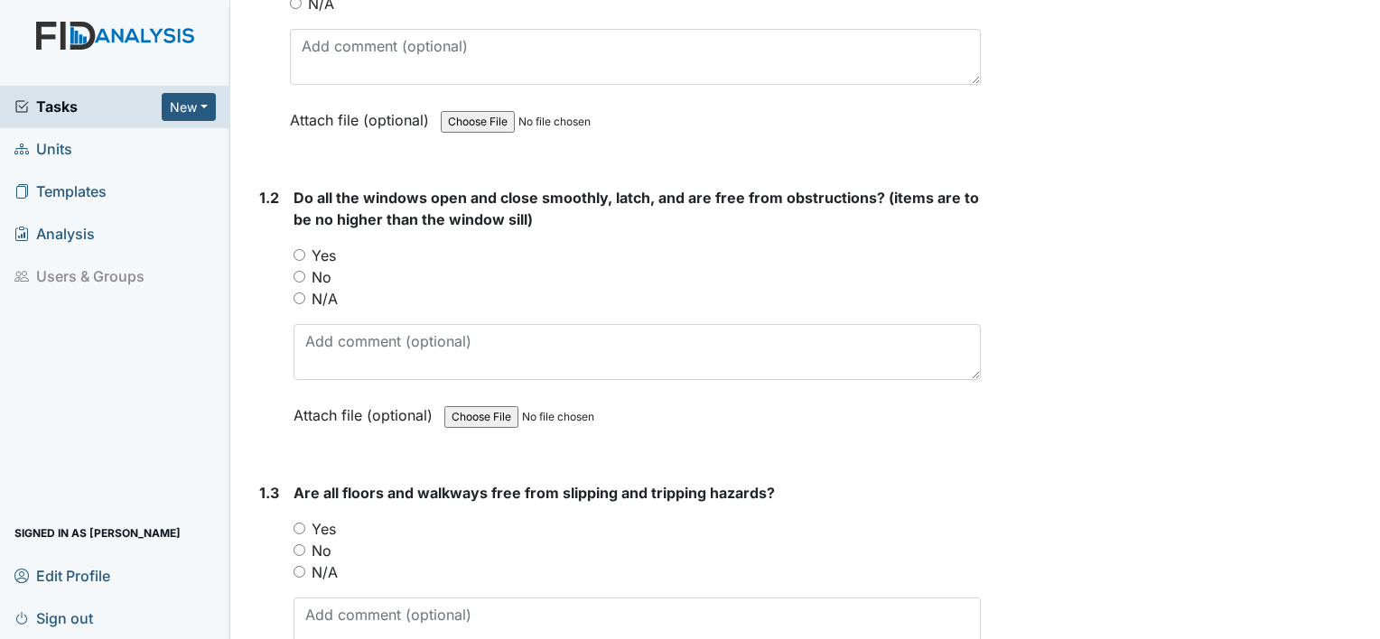
click at [300, 252] on input "Yes" at bounding box center [299, 255] width 12 height 12
radio input "true"
click at [300, 530] on input "Yes" at bounding box center [299, 529] width 12 height 12
radio input "true"
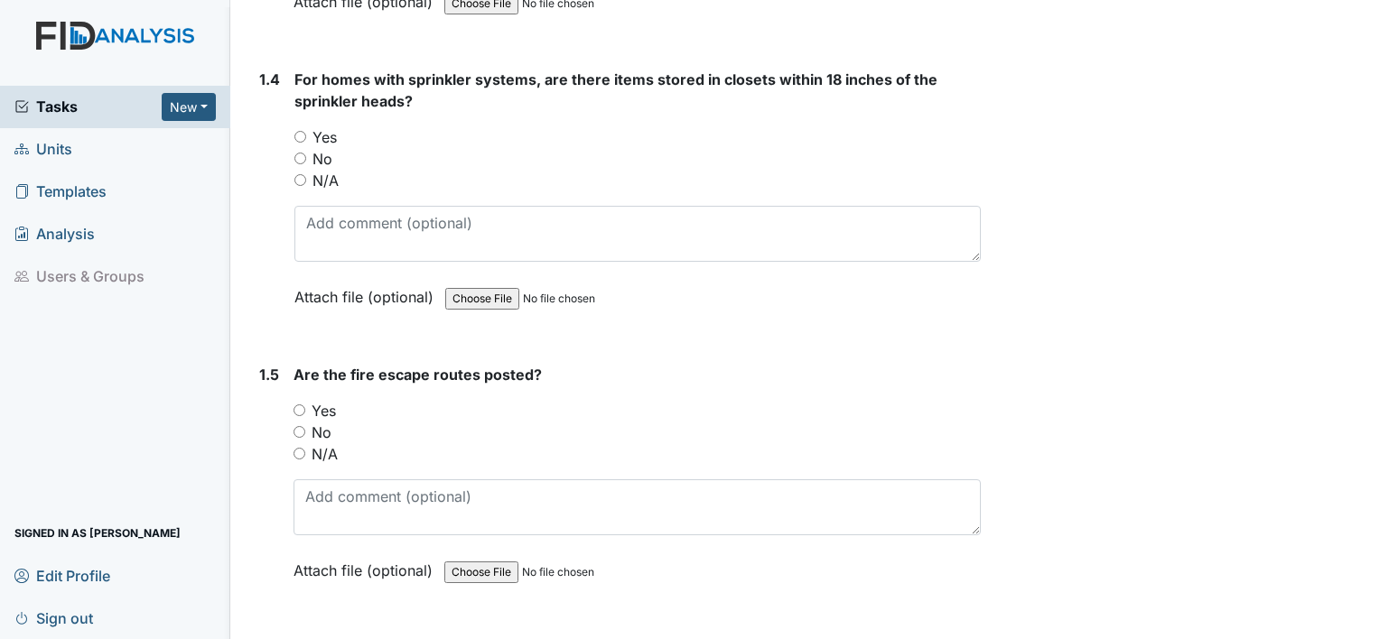
scroll to position [1098, 0]
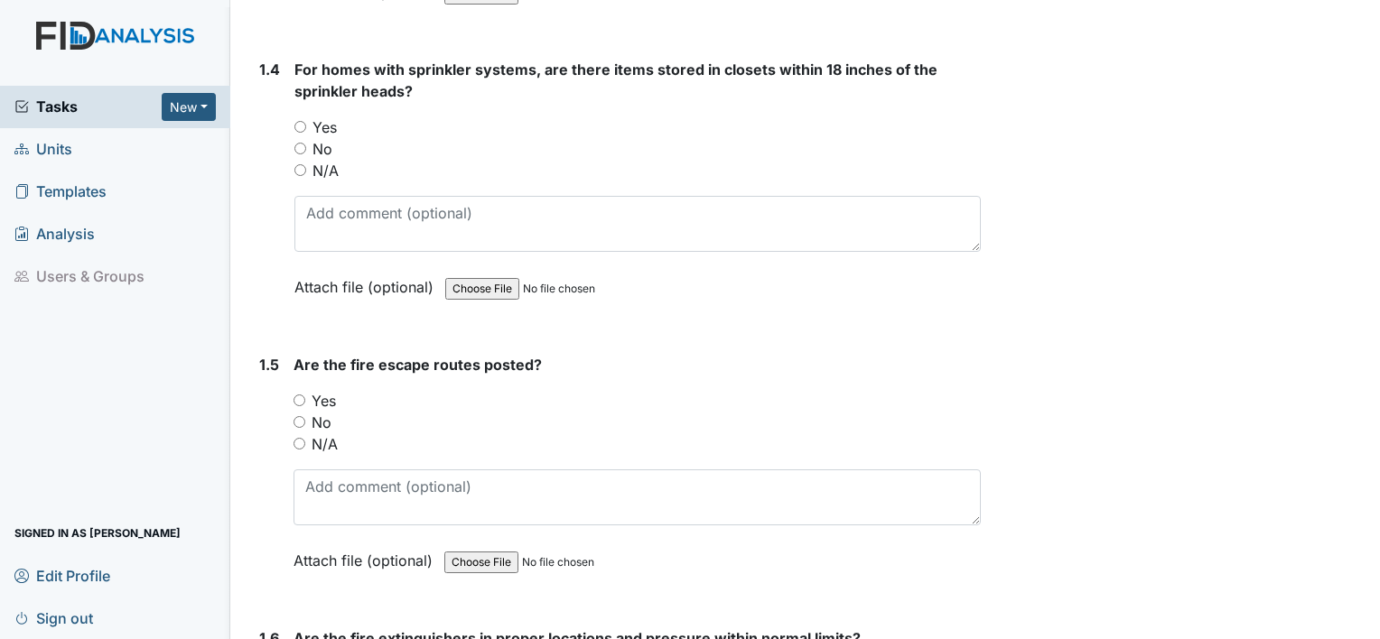
click at [301, 395] on input "Yes" at bounding box center [299, 401] width 12 height 12
radio input "true"
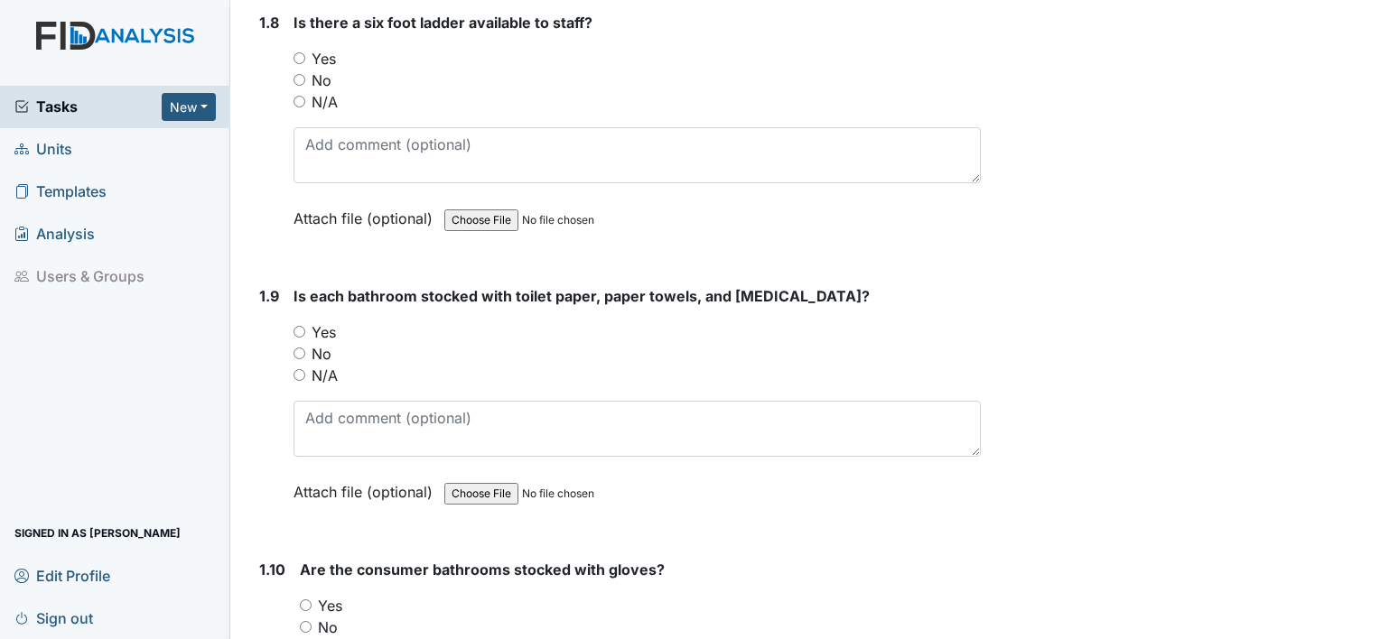
scroll to position [2307, 0]
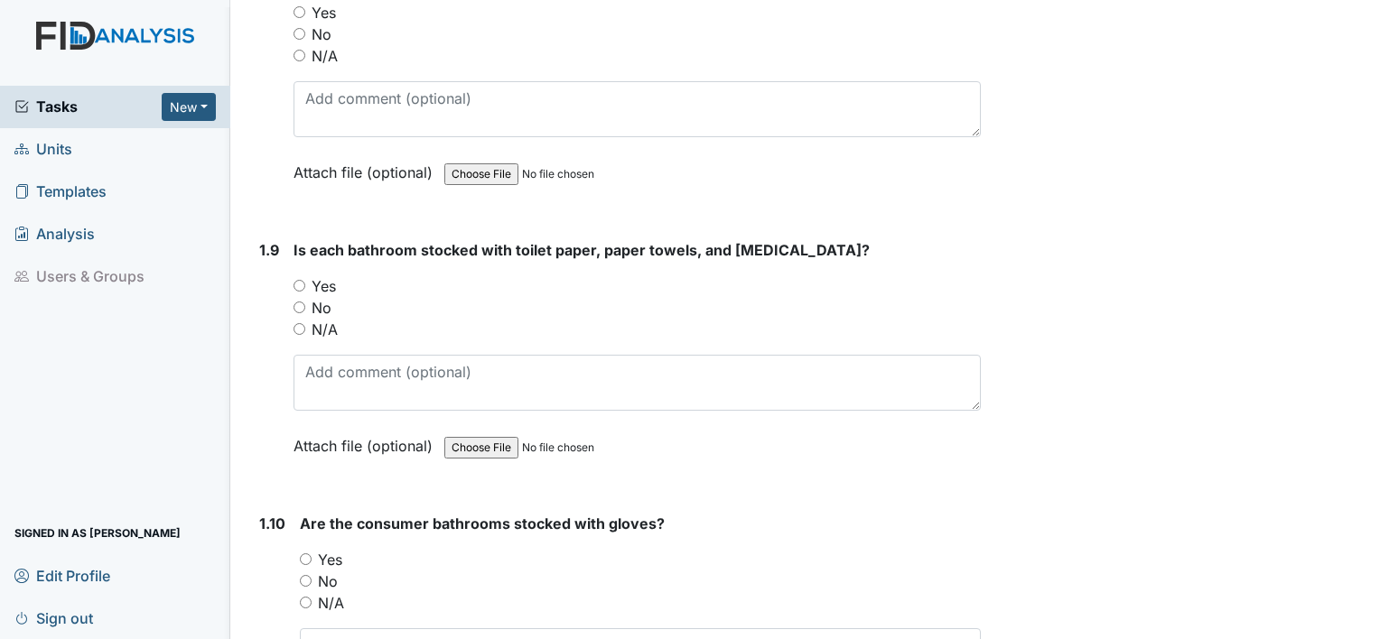
click at [302, 280] on input "Yes" at bounding box center [299, 286] width 12 height 12
radio input "true"
click at [306, 553] on input "Yes" at bounding box center [306, 559] width 12 height 12
radio input "true"
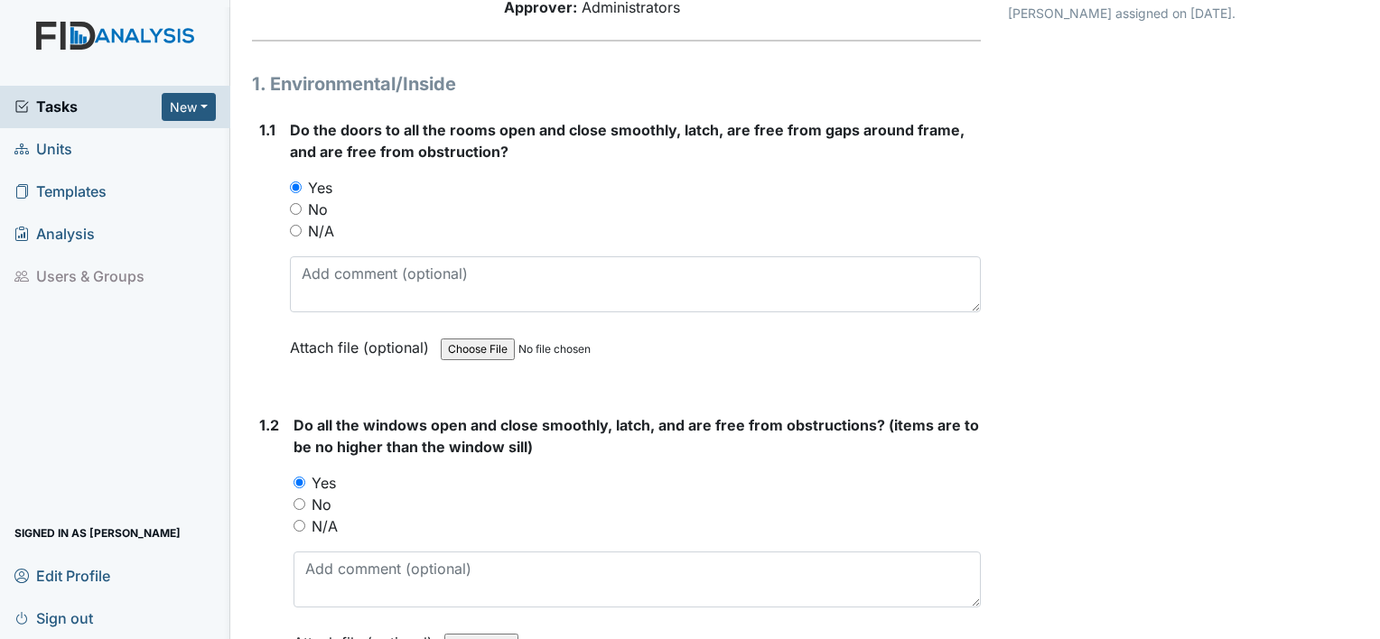
scroll to position [0, 0]
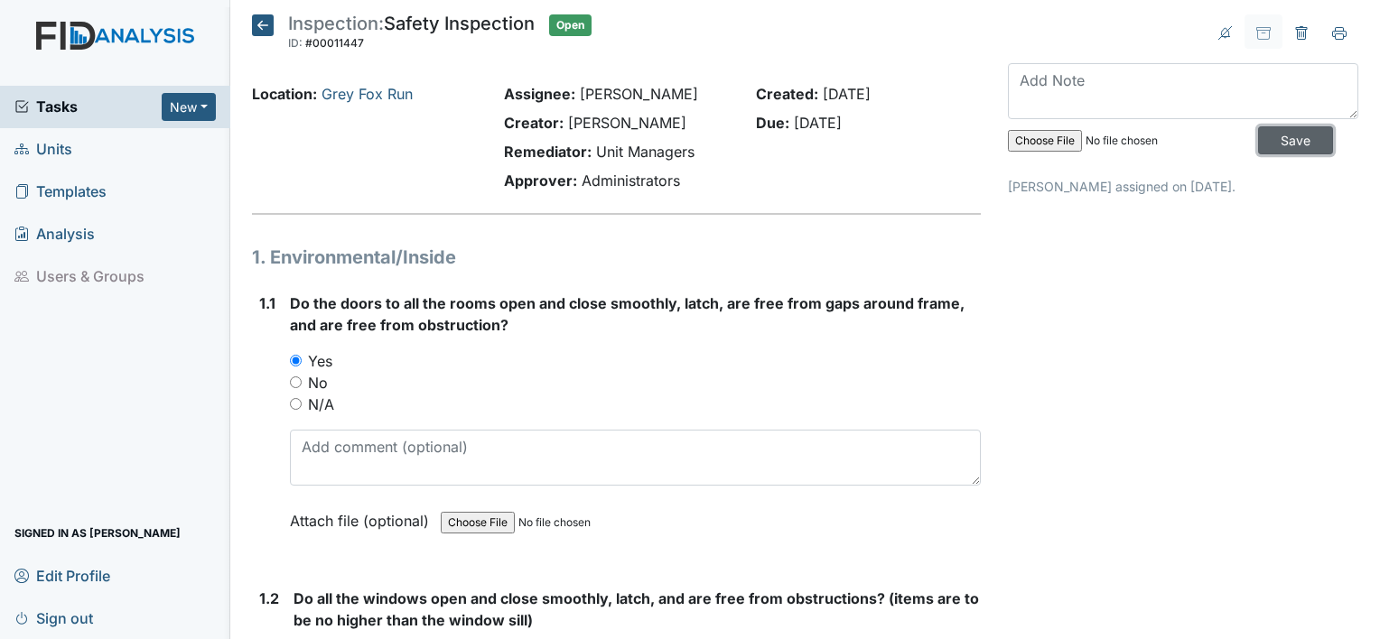
click at [1269, 138] on input "Save" at bounding box center [1295, 140] width 75 height 28
click at [65, 618] on span "Sign out" at bounding box center [53, 618] width 79 height 28
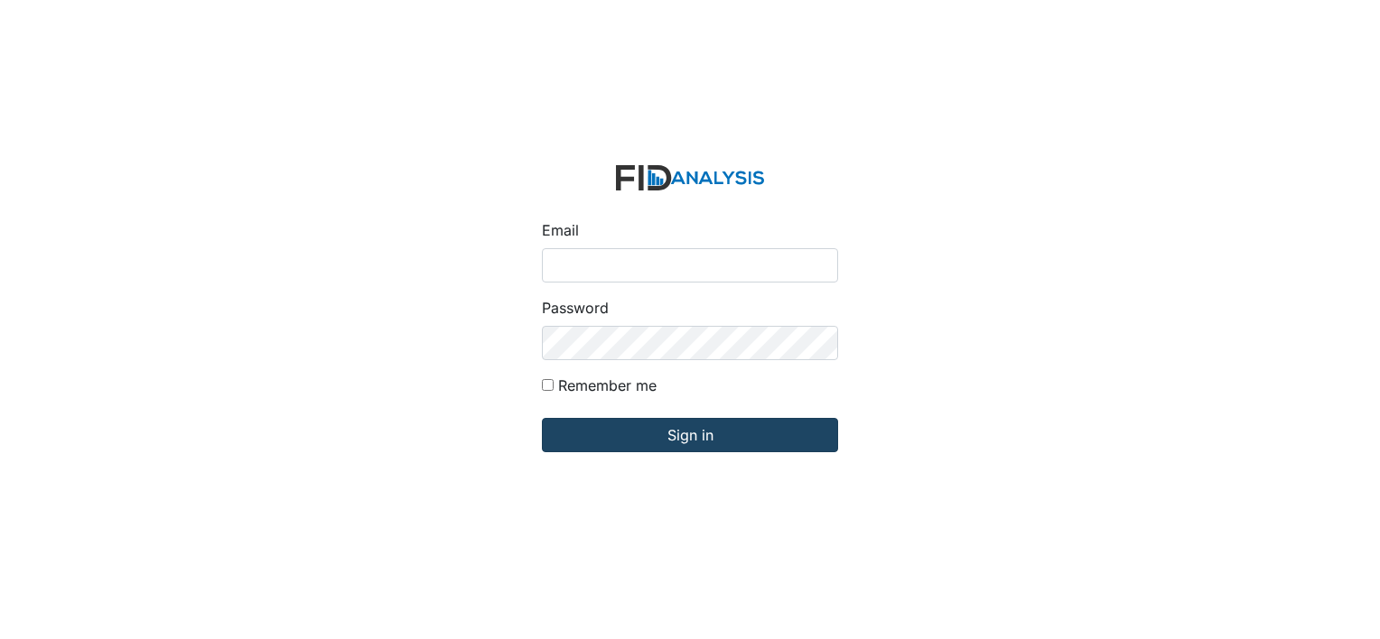
type input "[EMAIL_ADDRESS][DOMAIN_NAME]"
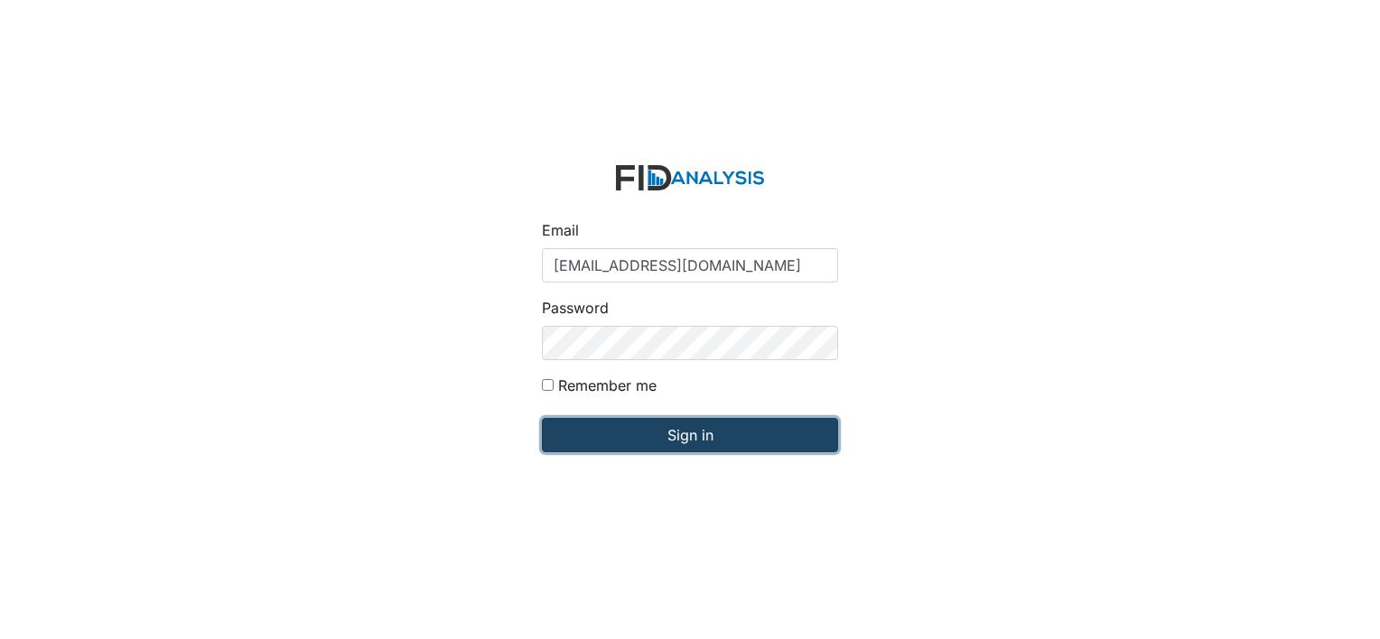
click at [695, 438] on input "Sign in" at bounding box center [690, 435] width 296 height 34
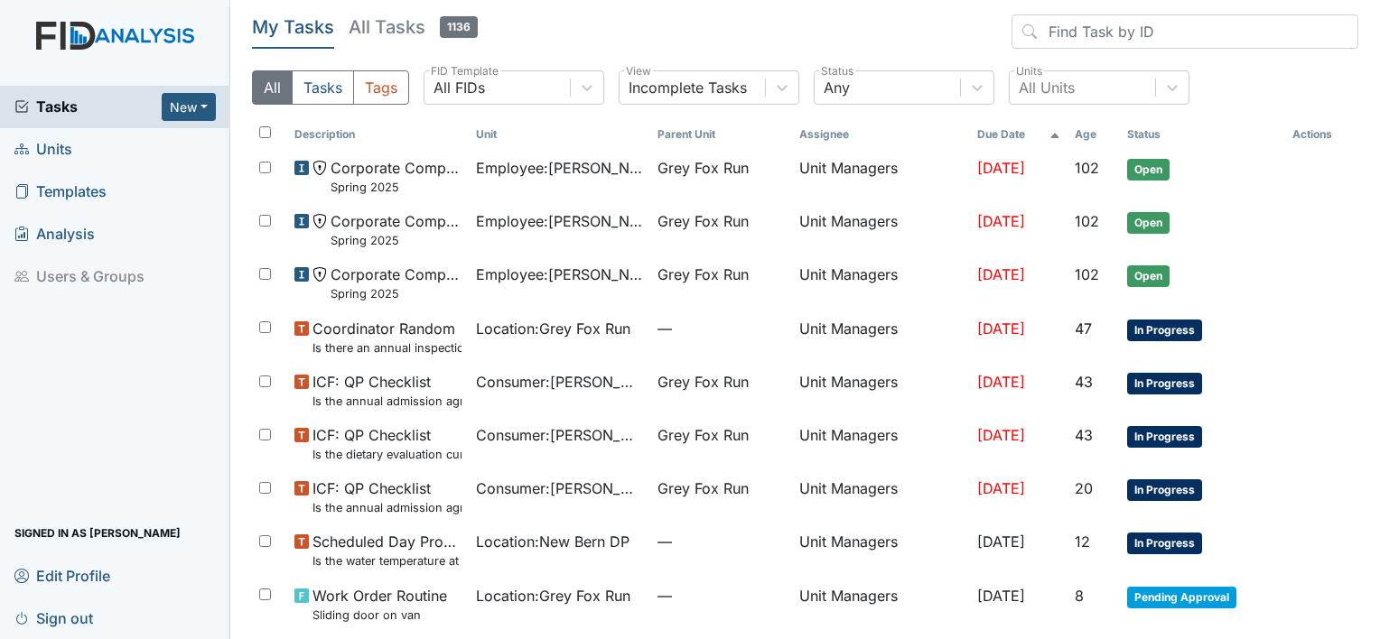
click at [57, 158] on span "Units" at bounding box center [43, 149] width 58 height 28
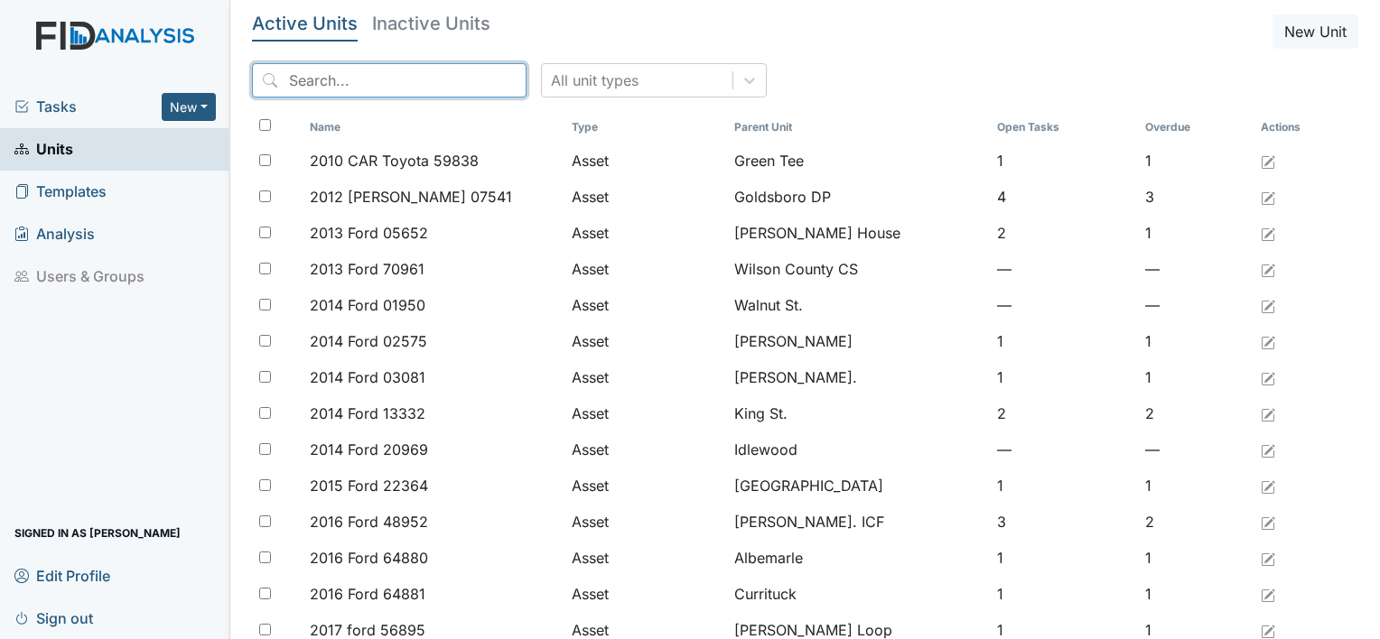
click at [414, 72] on input "search" at bounding box center [389, 80] width 274 height 34
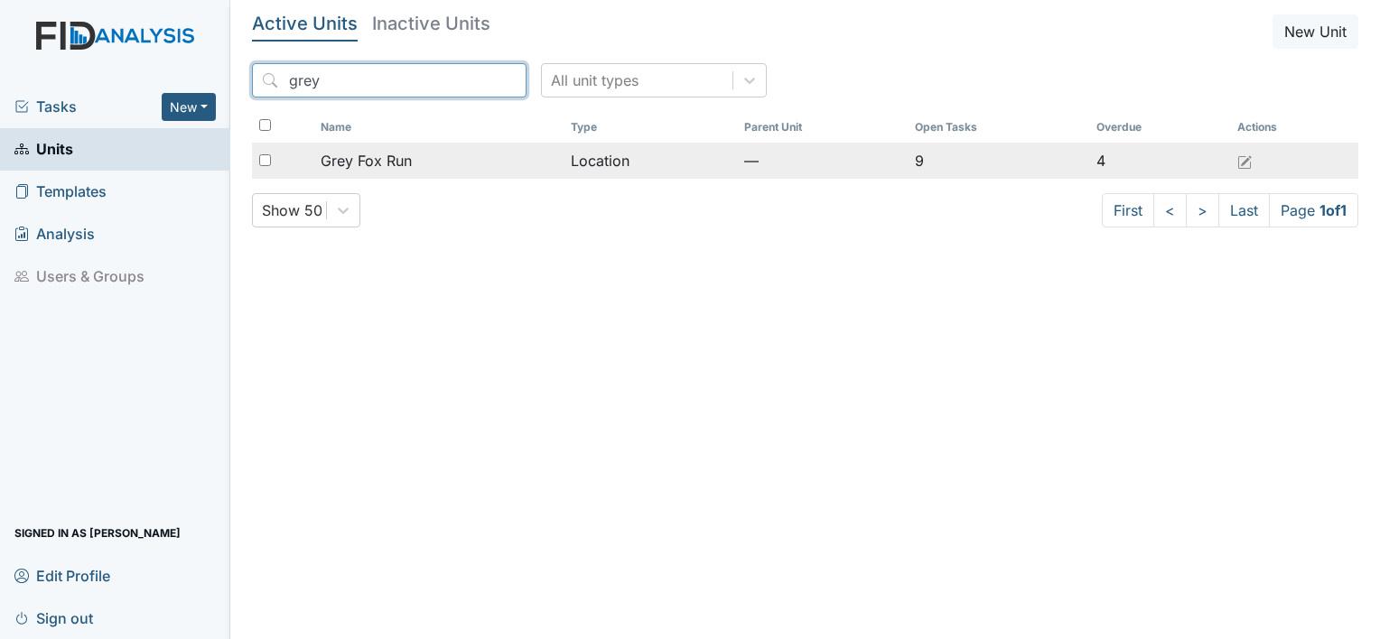
type input "grey"
click at [386, 158] on span "Grey Fox Run" at bounding box center [366, 161] width 91 height 22
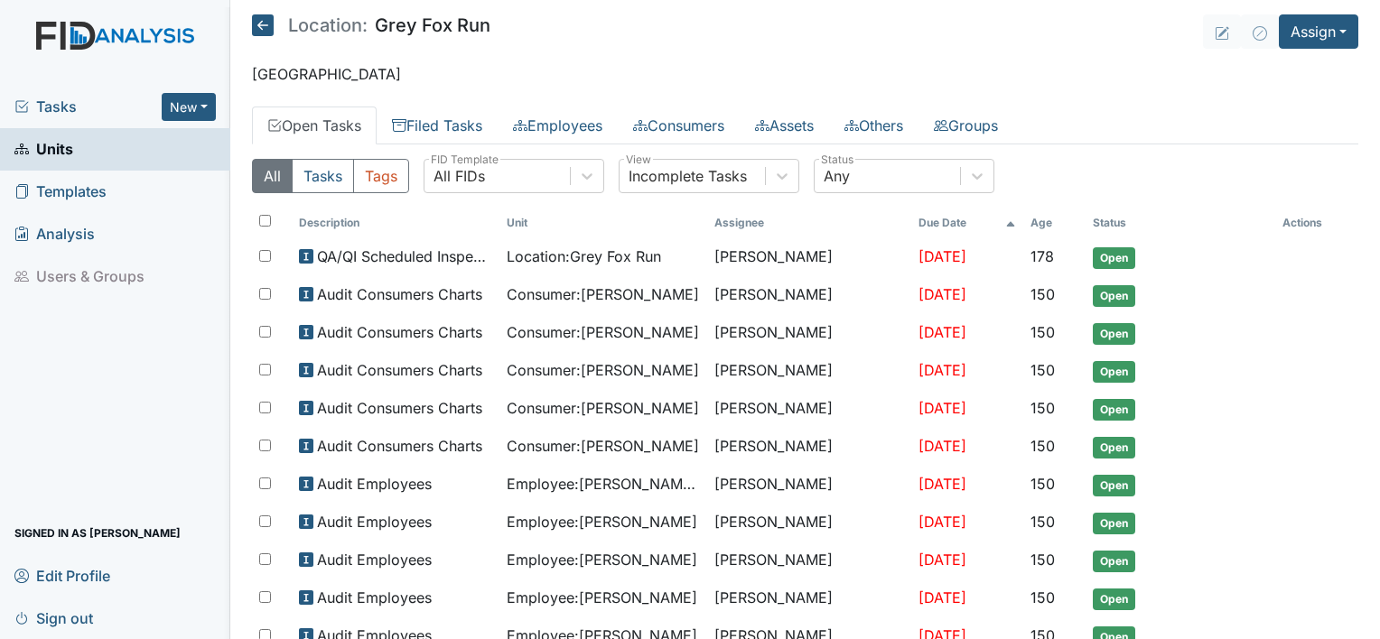
click at [325, 121] on link "Open Tasks" at bounding box center [314, 126] width 125 height 38
click at [344, 126] on link "Open Tasks" at bounding box center [314, 126] width 125 height 38
click at [321, 123] on link "Open Tasks" at bounding box center [314, 126] width 125 height 38
click at [270, 22] on icon at bounding box center [263, 25] width 22 height 22
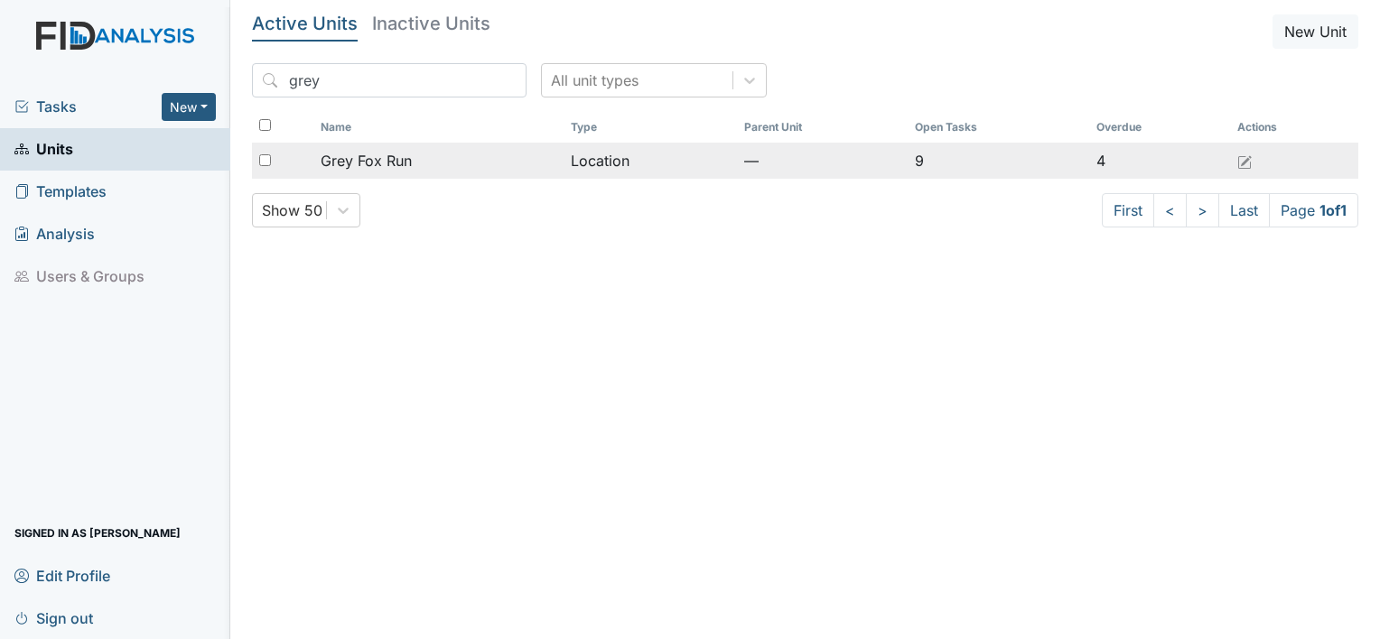
click at [350, 158] on span "Grey Fox Run" at bounding box center [366, 161] width 91 height 22
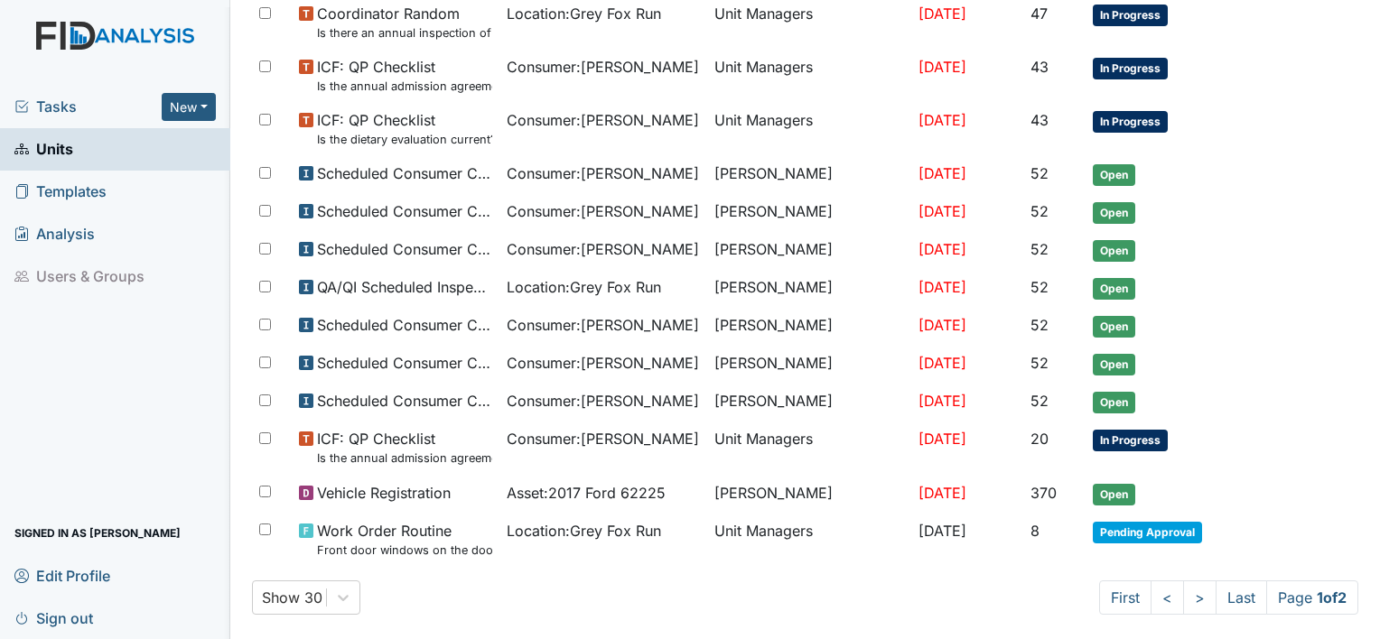
scroll to position [952, 0]
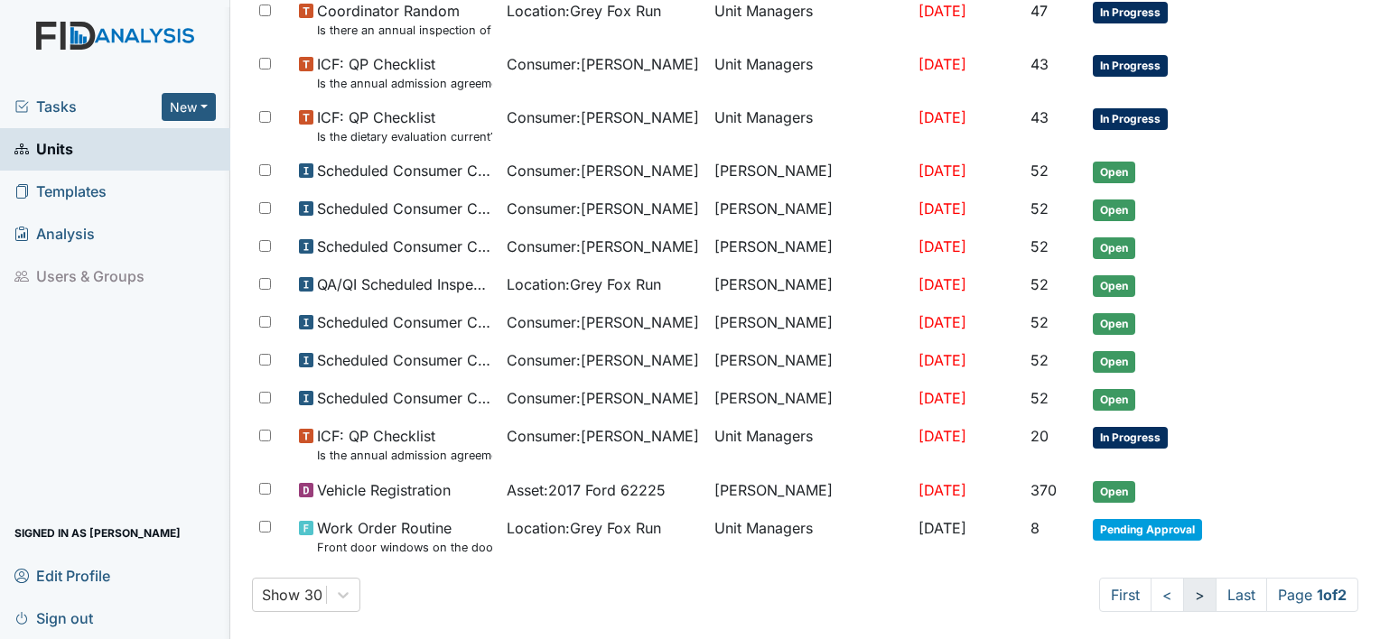
click at [1183, 578] on link ">" at bounding box center [1199, 595] width 33 height 34
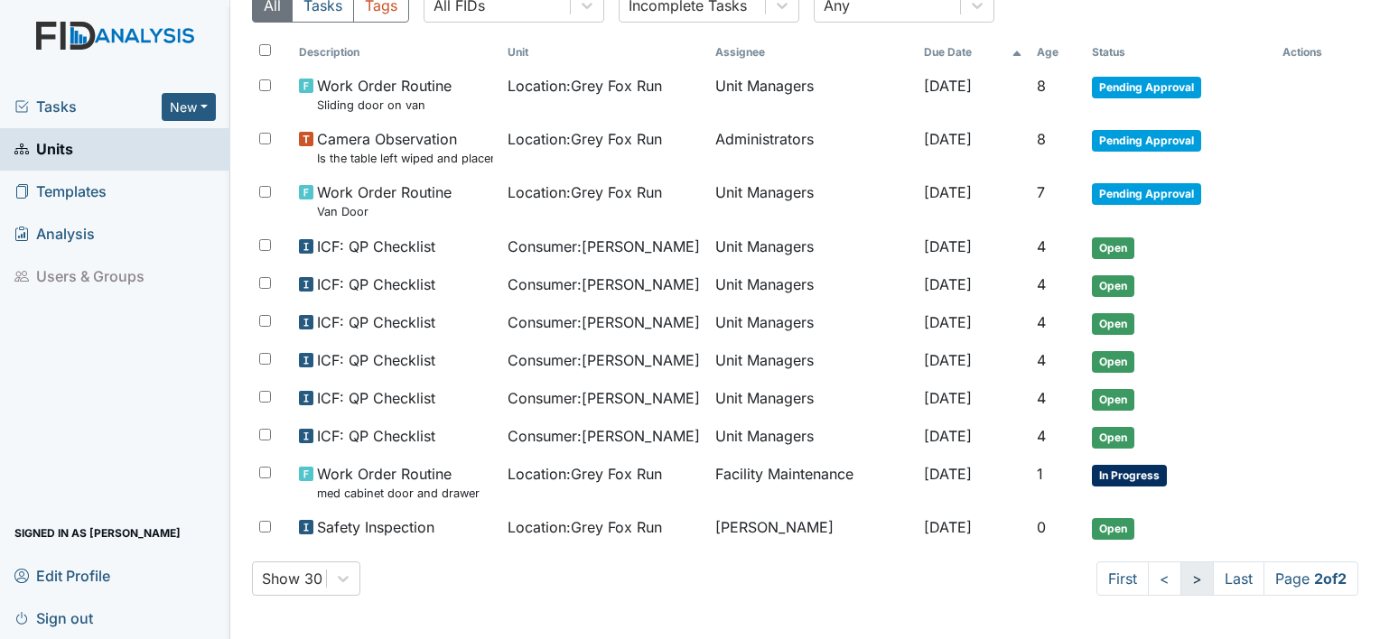
scroll to position [164, 0]
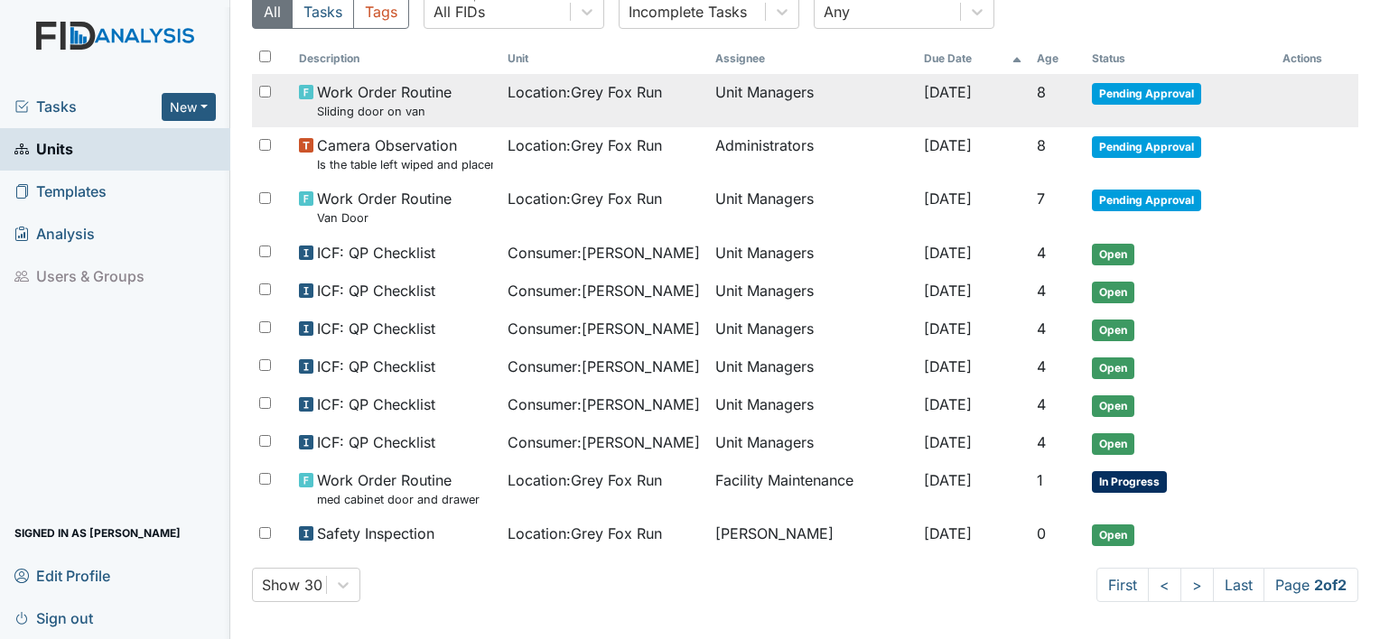
click at [1124, 90] on span "Pending Approval" at bounding box center [1146, 94] width 109 height 22
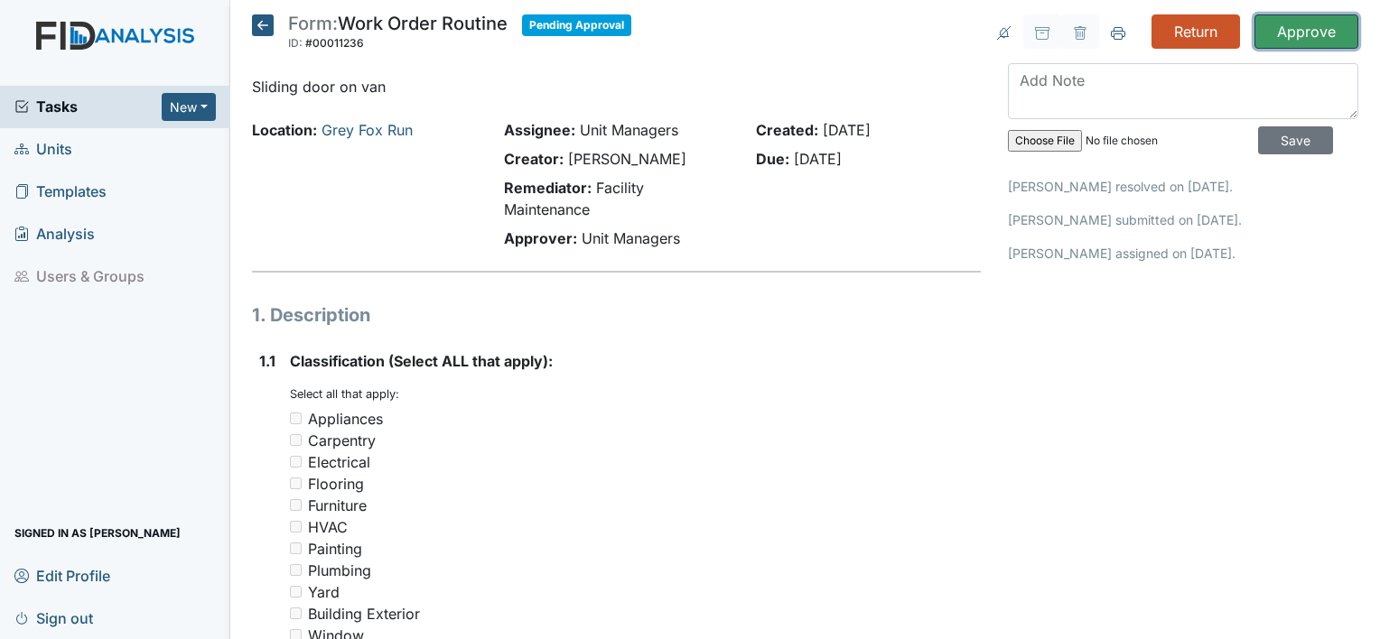
click at [1292, 34] on input "Approve" at bounding box center [1306, 31] width 104 height 34
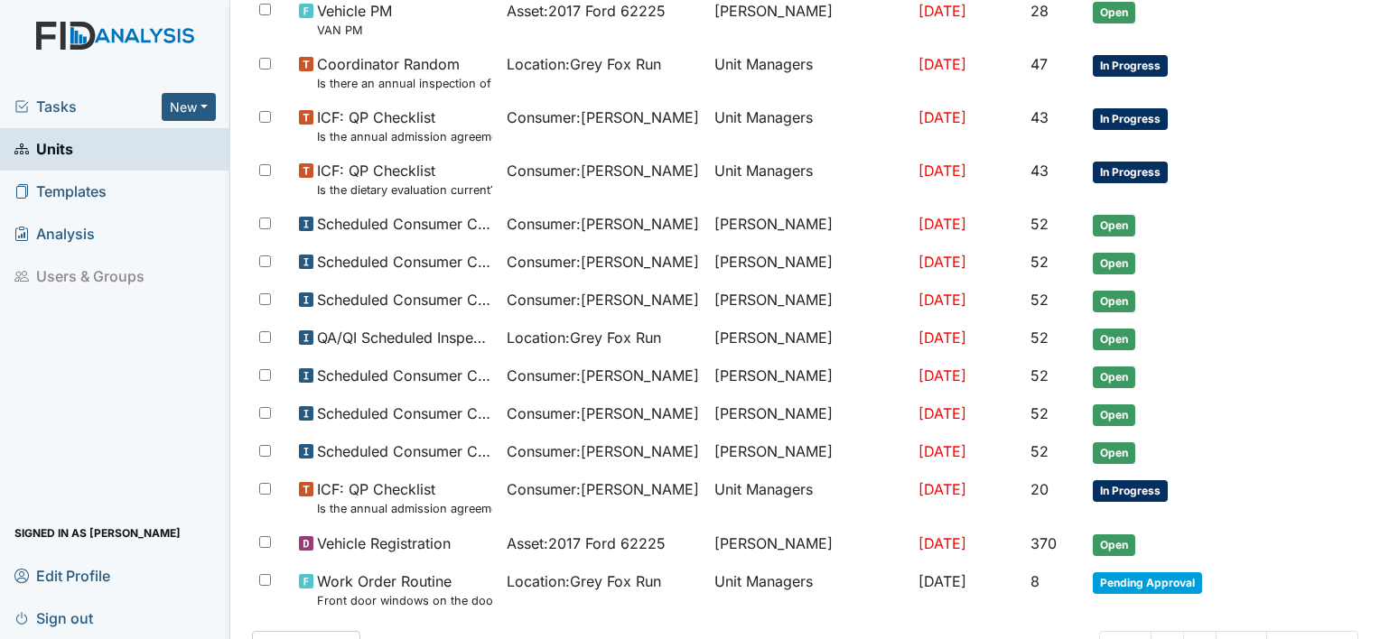
scroll to position [1011, 0]
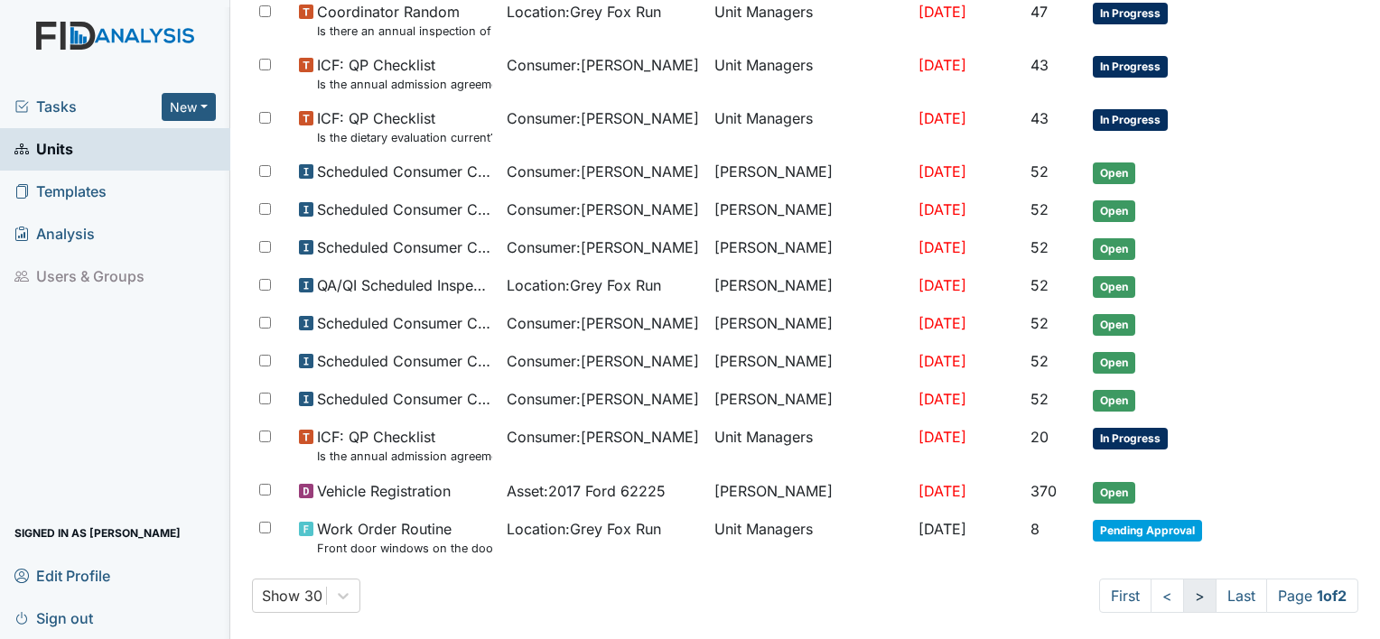
click at [1184, 583] on link ">" at bounding box center [1199, 596] width 33 height 34
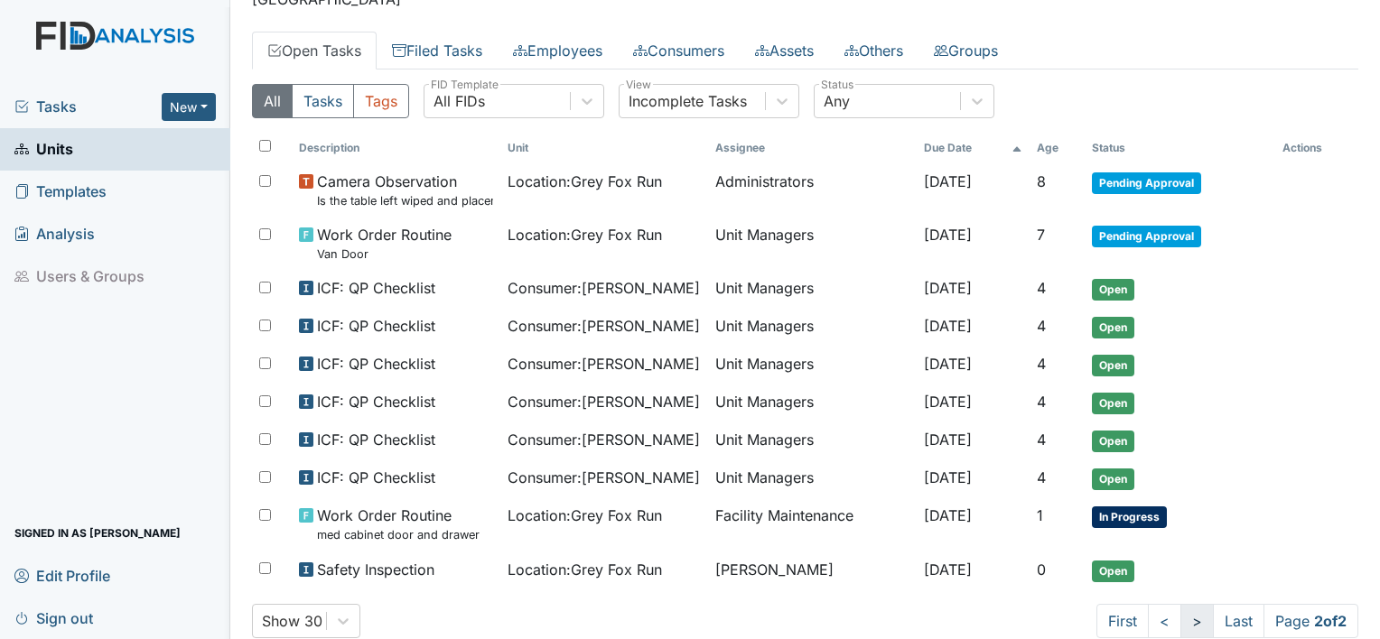
scroll to position [145, 0]
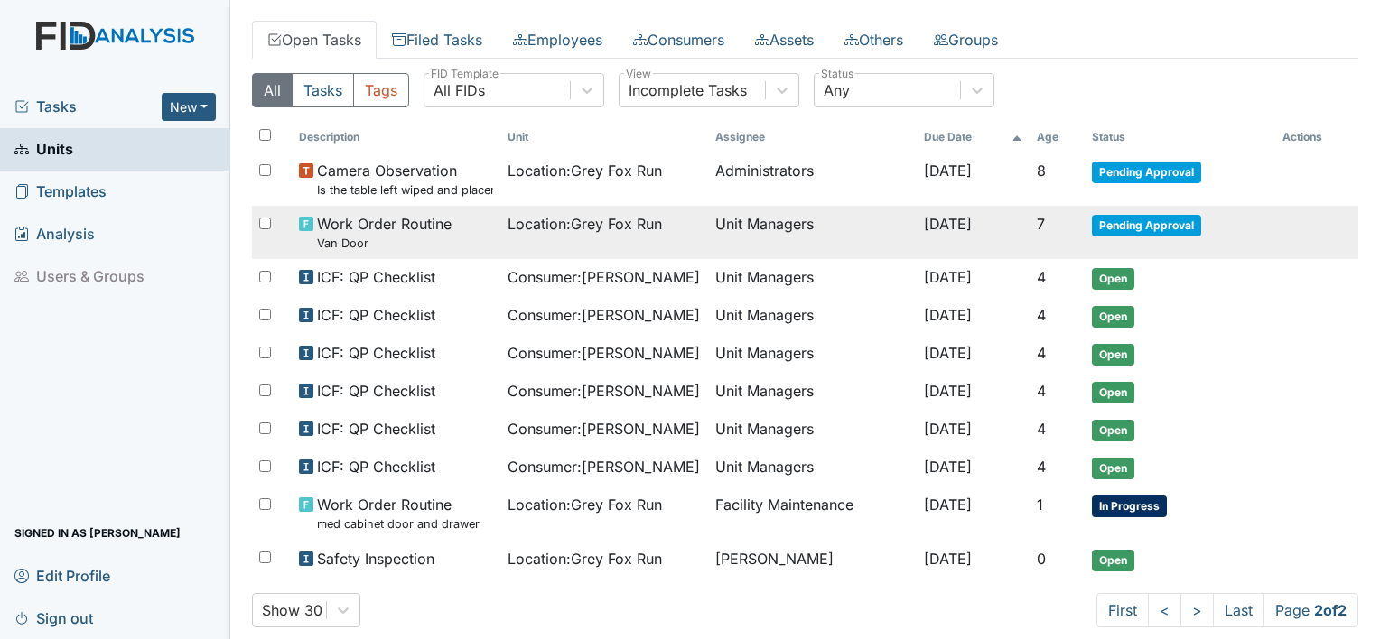
click at [1159, 217] on span "Pending Approval" at bounding box center [1146, 226] width 109 height 22
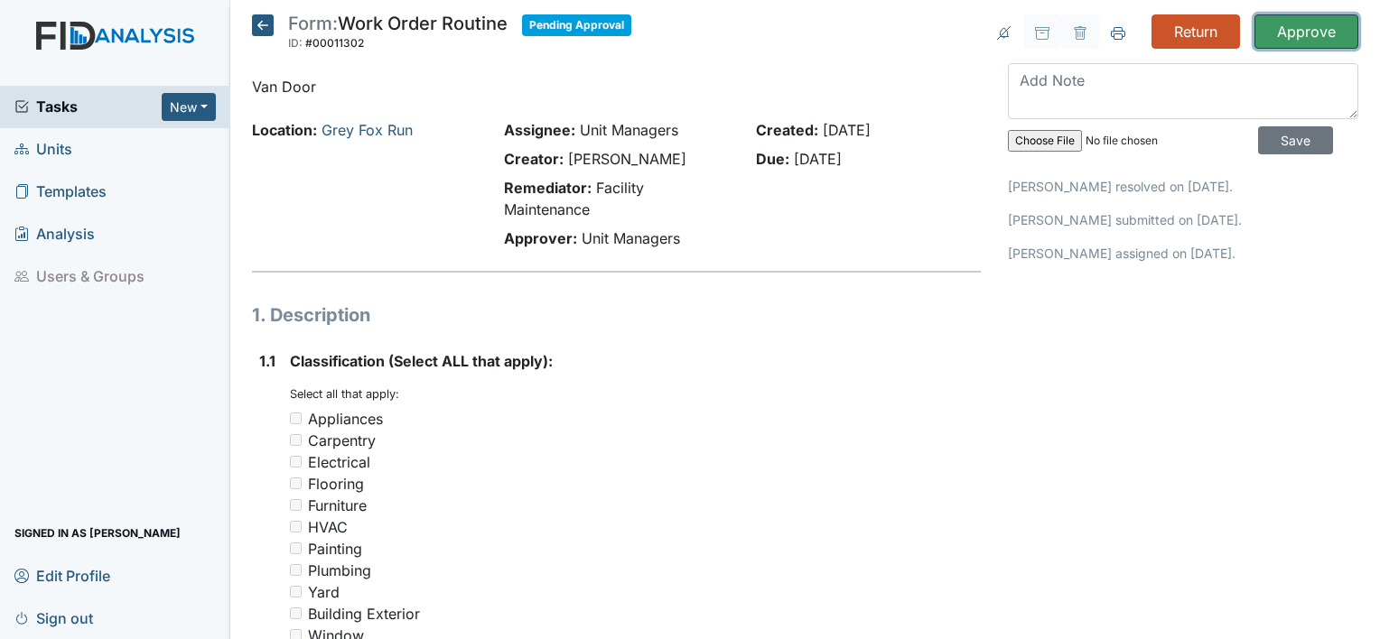
click at [1272, 33] on input "Approve" at bounding box center [1306, 31] width 104 height 34
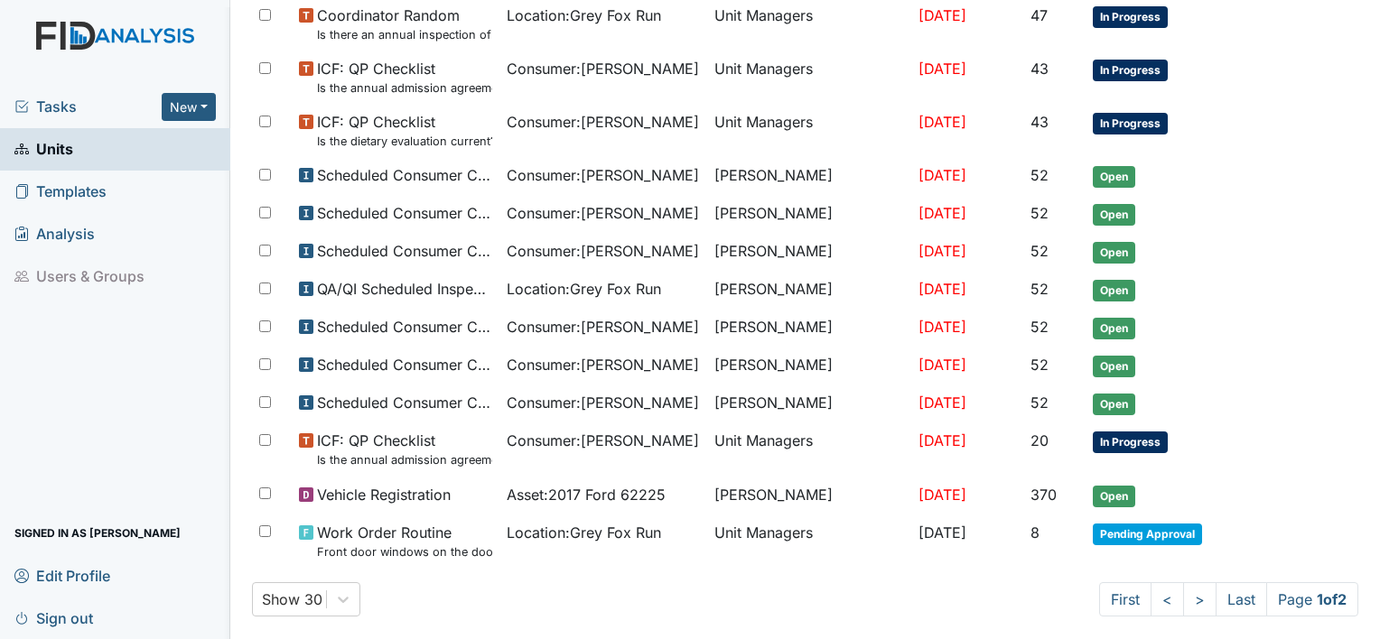
scroll to position [1011, 0]
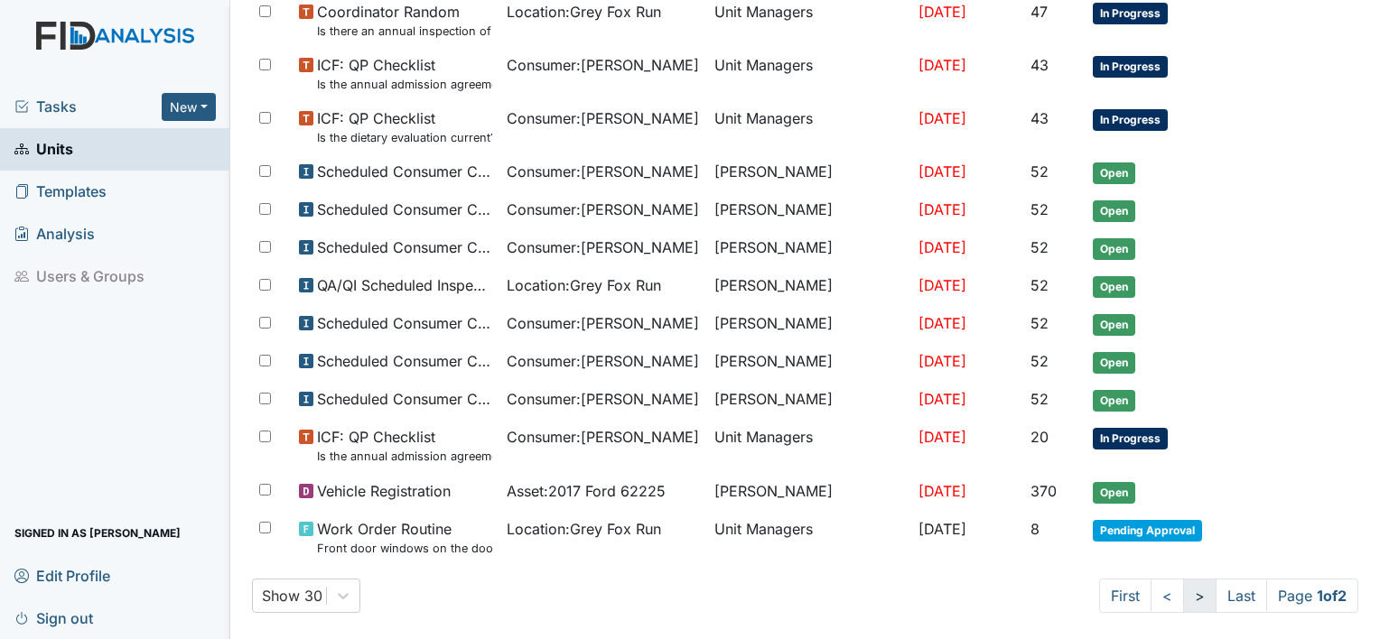
click at [1183, 579] on link ">" at bounding box center [1199, 596] width 33 height 34
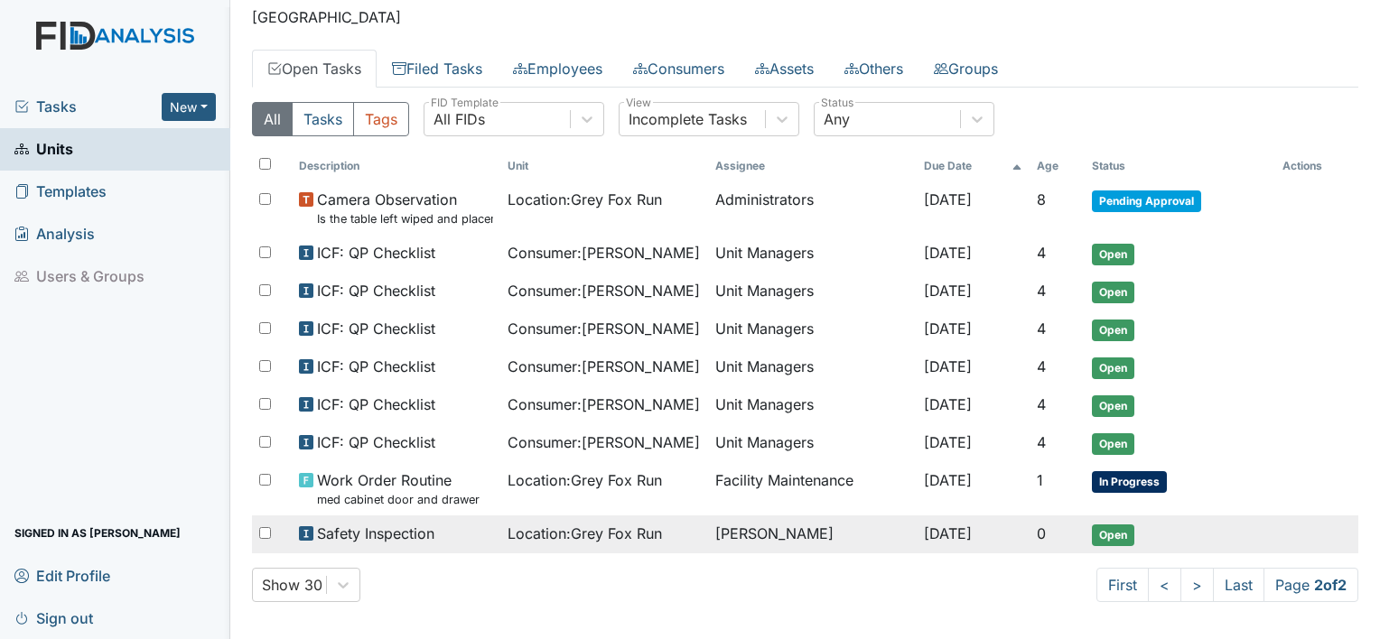
click at [1112, 530] on span "Open" at bounding box center [1113, 536] width 42 height 22
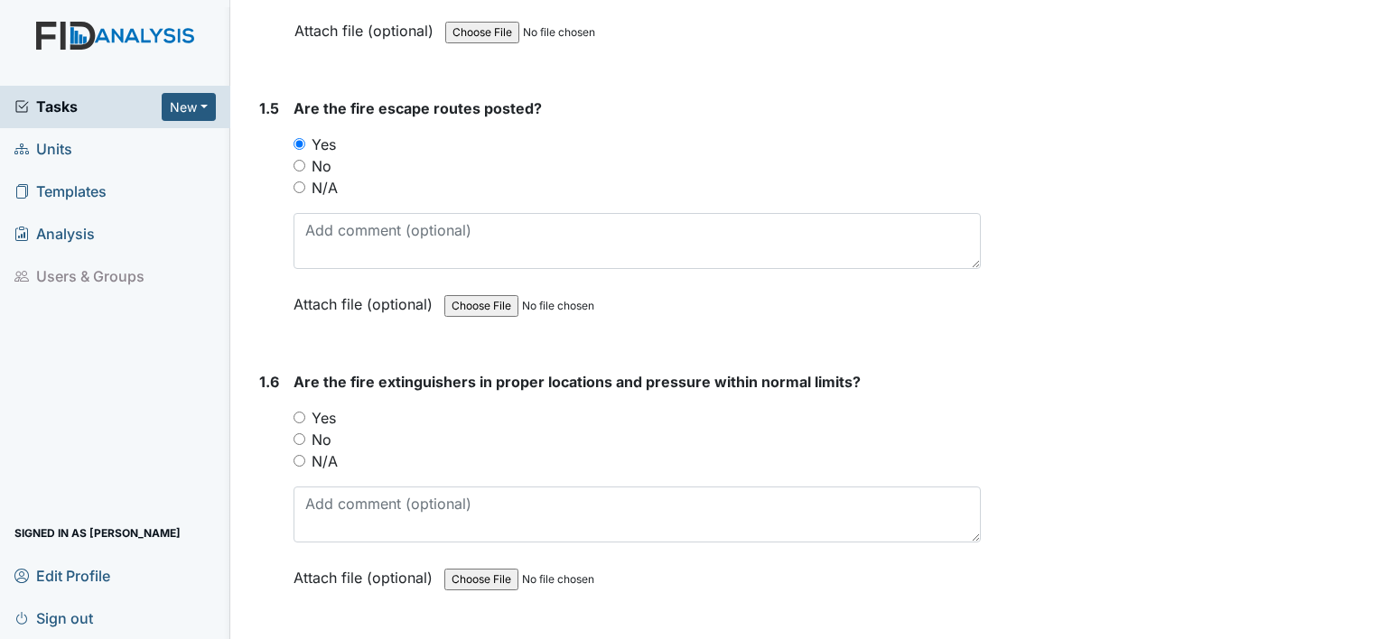
scroll to position [1340, 0]
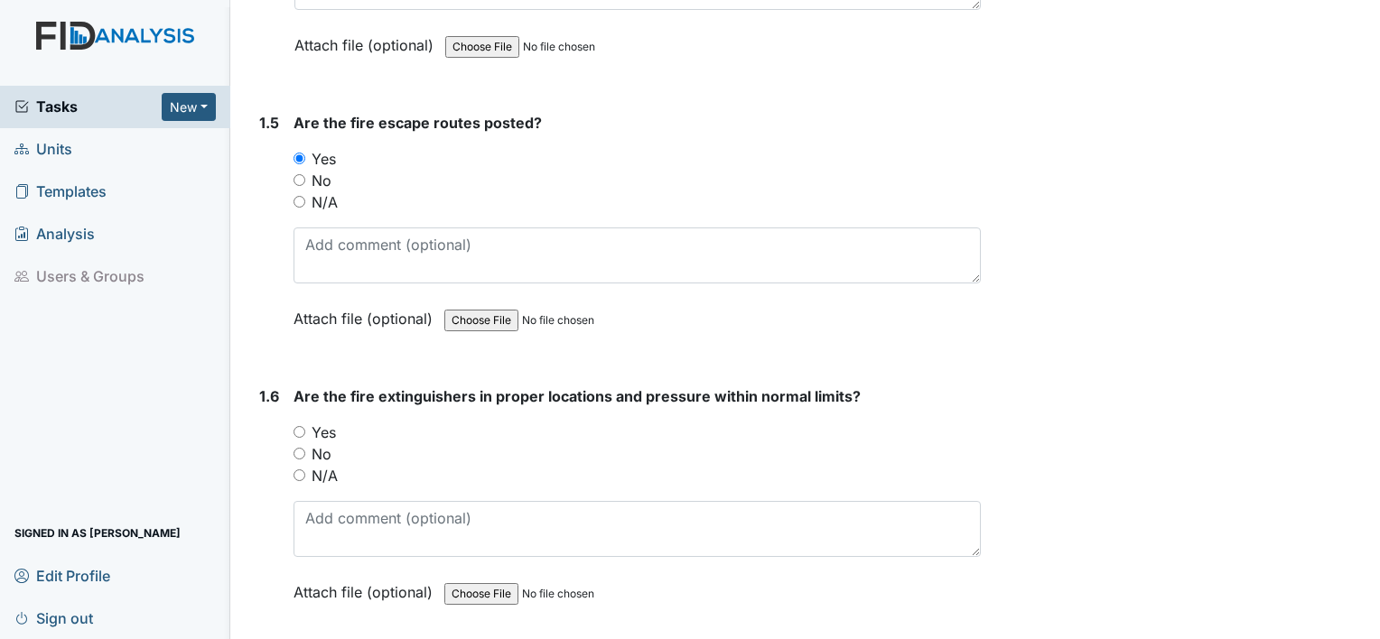
click at [296, 426] on input "Yes" at bounding box center [299, 432] width 12 height 12
radio input "true"
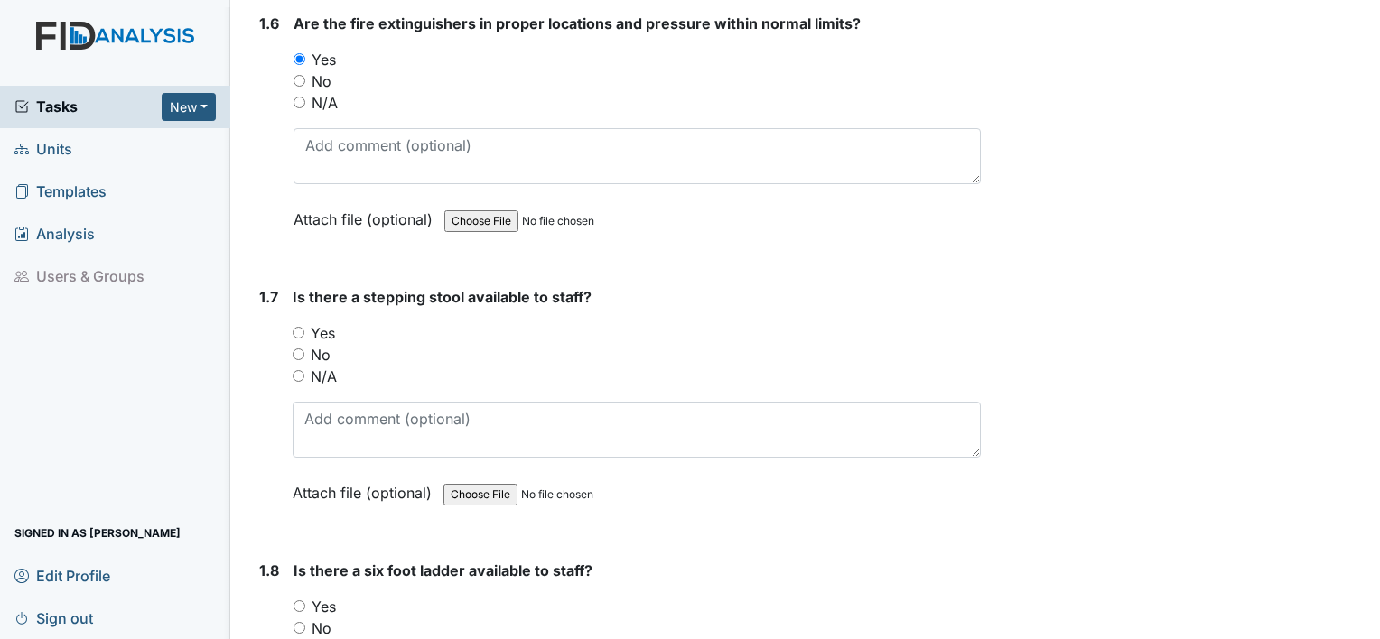
scroll to position [1737, 0]
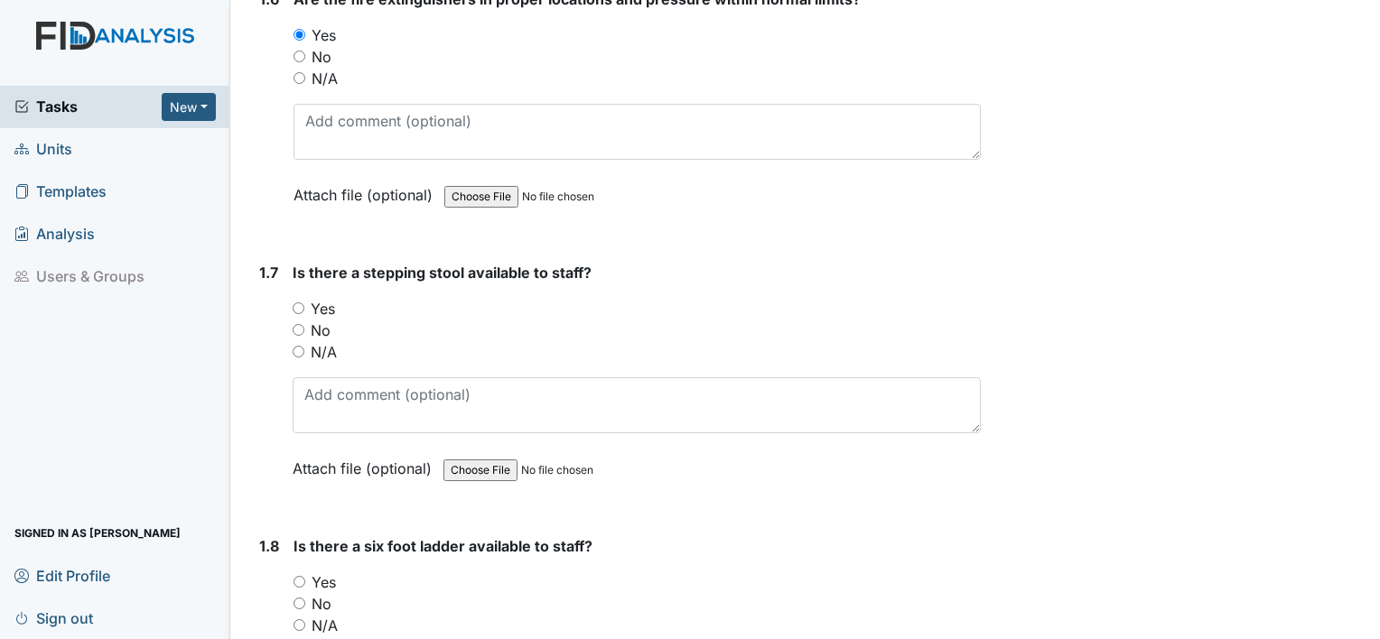
click at [295, 302] on input "Yes" at bounding box center [299, 308] width 12 height 12
radio input "true"
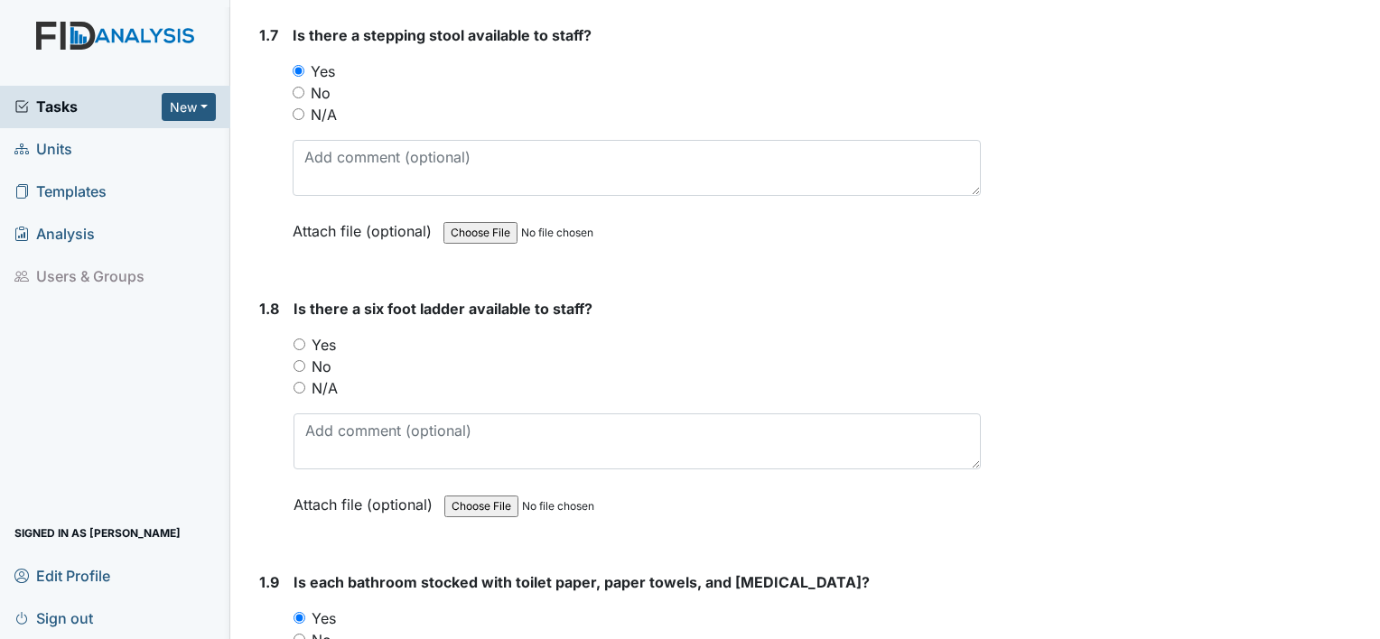
scroll to position [2038, 0]
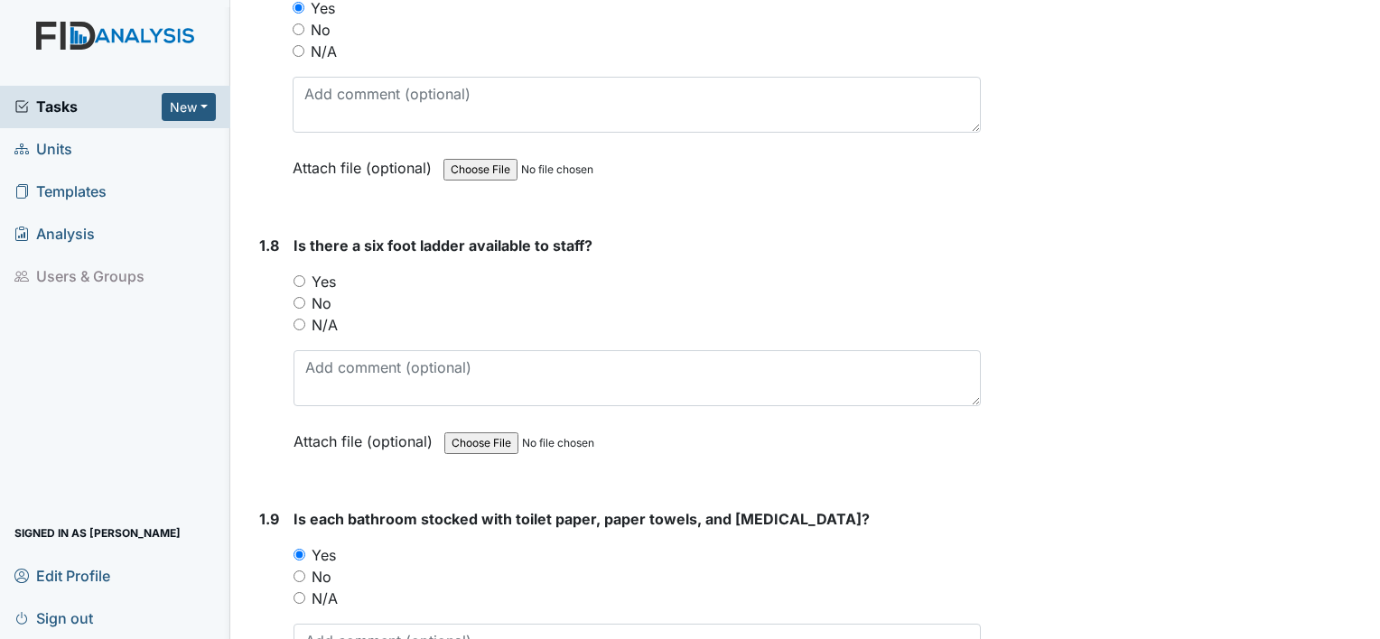
click at [303, 275] on input "Yes" at bounding box center [299, 281] width 12 height 12
radio input "true"
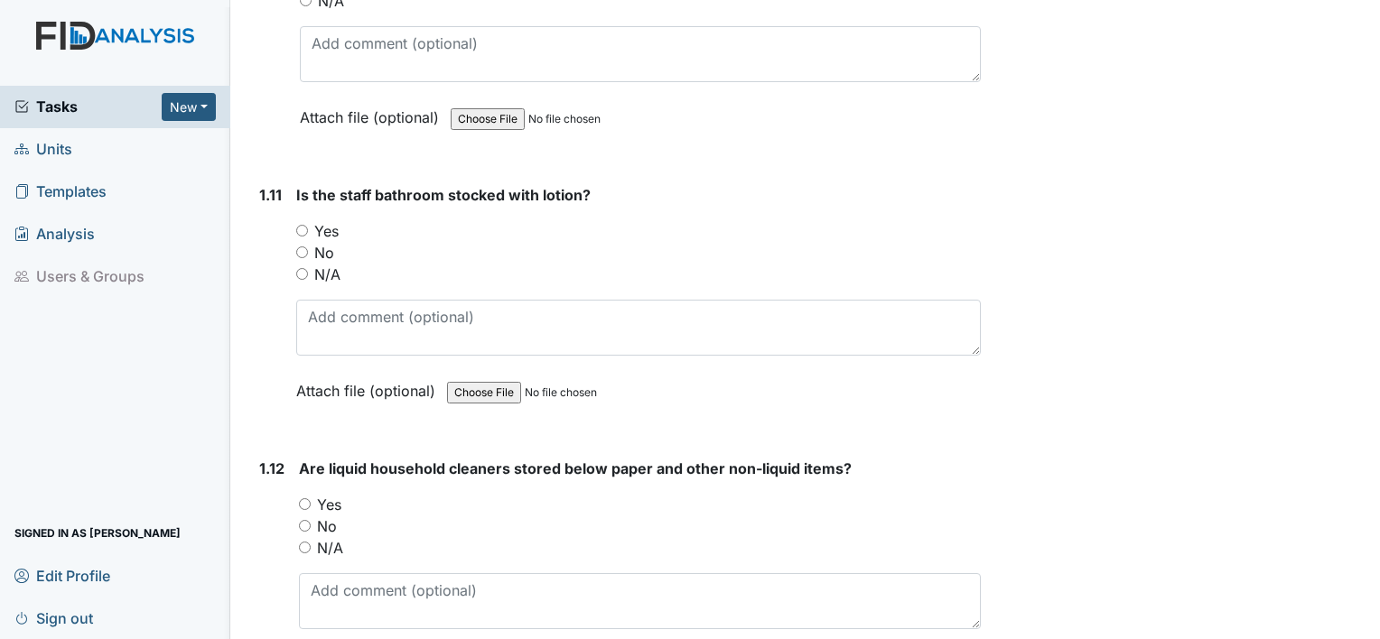
scroll to position [2911, 0]
click at [302, 223] on input "Yes" at bounding box center [302, 229] width 12 height 12
radio input "true"
click at [299, 497] on input "Yes" at bounding box center [305, 503] width 12 height 12
radio input "true"
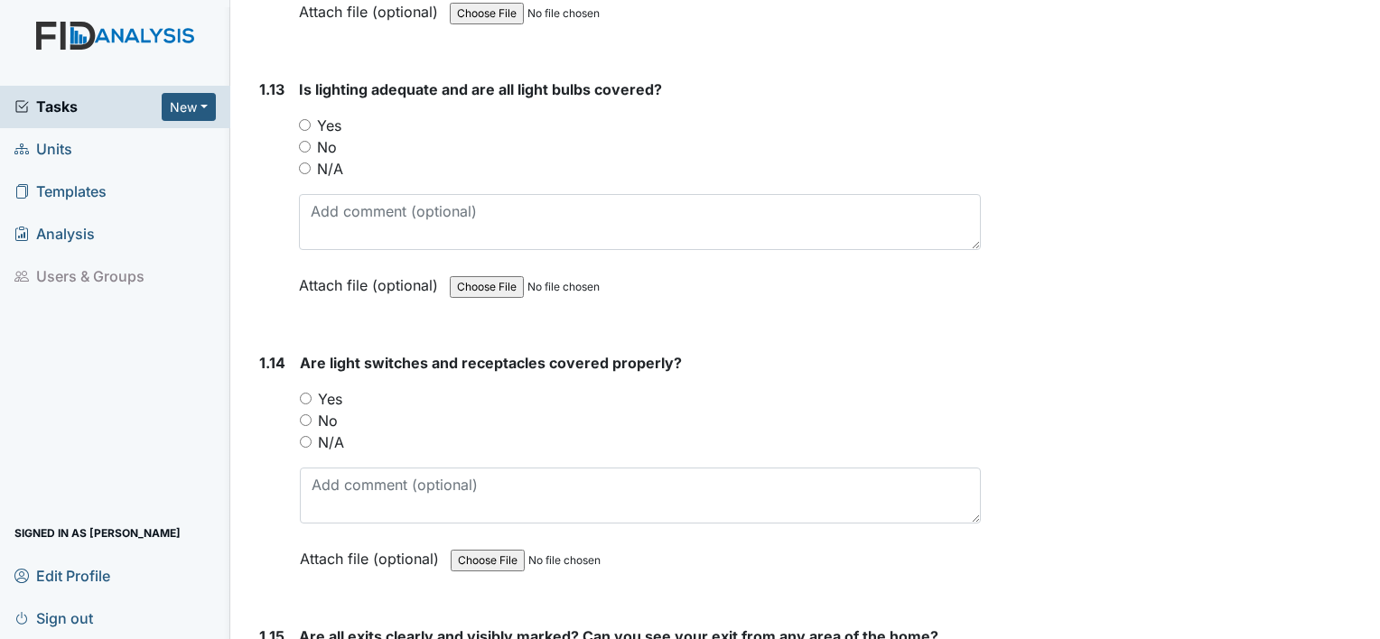
scroll to position [3582, 0]
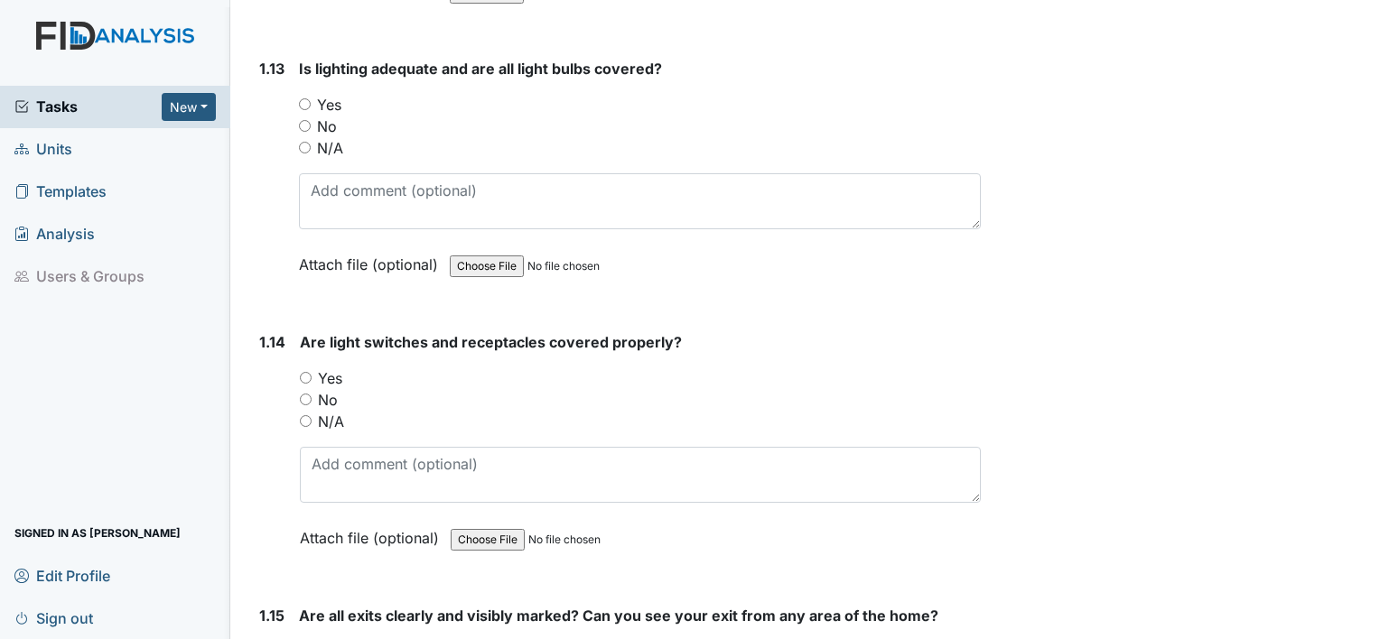
click at [305, 94] on div "Yes" at bounding box center [640, 105] width 682 height 22
click at [305, 98] on input "Yes" at bounding box center [305, 104] width 12 height 12
radio input "true"
click at [306, 372] on input "Yes" at bounding box center [306, 378] width 12 height 12
radio input "true"
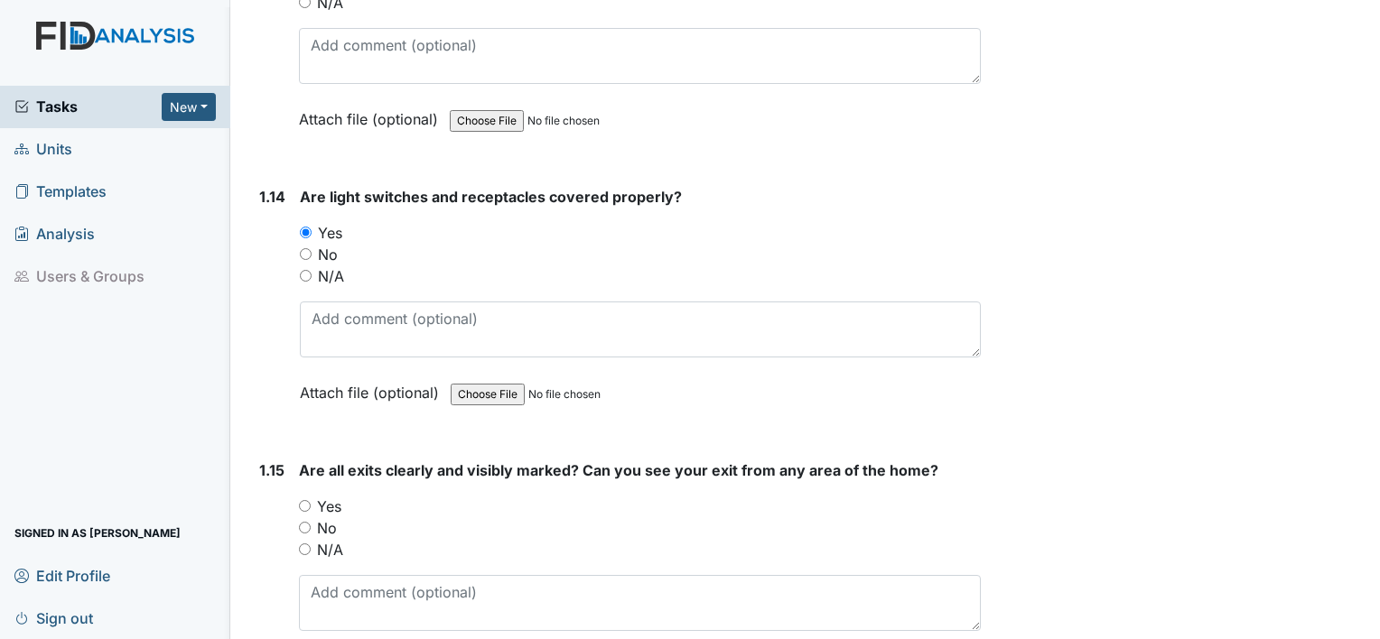
scroll to position [3747, 0]
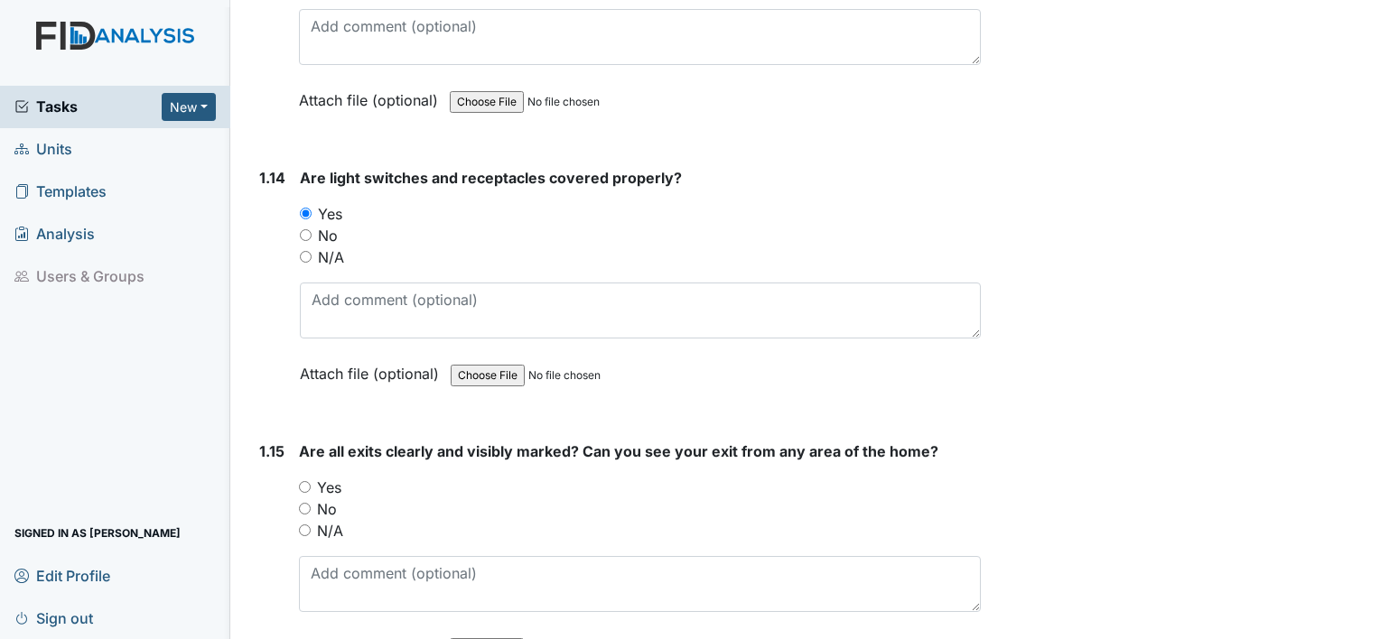
click at [302, 481] on input "Yes" at bounding box center [305, 487] width 12 height 12
radio input "true"
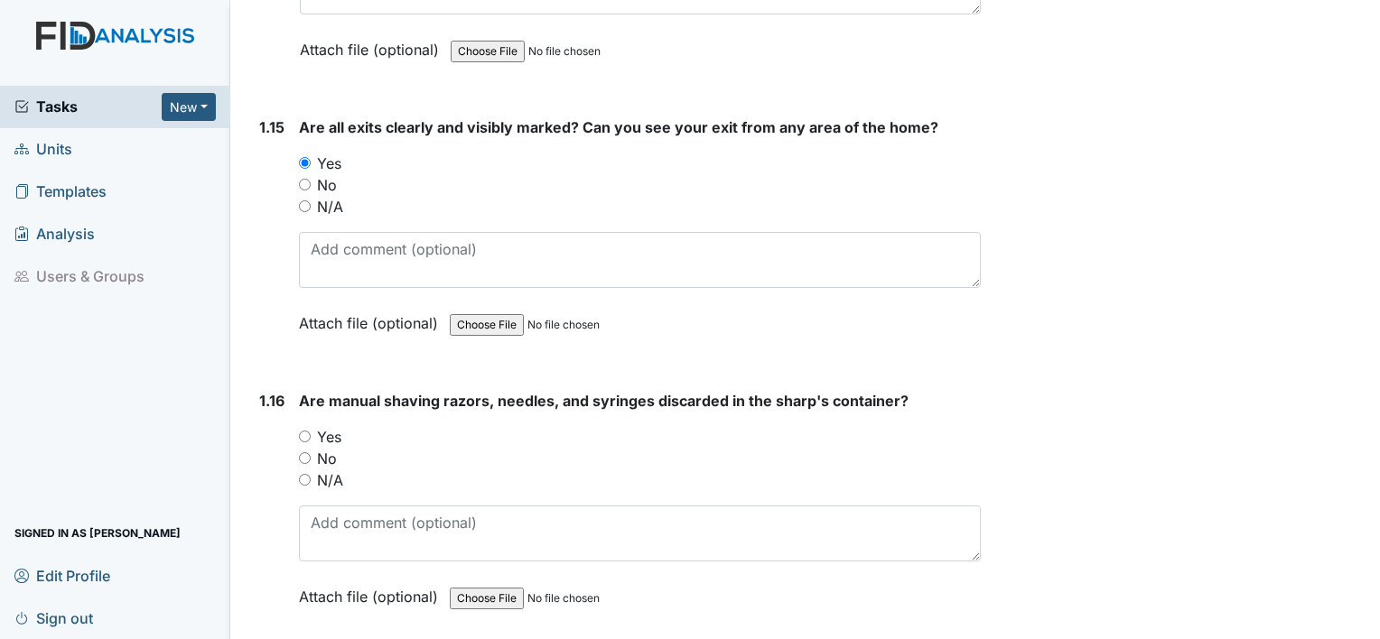
scroll to position [4123, 0]
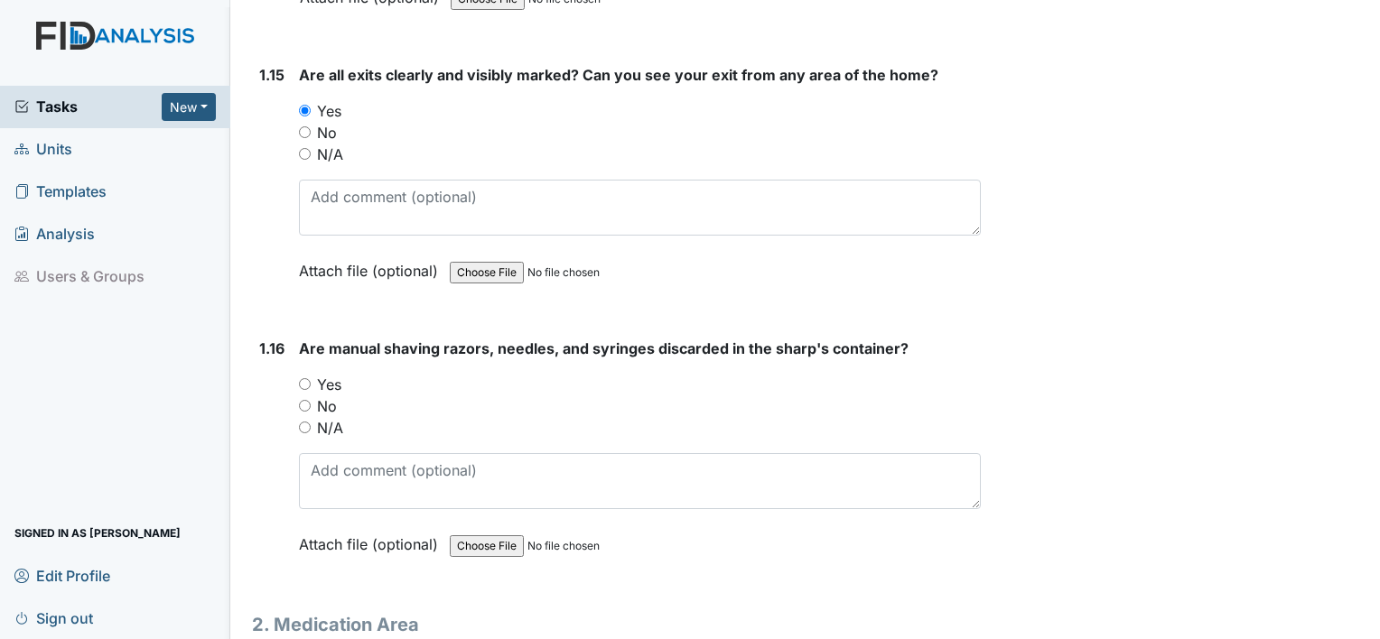
click at [300, 422] on input "N/A" at bounding box center [305, 428] width 12 height 12
radio input "true"
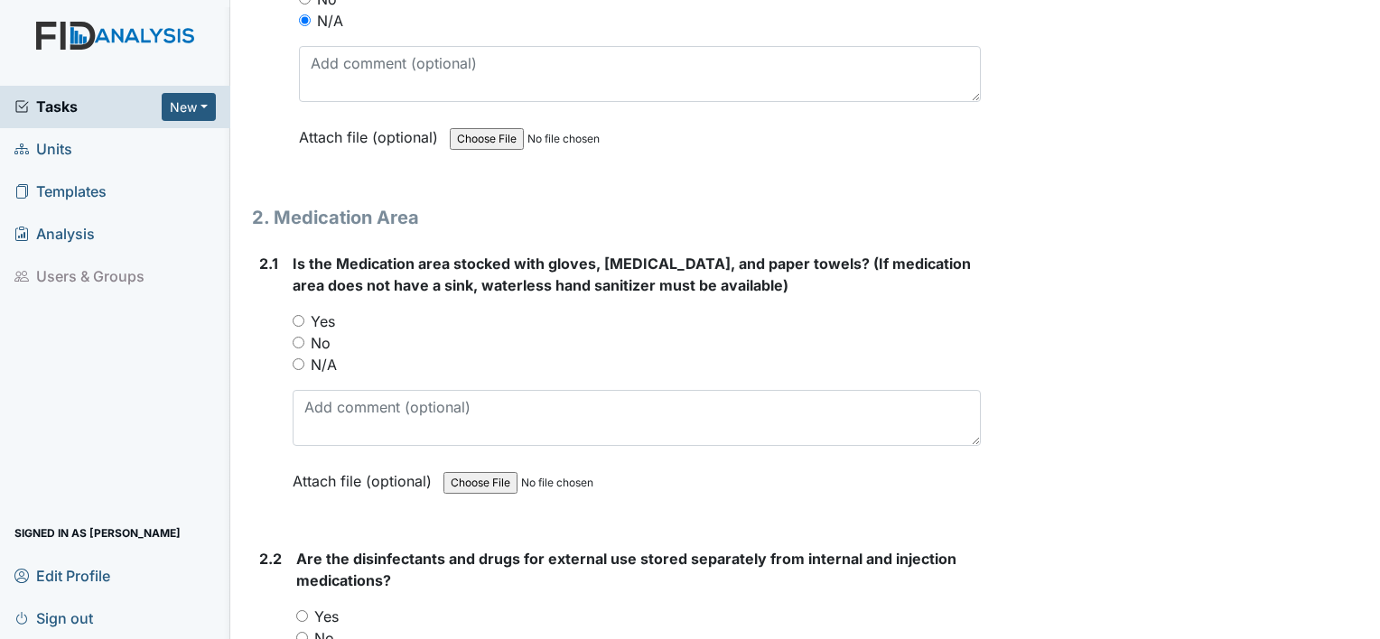
scroll to position [4532, 0]
click at [293, 313] on input "Yes" at bounding box center [299, 319] width 12 height 12
radio input "true"
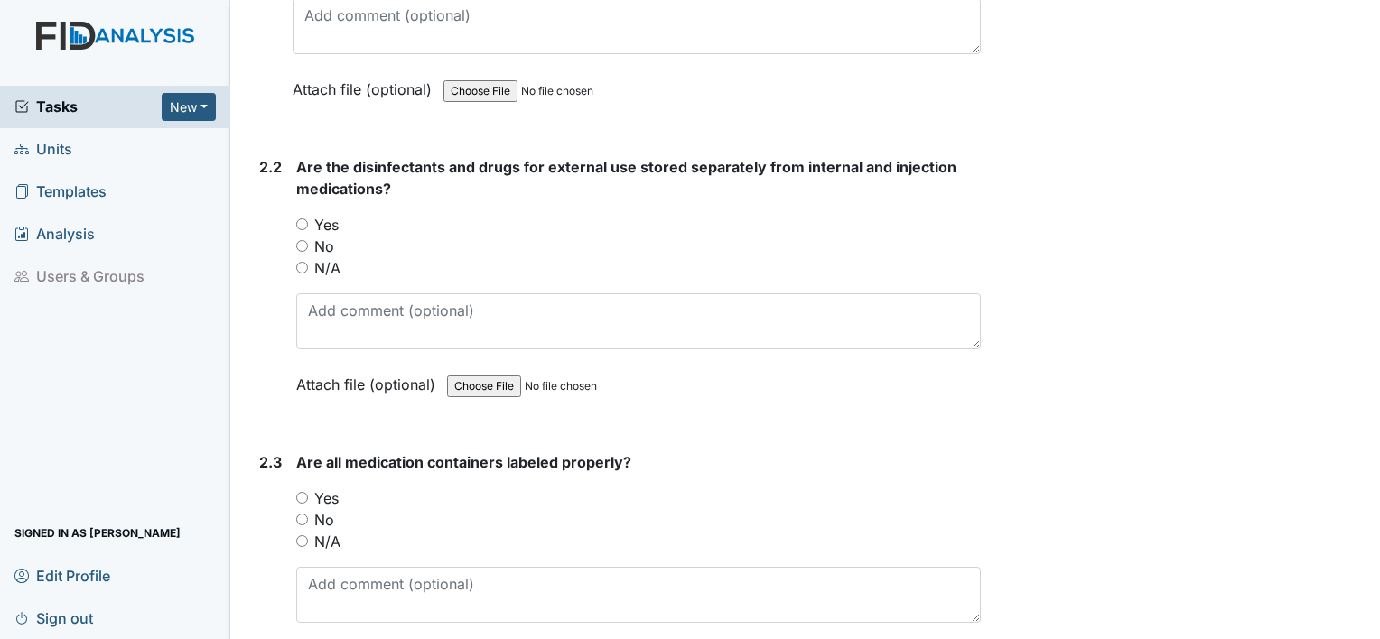
scroll to position [4929, 0]
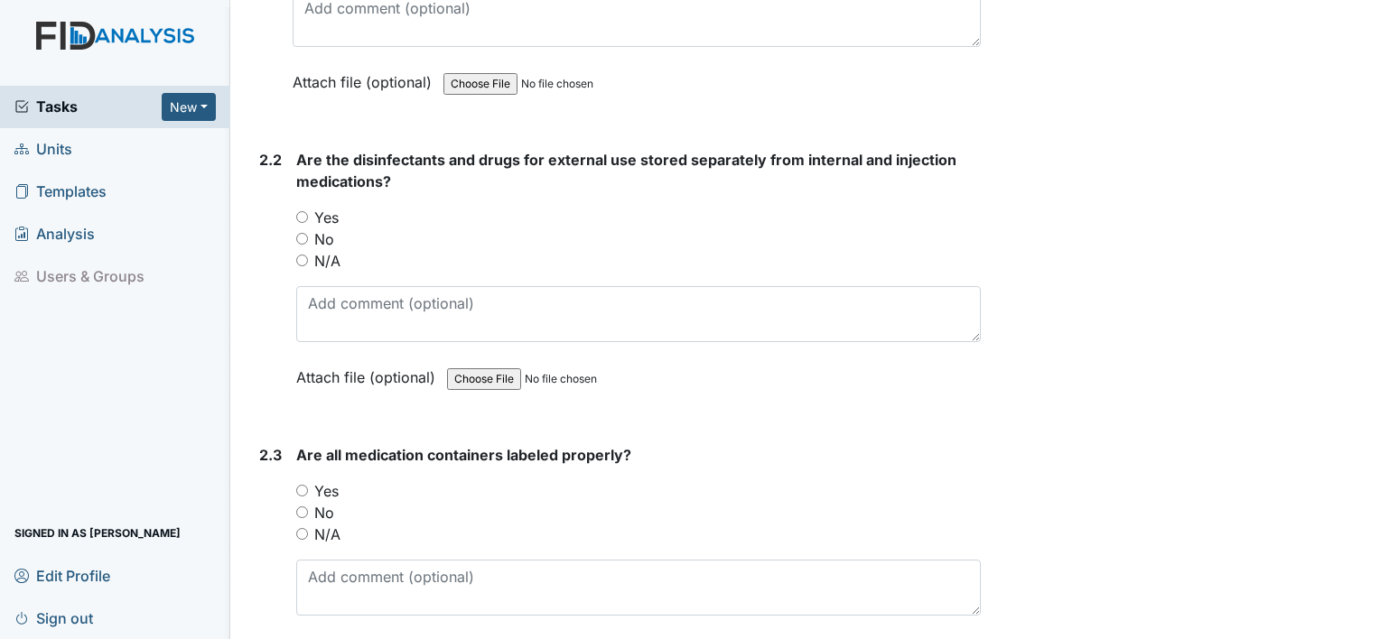
click at [303, 211] on input "Yes" at bounding box center [302, 217] width 12 height 12
radio input "true"
click at [304, 485] on input "Yes" at bounding box center [302, 491] width 12 height 12
radio input "true"
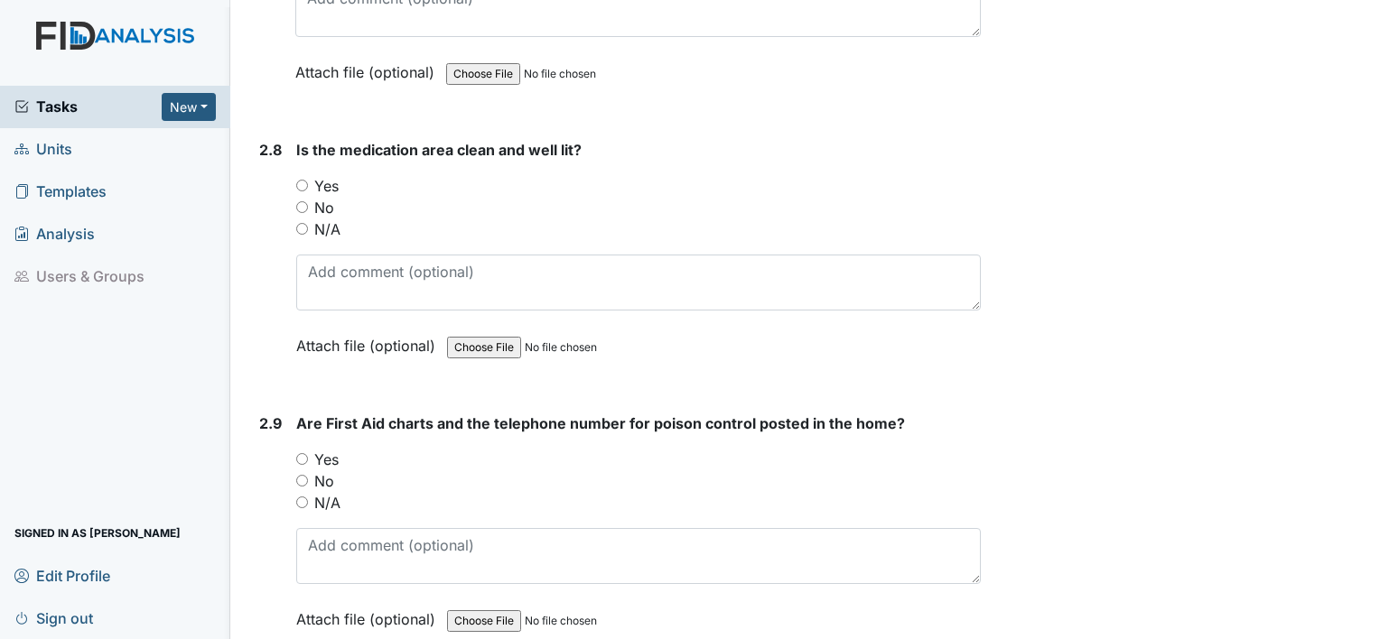
scroll to position [6601, 0]
click at [301, 181] on input "Yes" at bounding box center [302, 187] width 12 height 12
radio input "true"
click at [301, 455] on input "Yes" at bounding box center [302, 461] width 12 height 12
radio input "true"
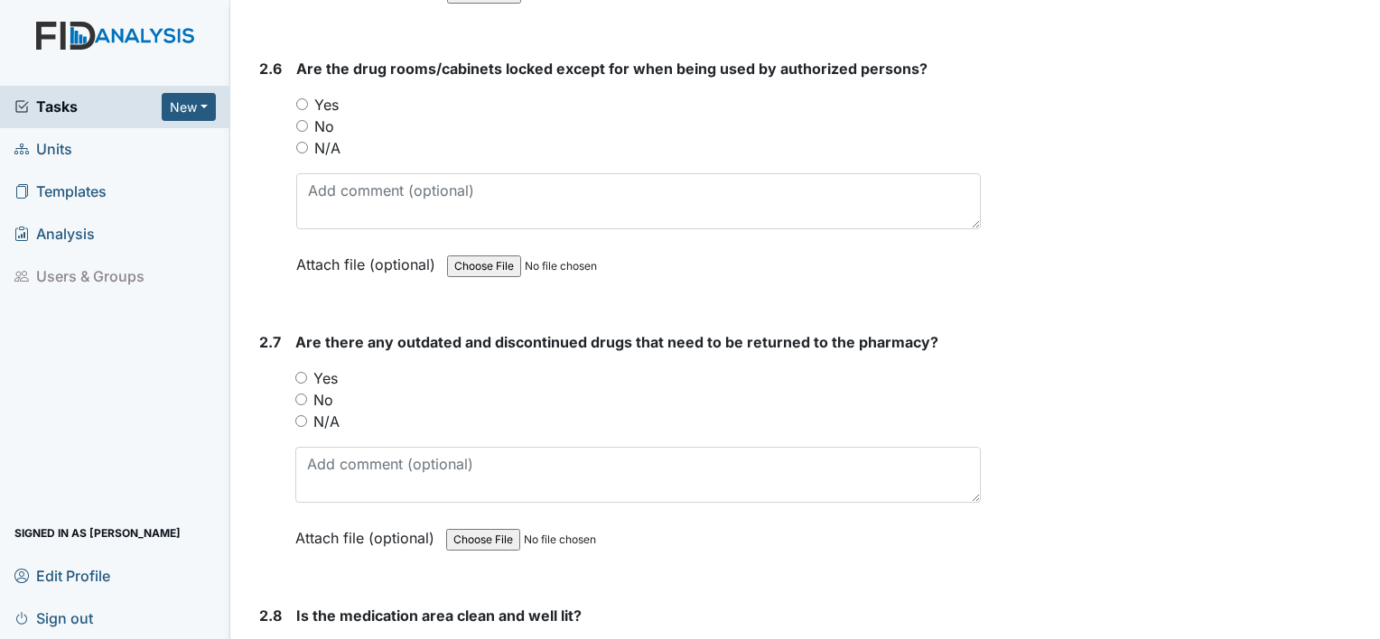
scroll to position [6136, 0]
click at [296, 416] on input "N/A" at bounding box center [301, 422] width 12 height 12
radio input "true"
click at [303, 99] on input "Yes" at bounding box center [302, 105] width 12 height 12
radio input "true"
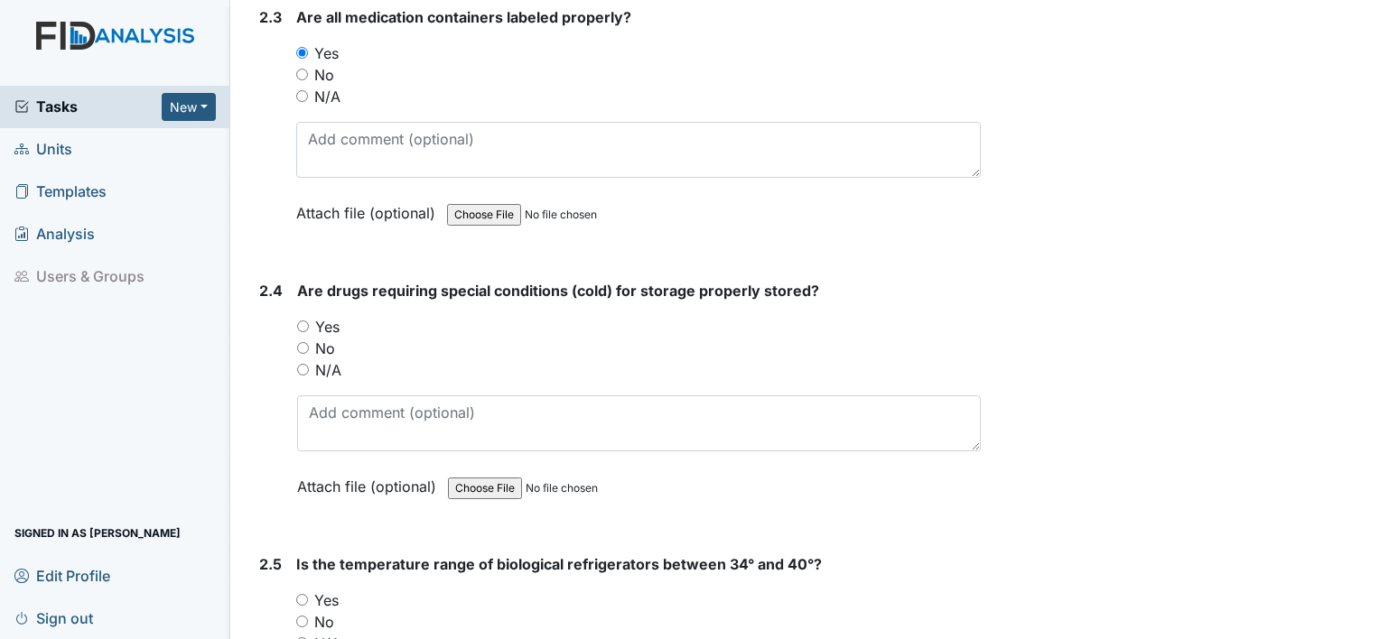
scroll to position [5363, 0]
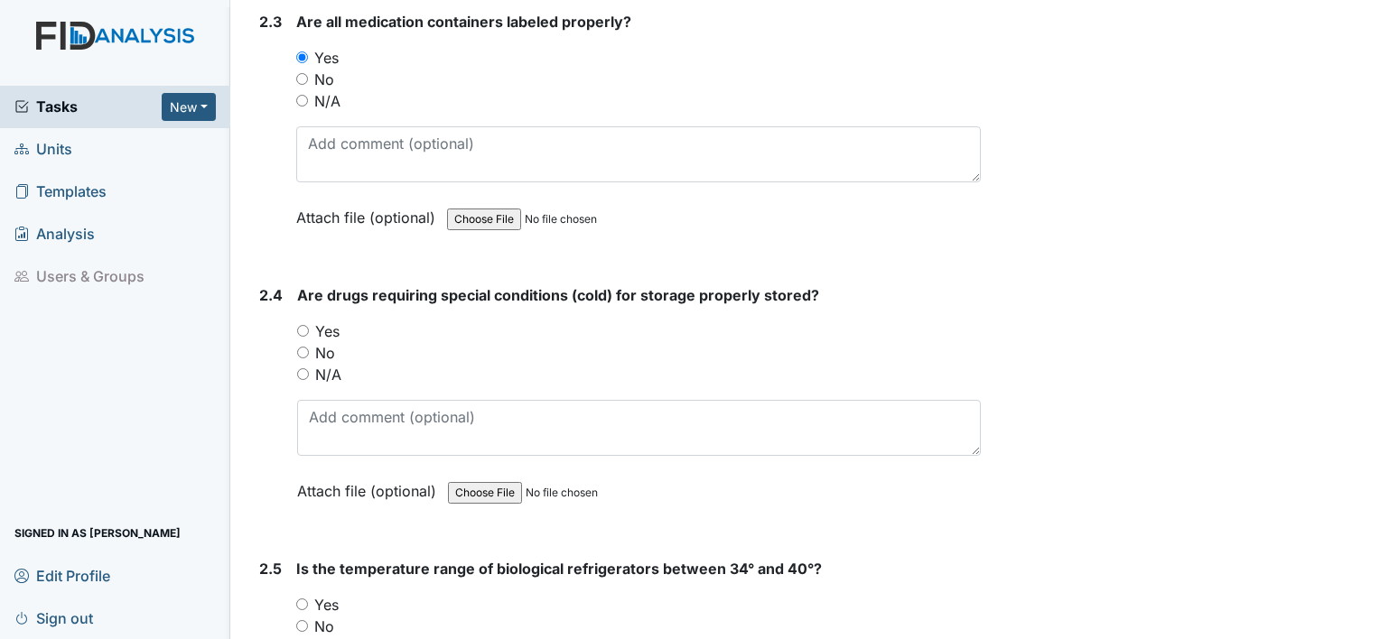
click at [301, 325] on input "Yes" at bounding box center [303, 331] width 12 height 12
radio input "true"
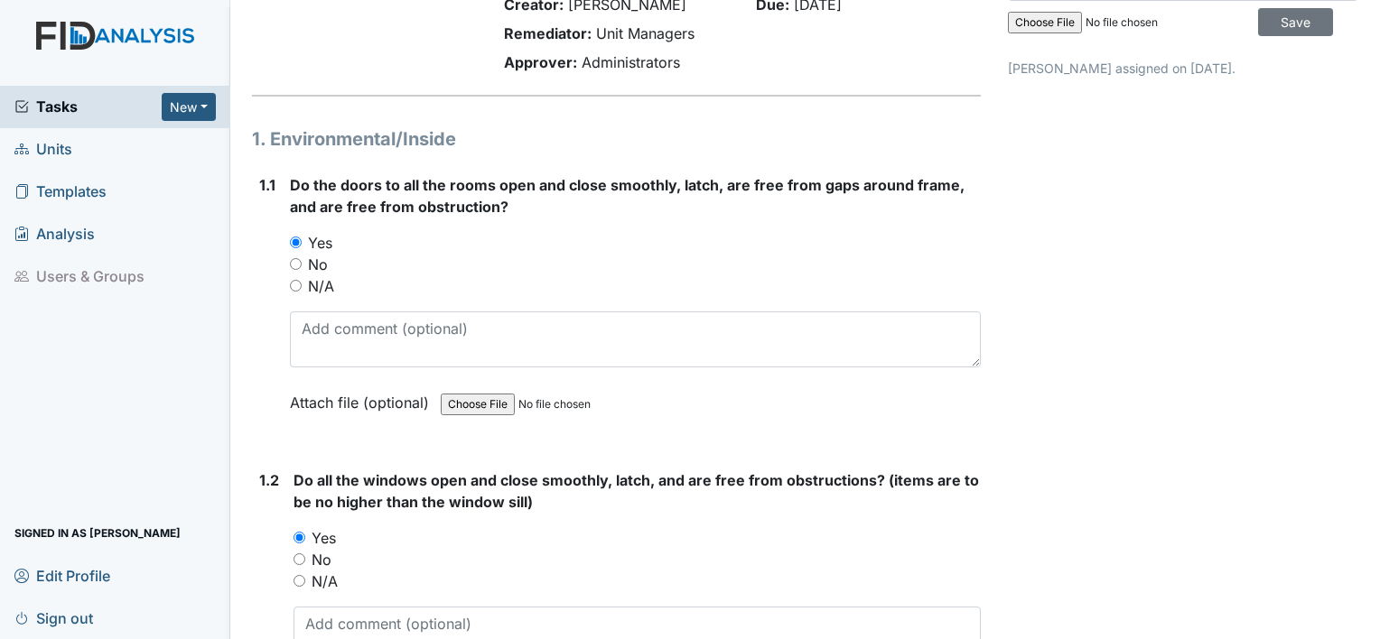
scroll to position [0, 0]
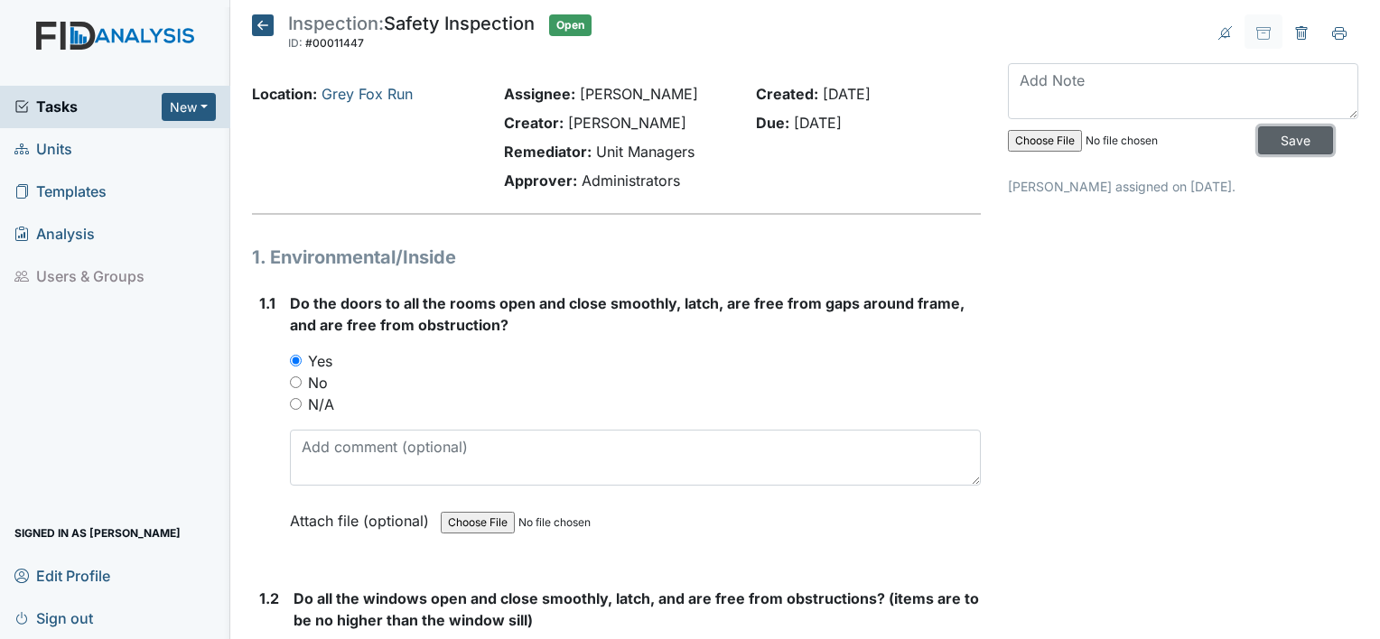
click at [1280, 144] on input "Save" at bounding box center [1295, 140] width 75 height 28
click at [80, 616] on span "Sign out" at bounding box center [53, 618] width 79 height 28
